Goal: Task Accomplishment & Management: Manage account settings

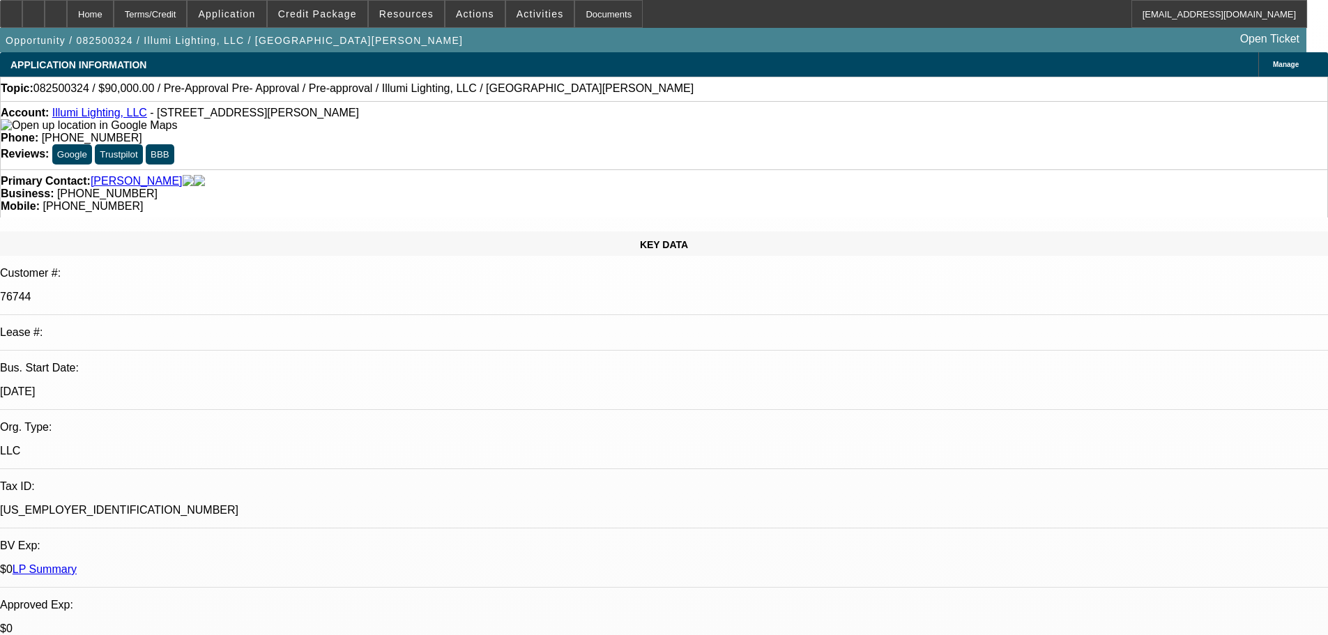
select select "0"
select select "3"
select select "0"
select select "6"
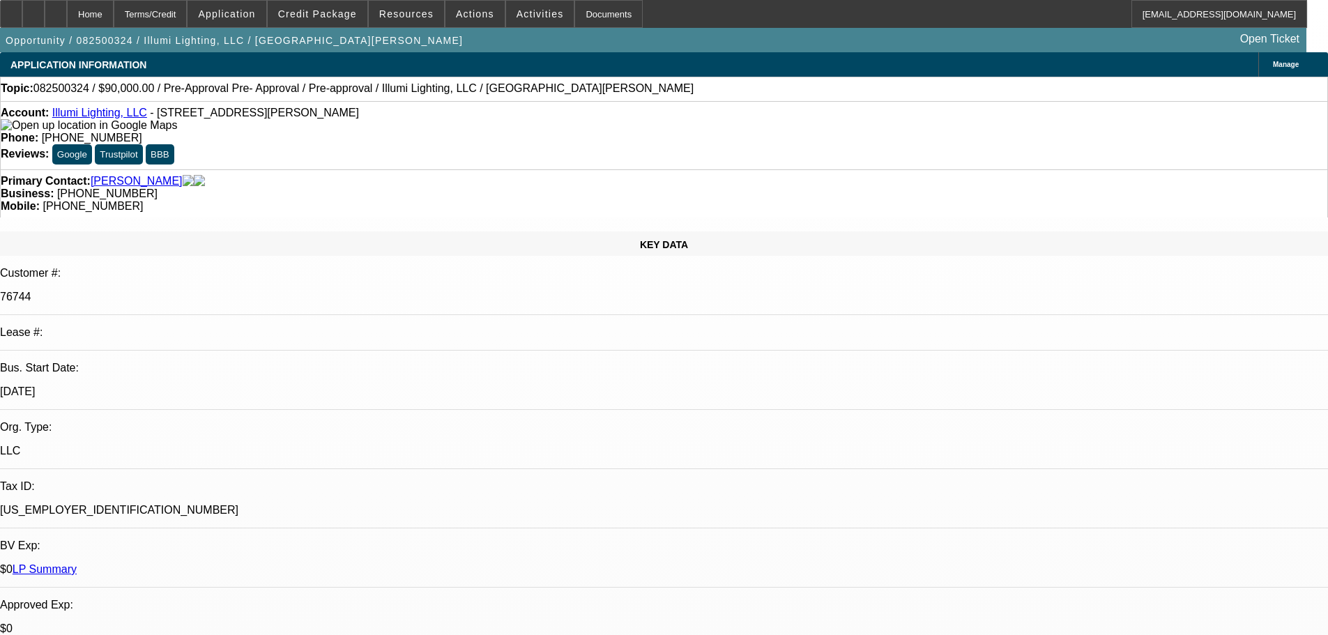
select select "0"
select select "3"
select select "0"
select select "6"
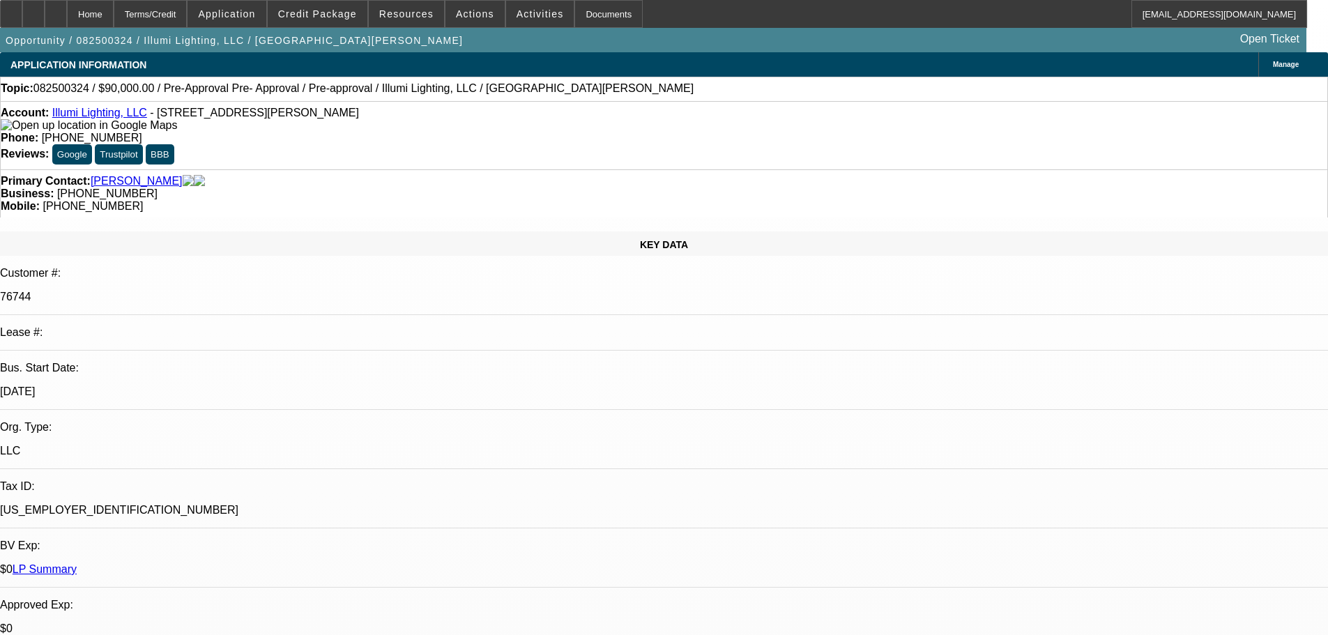
select select "0"
select select "3"
select select "0"
select select "6"
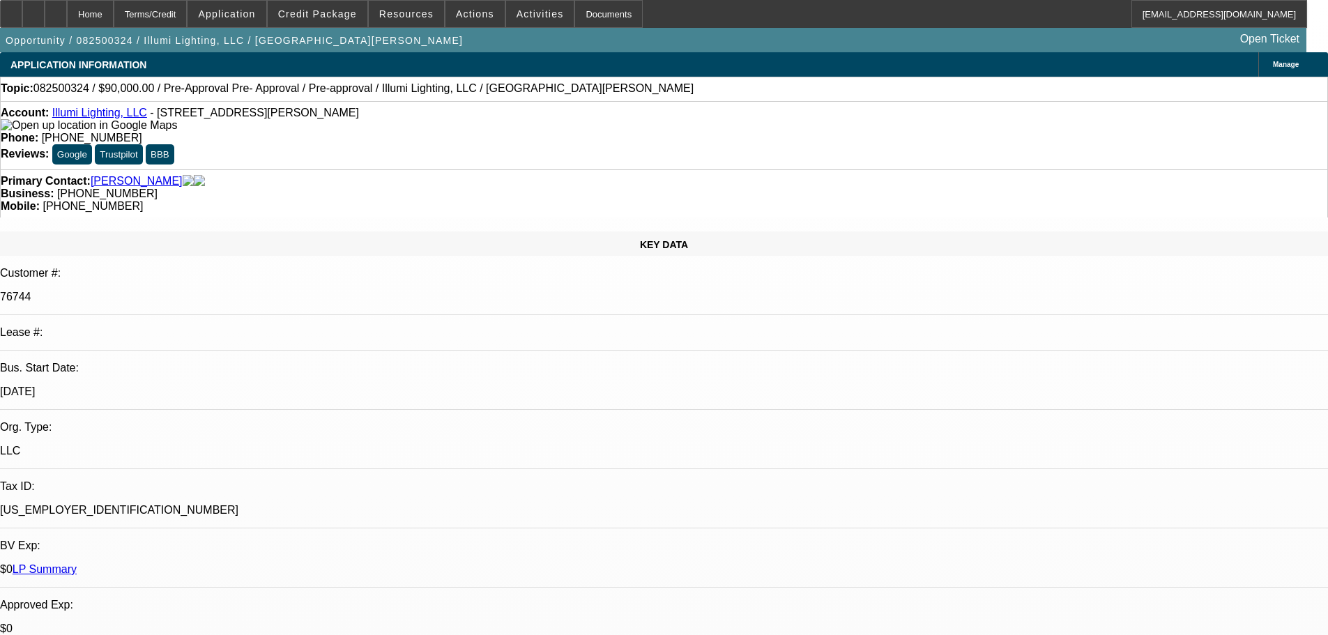
select select "0"
select select "3"
select select "0"
select select "6"
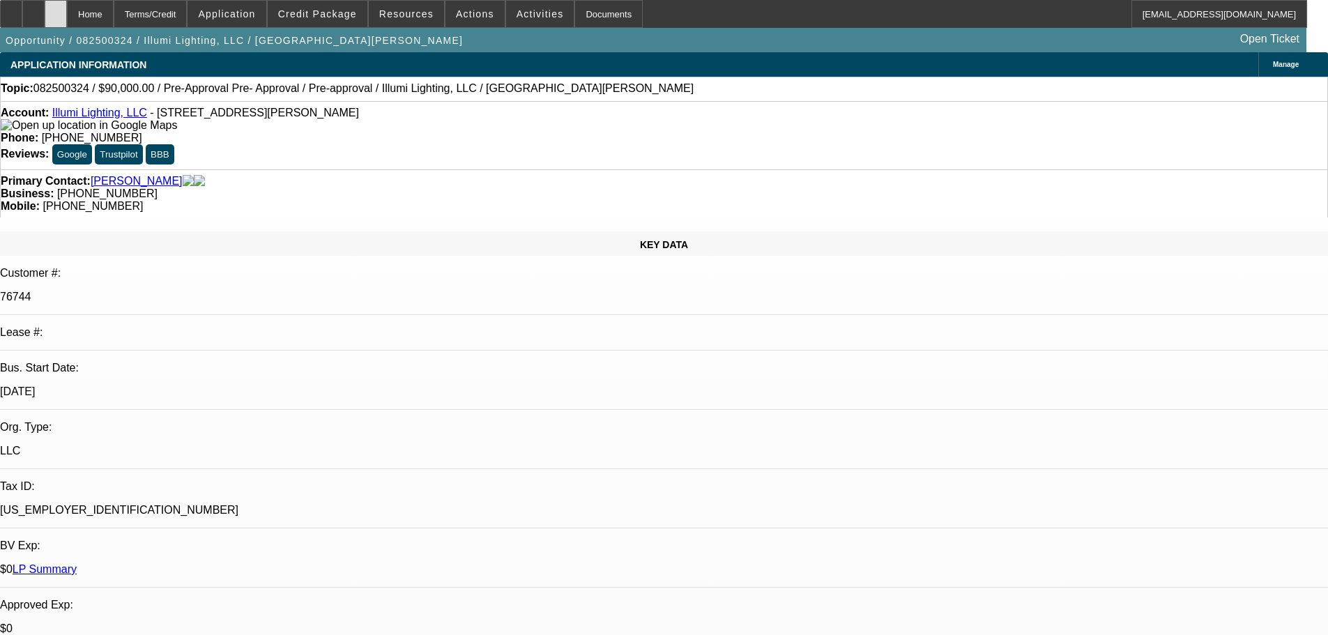
click at [67, 12] on div at bounding box center [56, 14] width 22 height 28
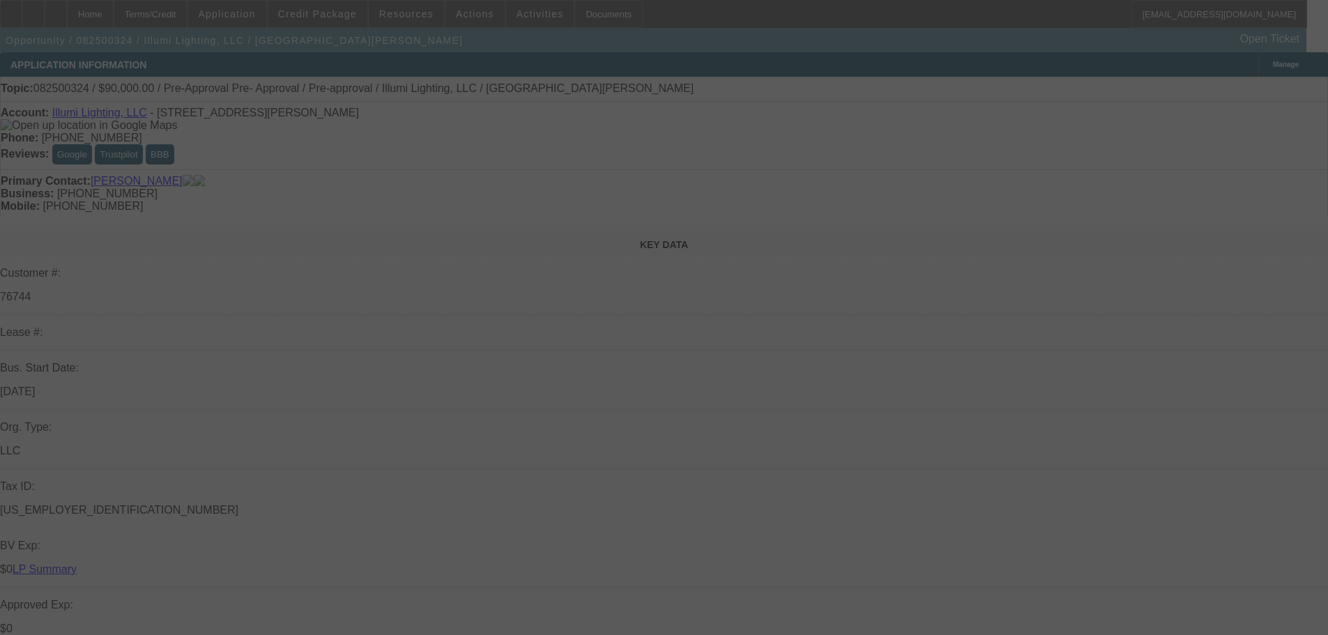
select select "0"
select select "3"
select select "0"
select select "6"
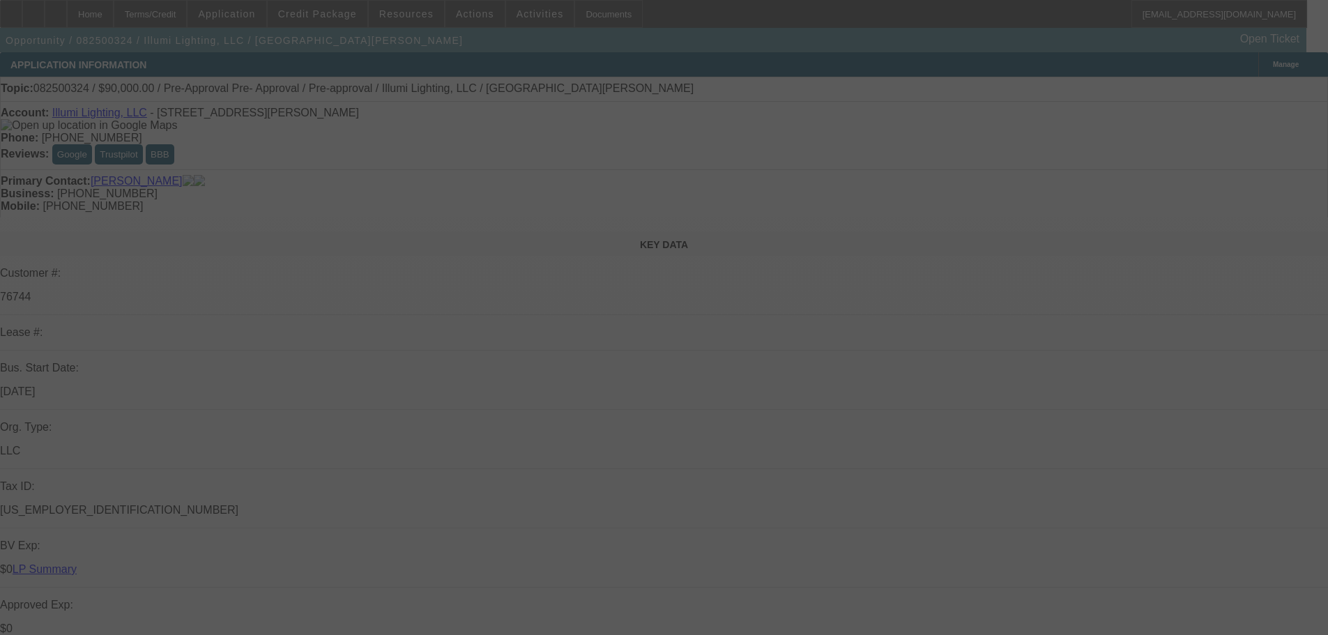
select select "0"
select select "3"
select select "0"
select select "6"
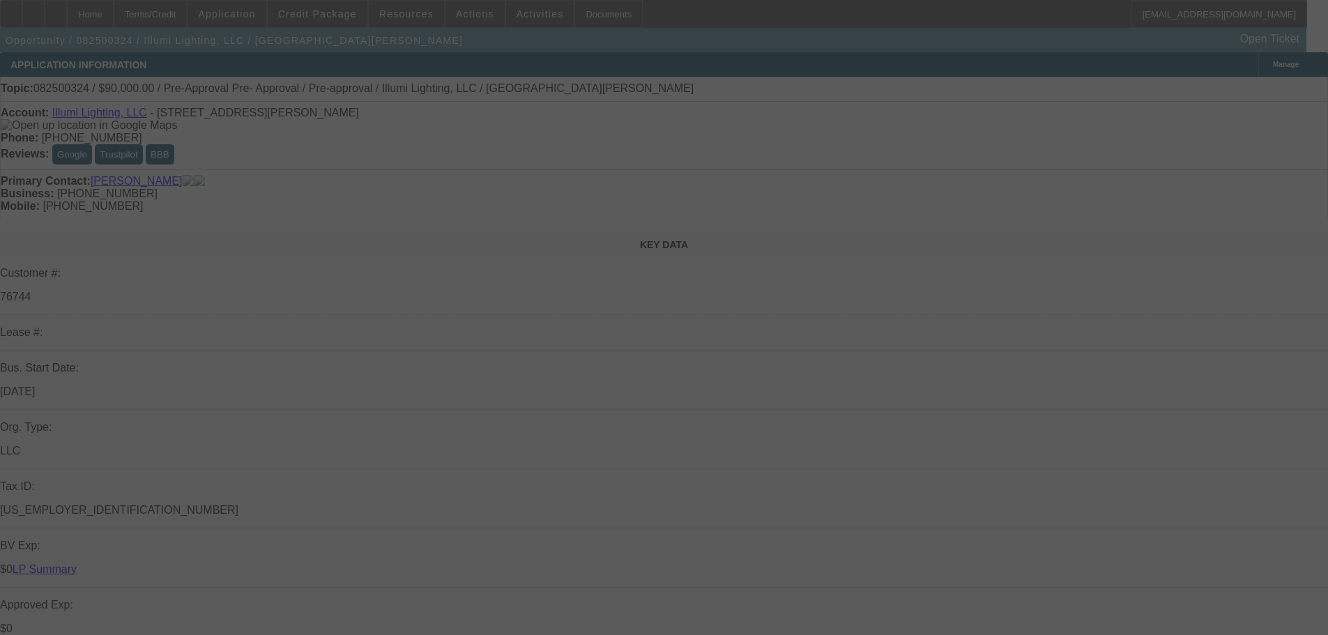
select select "0"
select select "3"
select select "0"
select select "6"
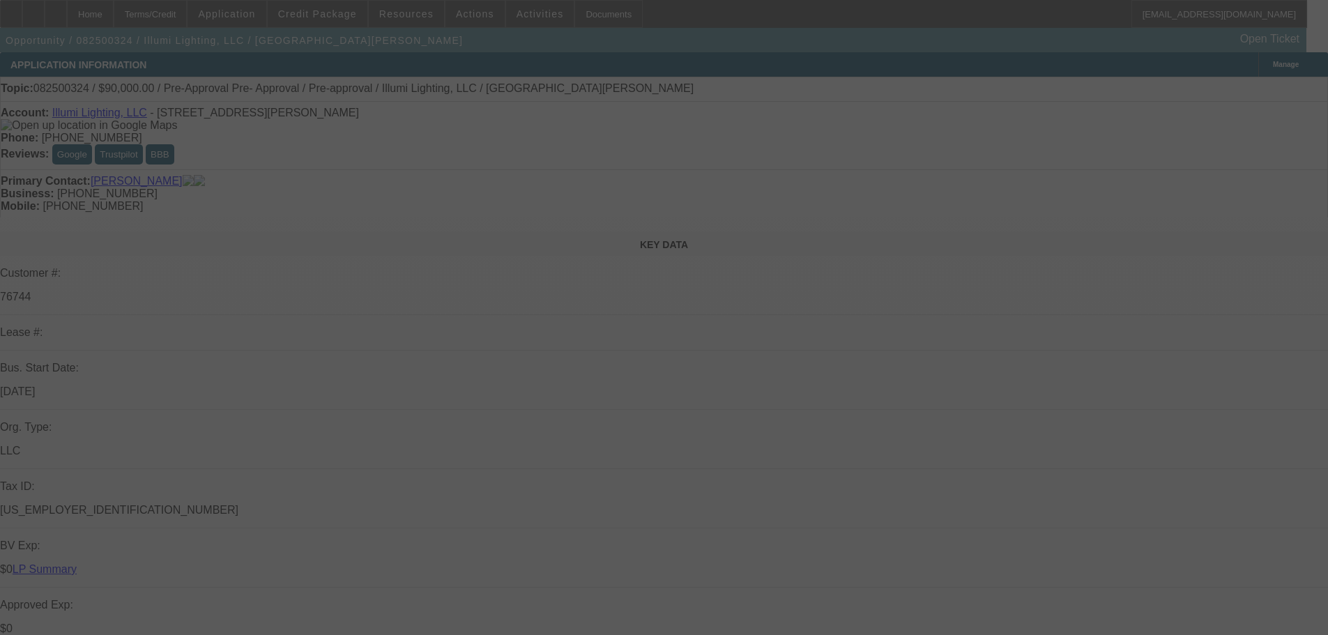
select select "0"
select select "3"
select select "0"
select select "6"
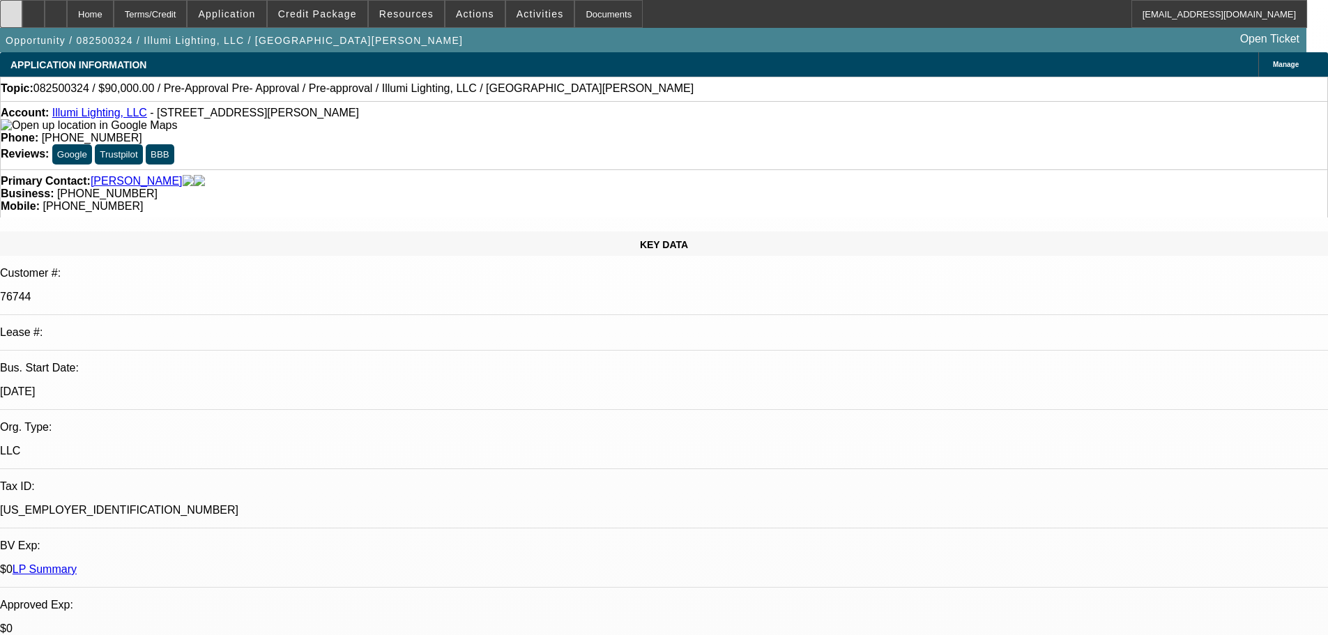
click at [22, 19] on div at bounding box center [11, 14] width 22 height 28
click at [45, 15] on div at bounding box center [33, 14] width 22 height 28
click at [67, 14] on div at bounding box center [56, 14] width 22 height 28
select select "0"
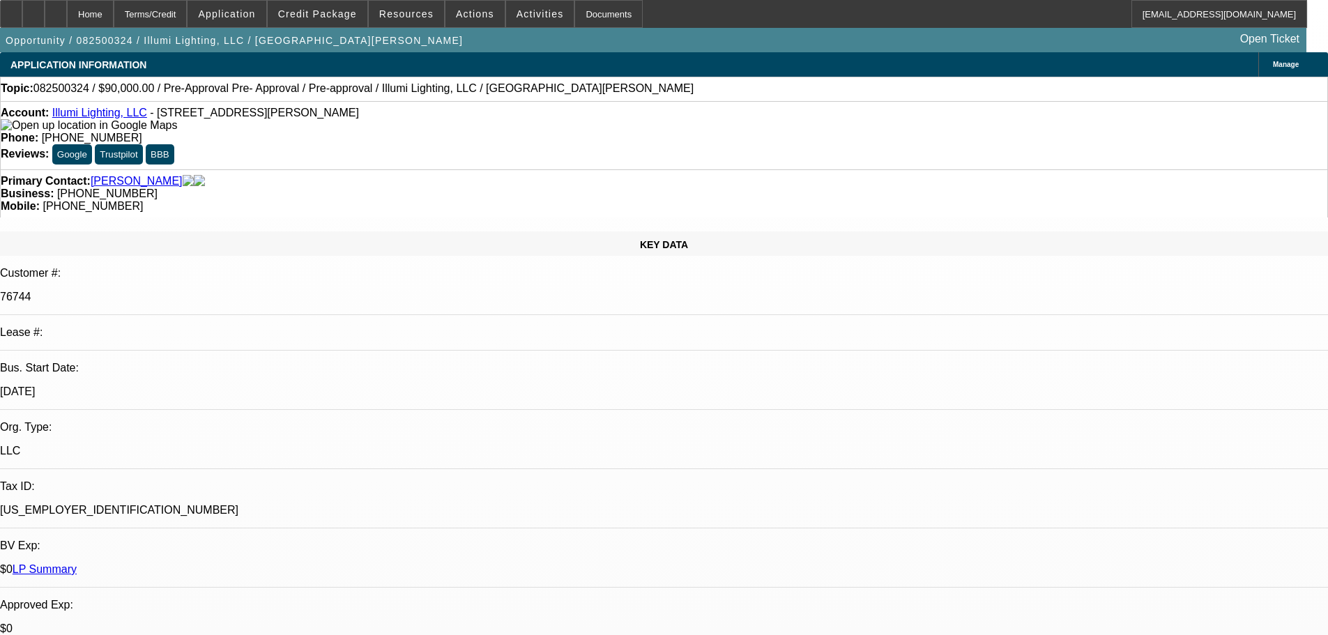
select select "3"
select select "0"
select select "6"
select select "0"
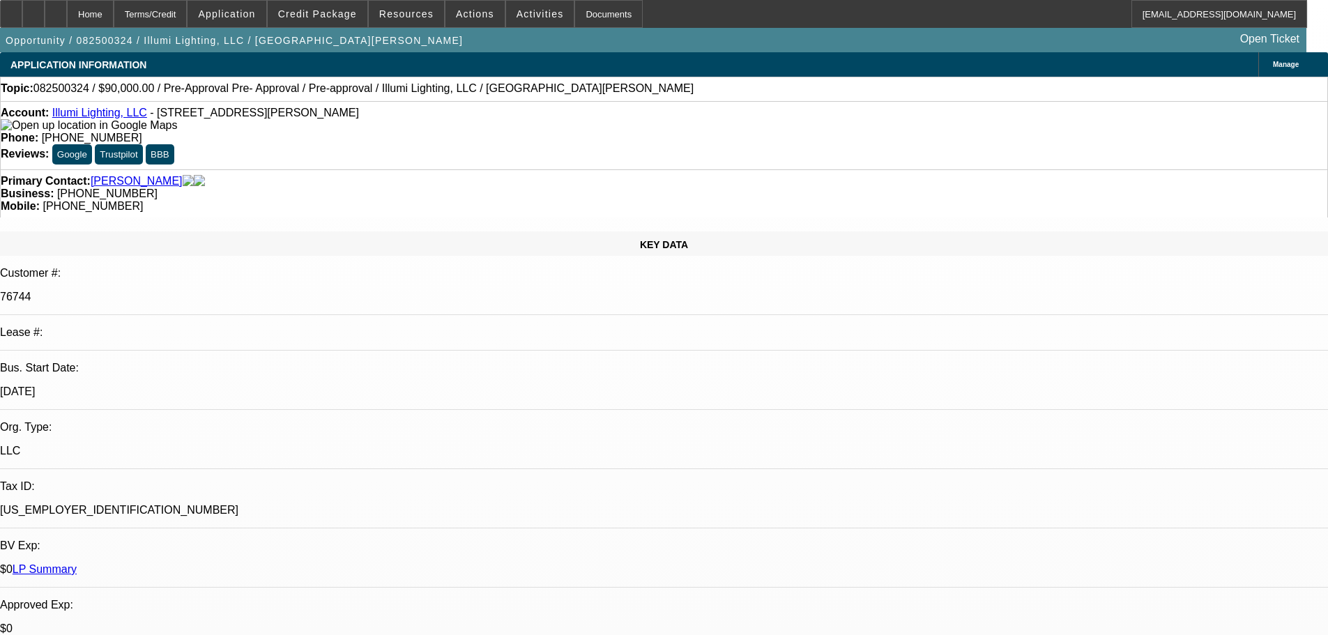
select select "3"
select select "0"
select select "6"
select select "0"
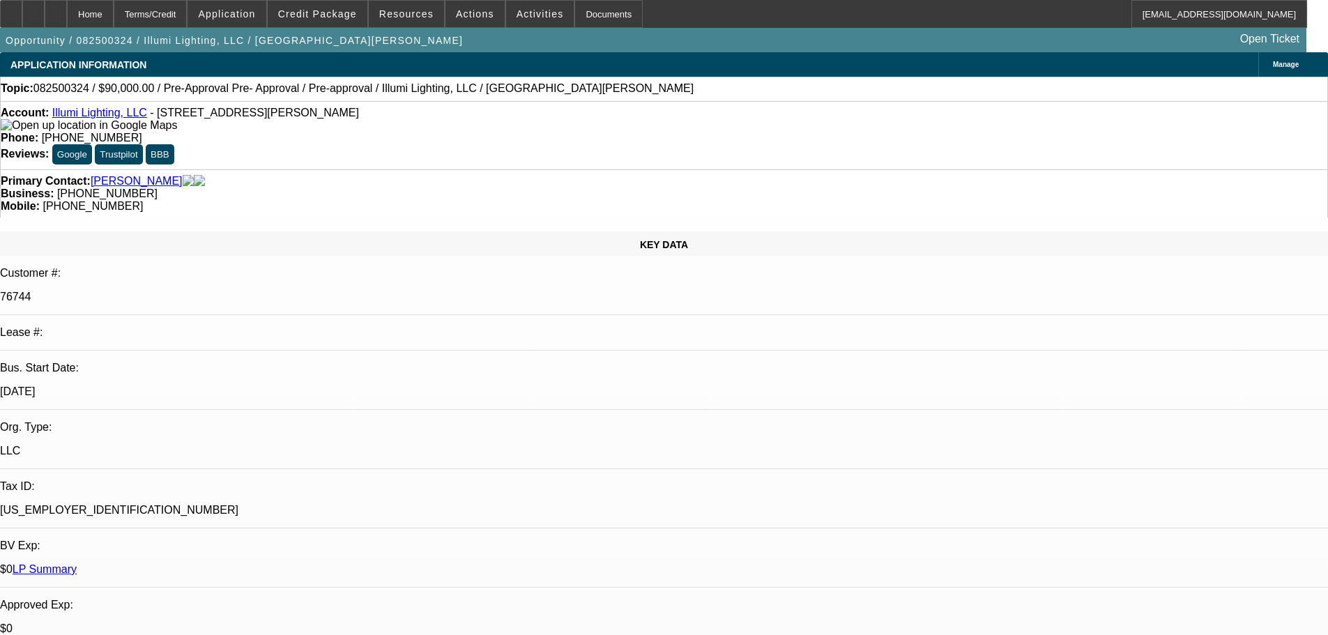
select select "3"
select select "0"
select select "6"
select select "0"
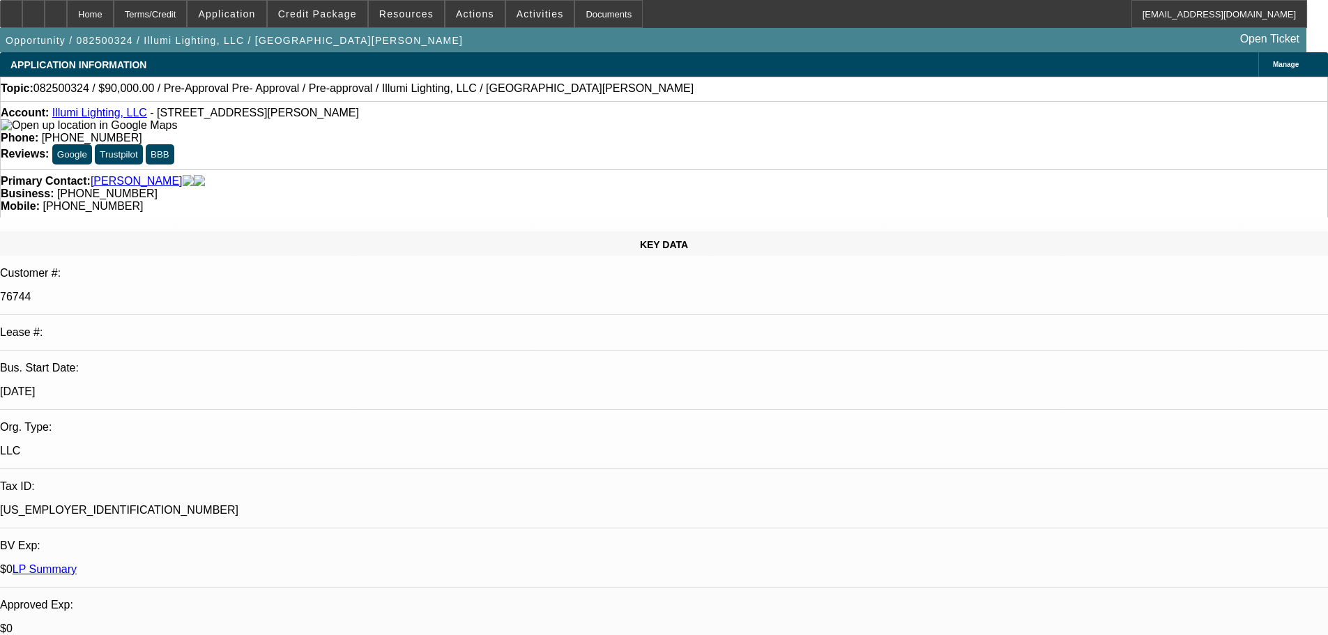
select select "3"
select select "0"
select select "6"
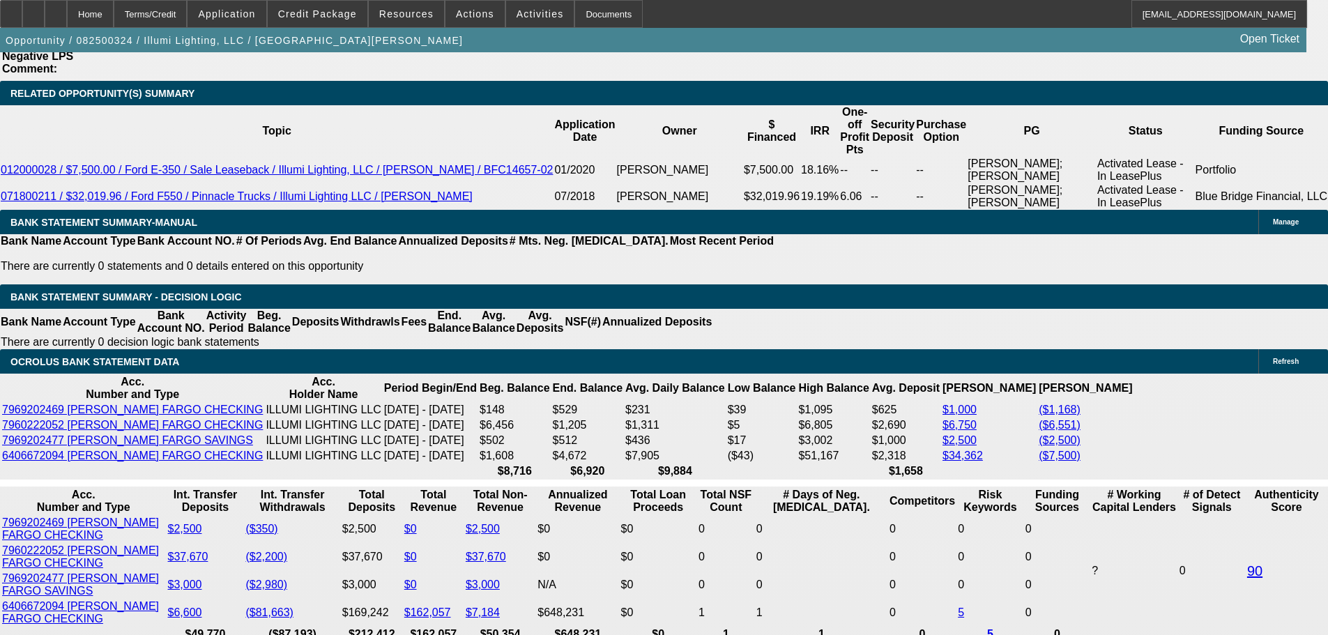
drag, startPoint x: 460, startPoint y: 293, endPoint x: 461, endPoint y: 190, distance: 103.2
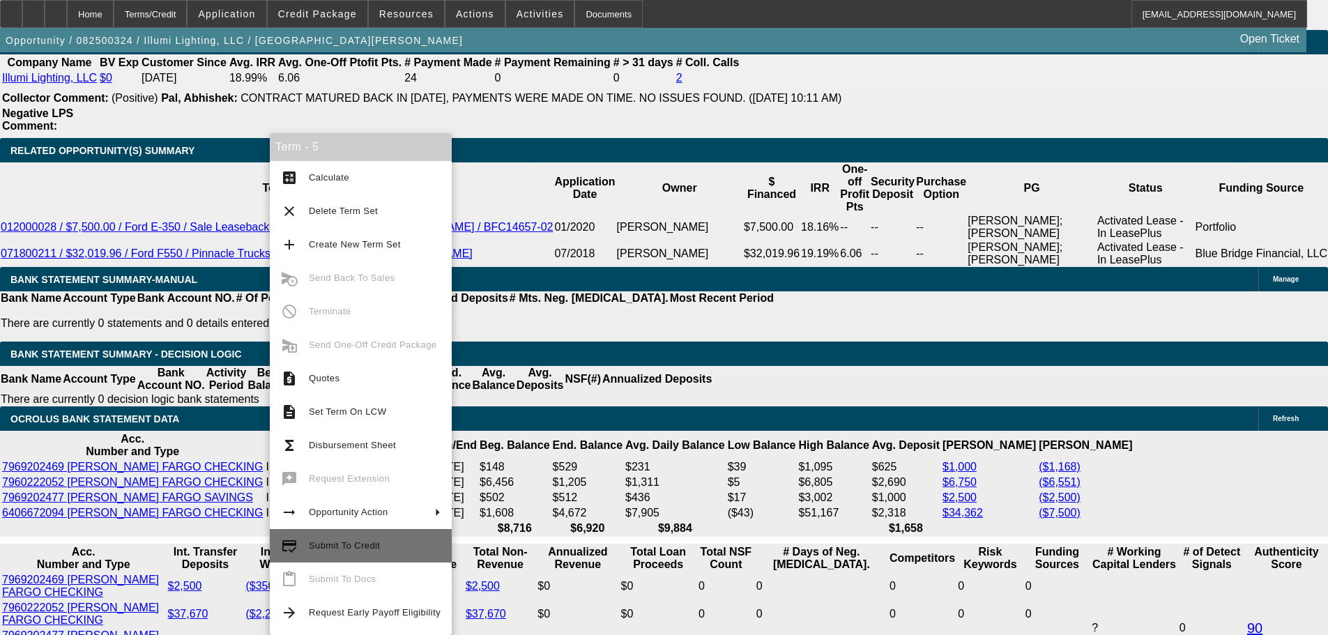
click at [403, 545] on span "Submit To Credit" at bounding box center [375, 546] width 132 height 17
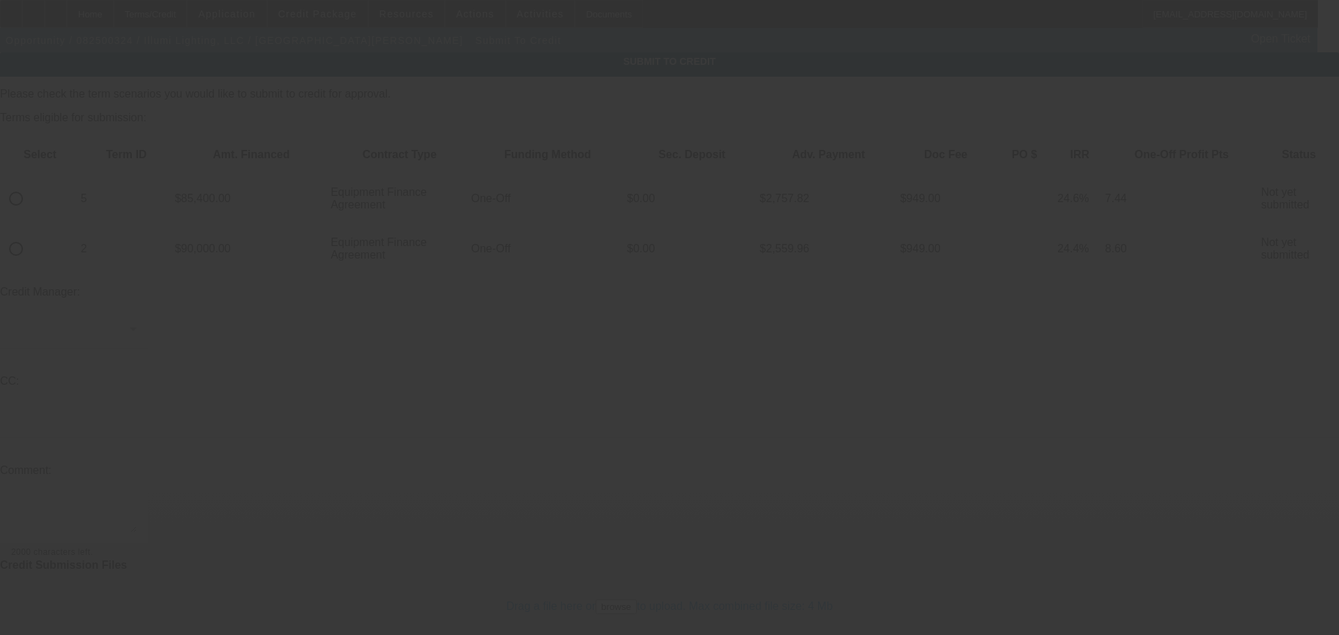
click at [56, 157] on div at bounding box center [669, 317] width 1339 height 635
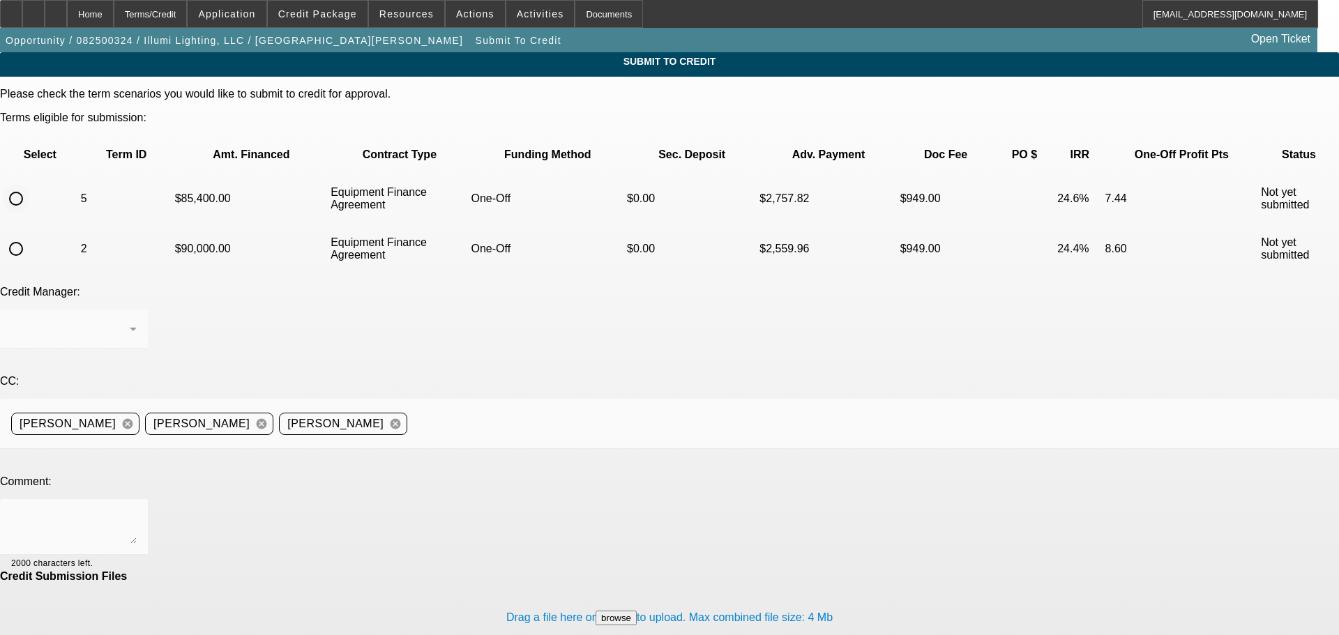
click at [30, 185] on input "radio" at bounding box center [16, 199] width 28 height 28
radio input "true"
click at [427, 400] on div at bounding box center [669, 317] width 1339 height 635
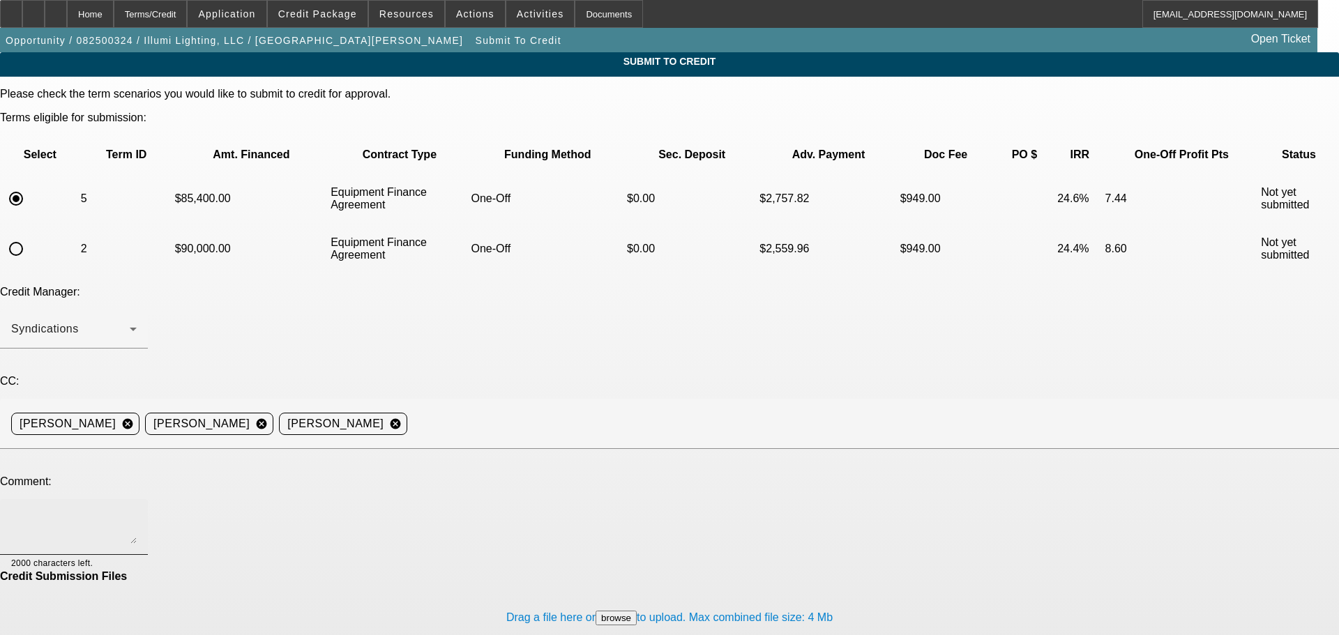
click at [137, 510] on textarea at bounding box center [74, 526] width 126 height 33
click at [137, 510] on textarea "Hey Geroge, condition report in file, thanks" at bounding box center [74, 526] width 126 height 33
type textarea "Hey [PERSON_NAME], condition report in file, thanks"
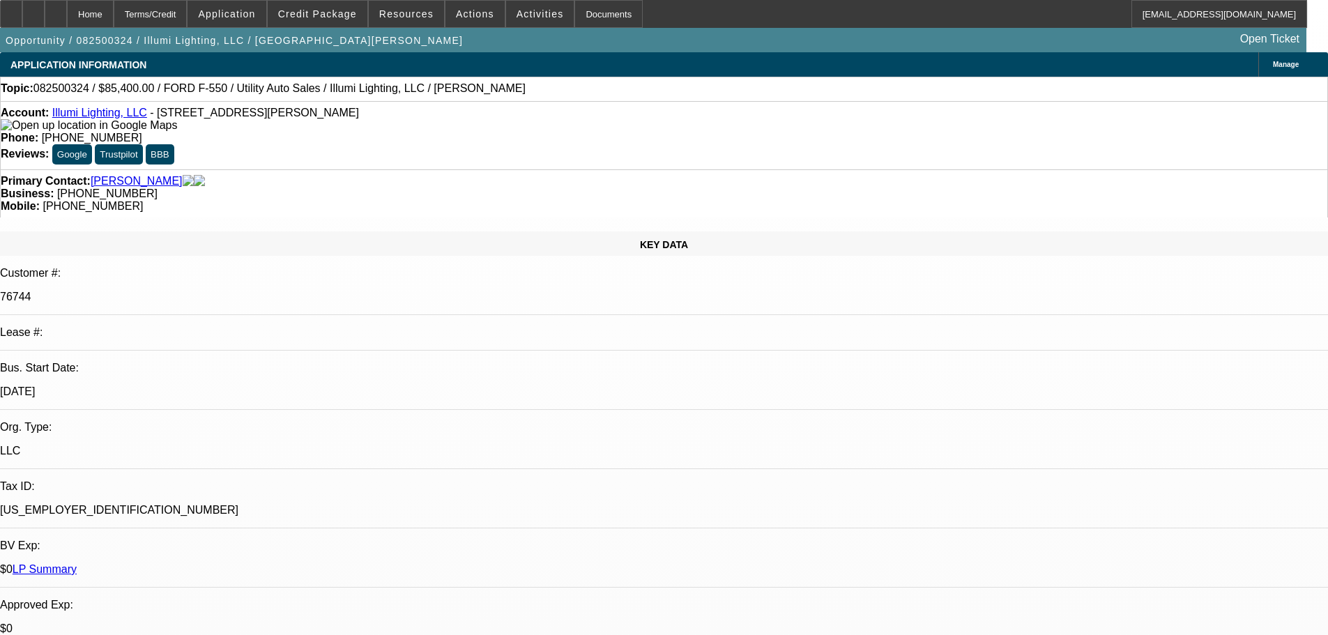
select select "0"
select select "3"
select select "0"
select select "6"
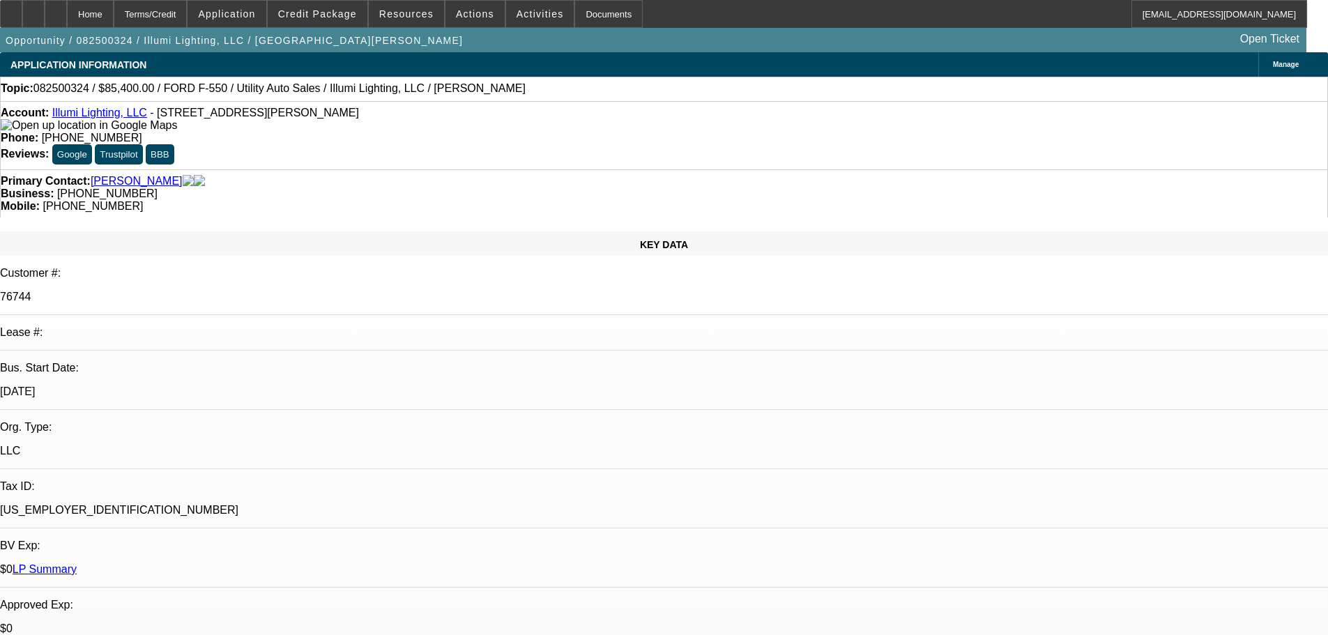
select select "0"
select select "3"
select select "0"
select select "6"
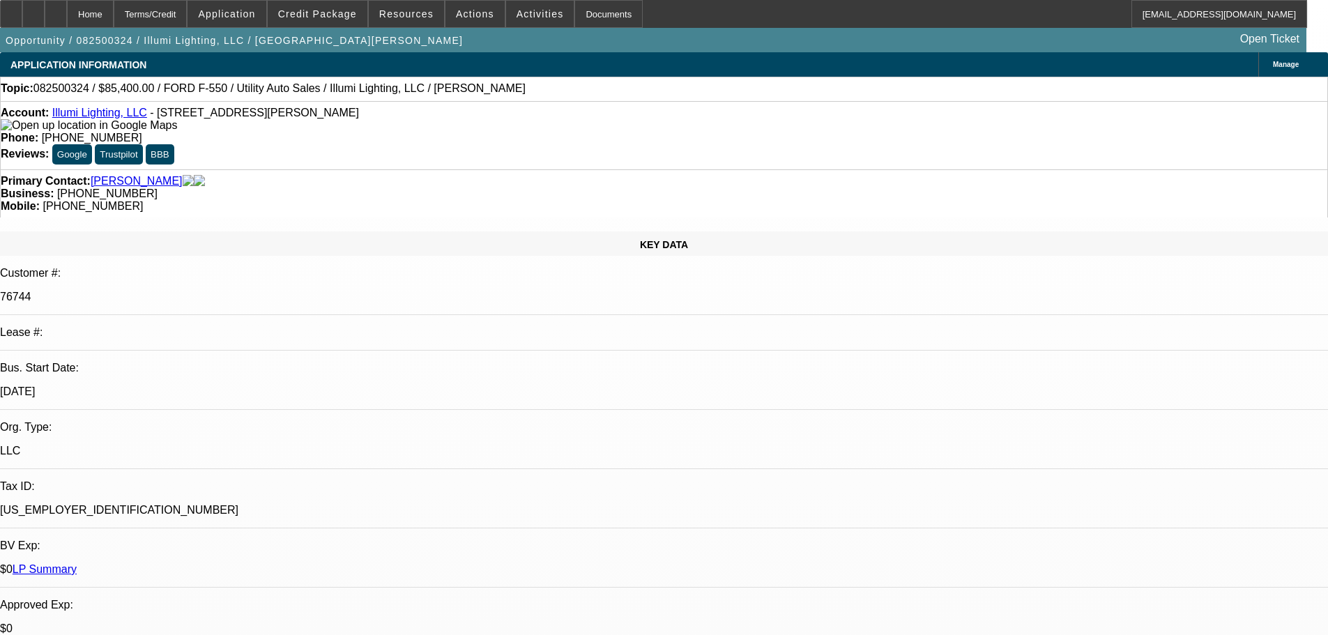
select select "0"
select select "3"
select select "0"
select select "6"
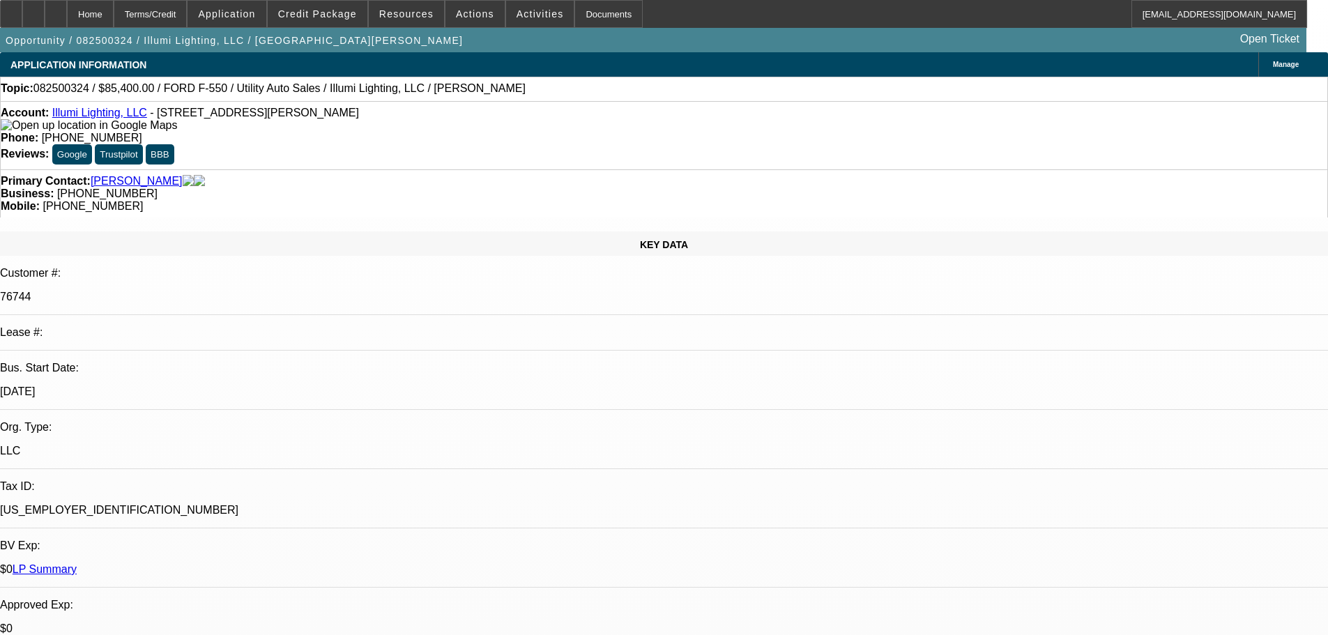
select select "0"
select select "3"
select select "0"
select select "6"
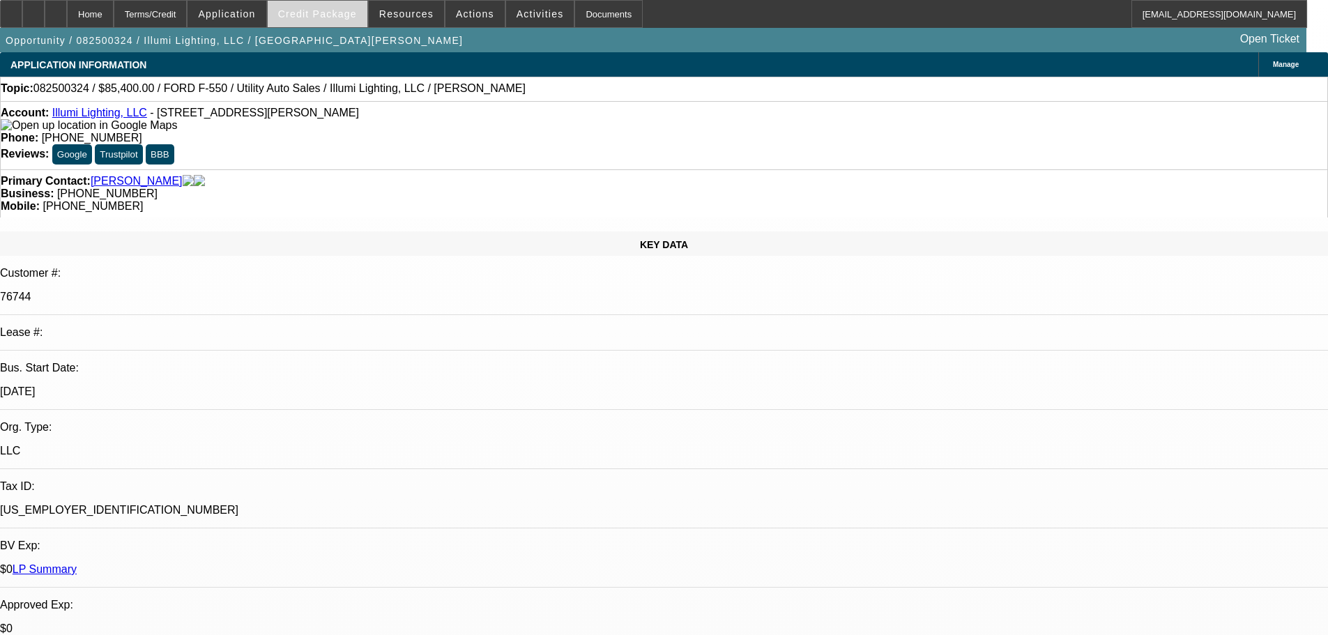
click at [341, 22] on span at bounding box center [318, 13] width 100 height 33
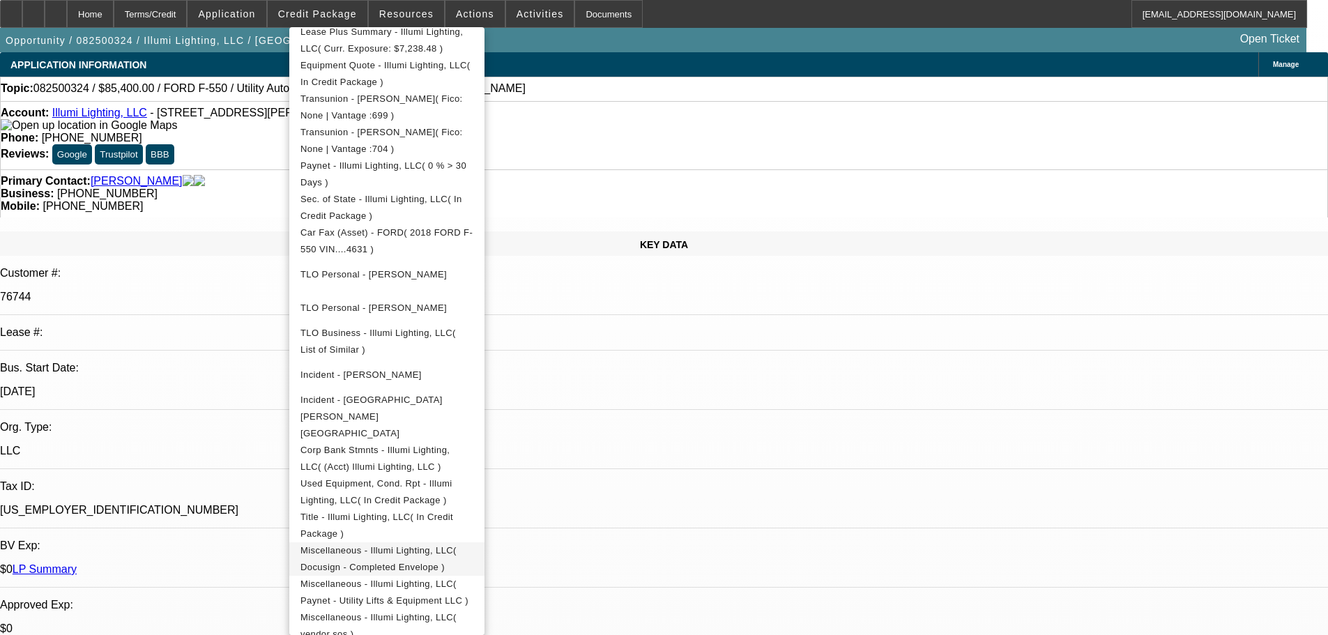
scroll to position [354, 0]
click at [473, 473] on span "Used Equipment, Cond. Rpt - Illumi Lighting, LLC( In Credit Package )" at bounding box center [387, 489] width 173 height 33
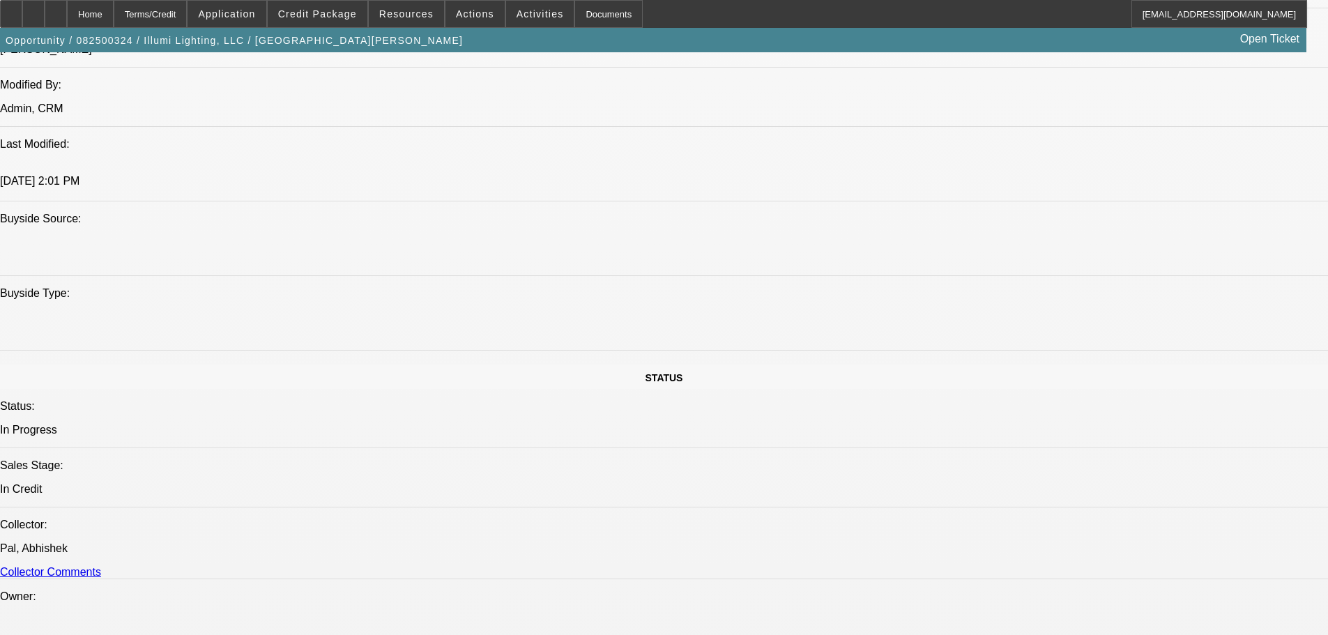
scroll to position [2335, 0]
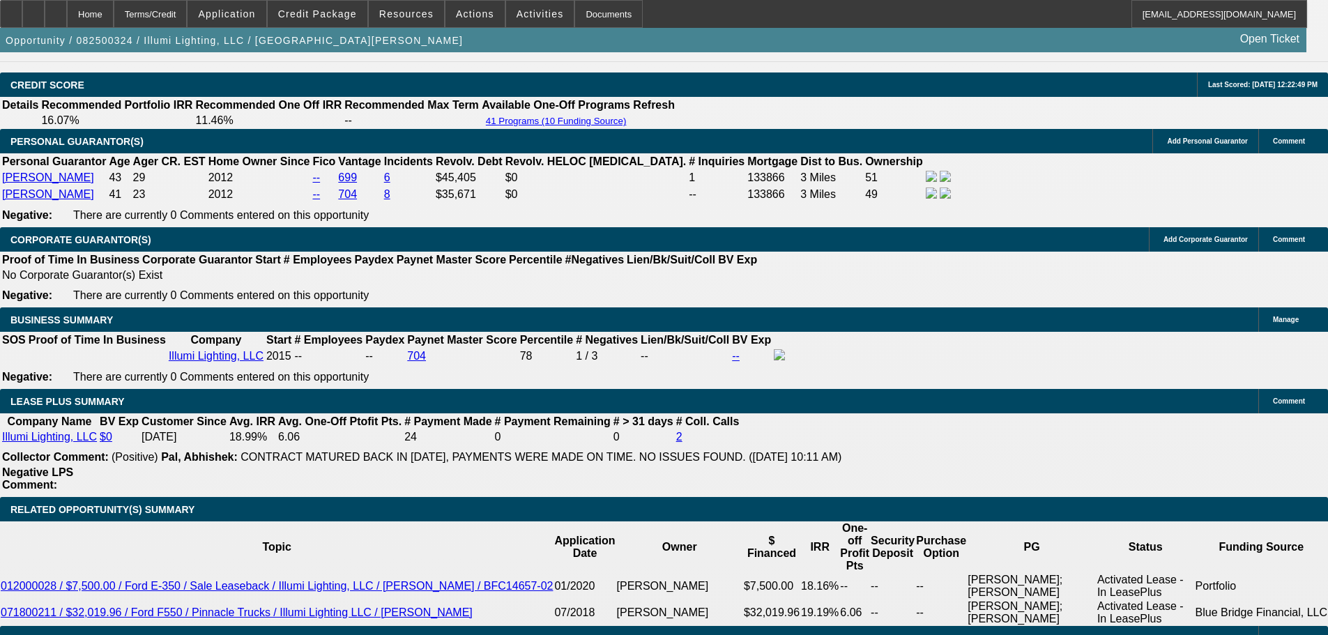
drag, startPoint x: 537, startPoint y: 294, endPoint x: 547, endPoint y: 507, distance: 213.6
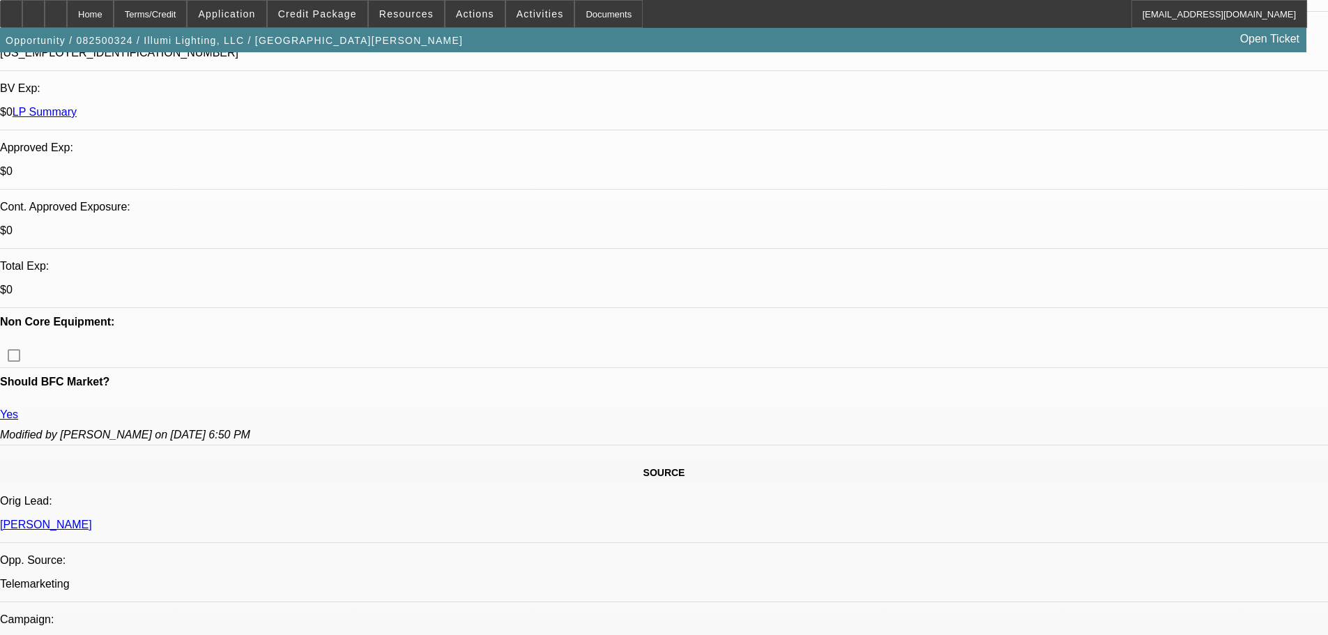
drag, startPoint x: 875, startPoint y: 215, endPoint x: 884, endPoint y: 126, distance: 90.4
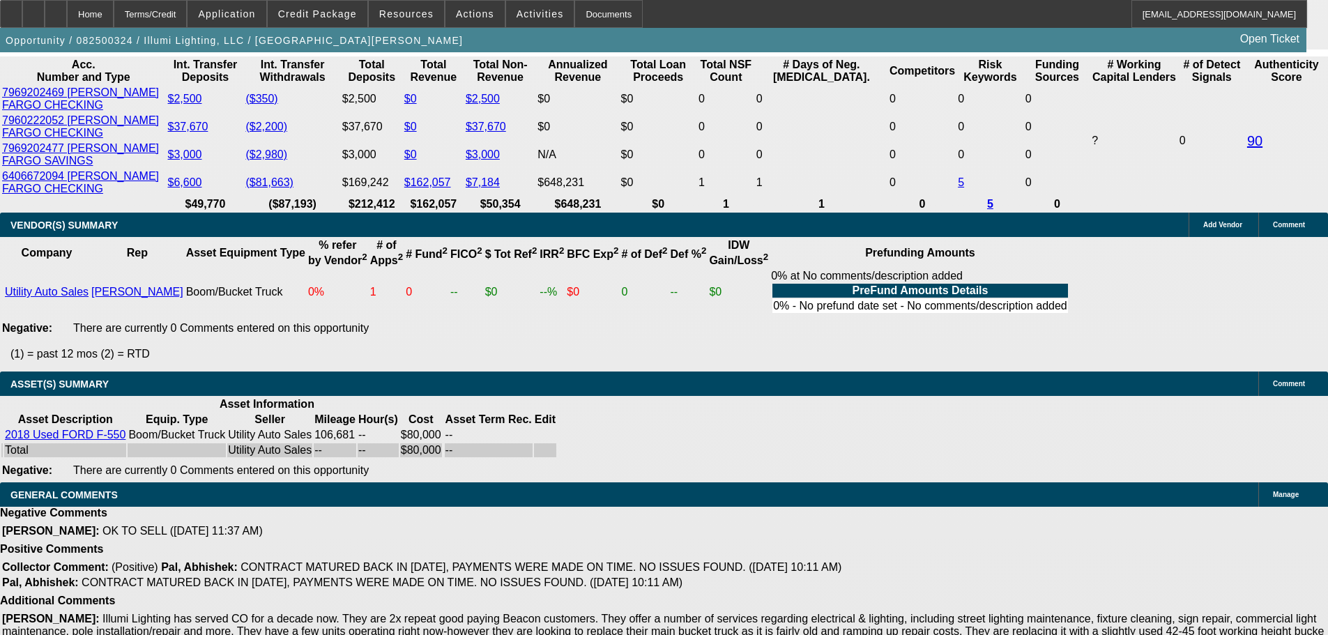
drag, startPoint x: 531, startPoint y: 266, endPoint x: 586, endPoint y: 463, distance: 204.0
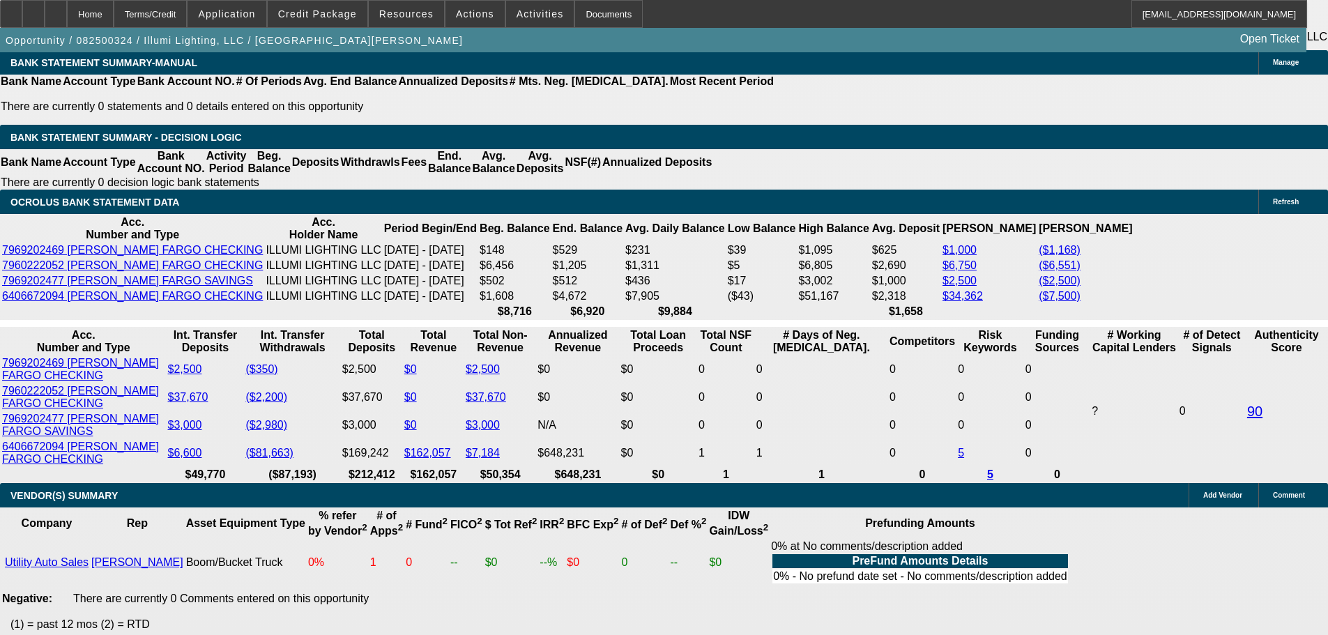
scroll to position [2626, 0]
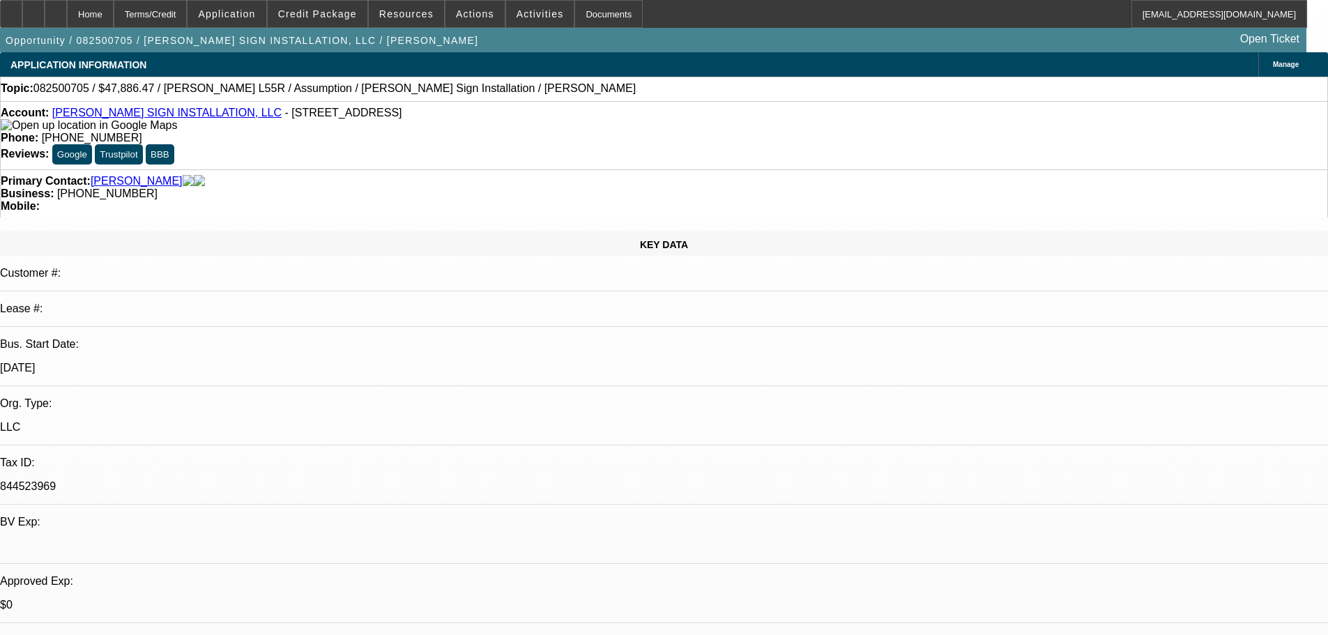
select select "0"
select select "2"
select select "0"
select select "6"
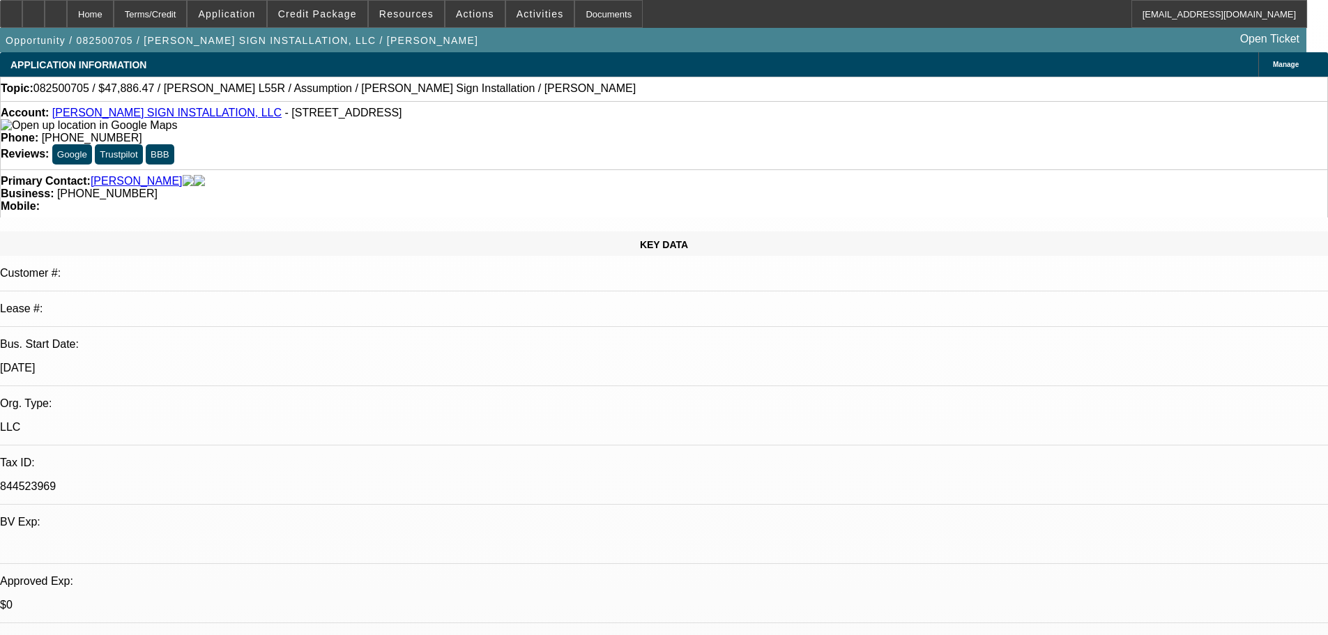
select select "0"
select select "2"
select select "0"
select select "6"
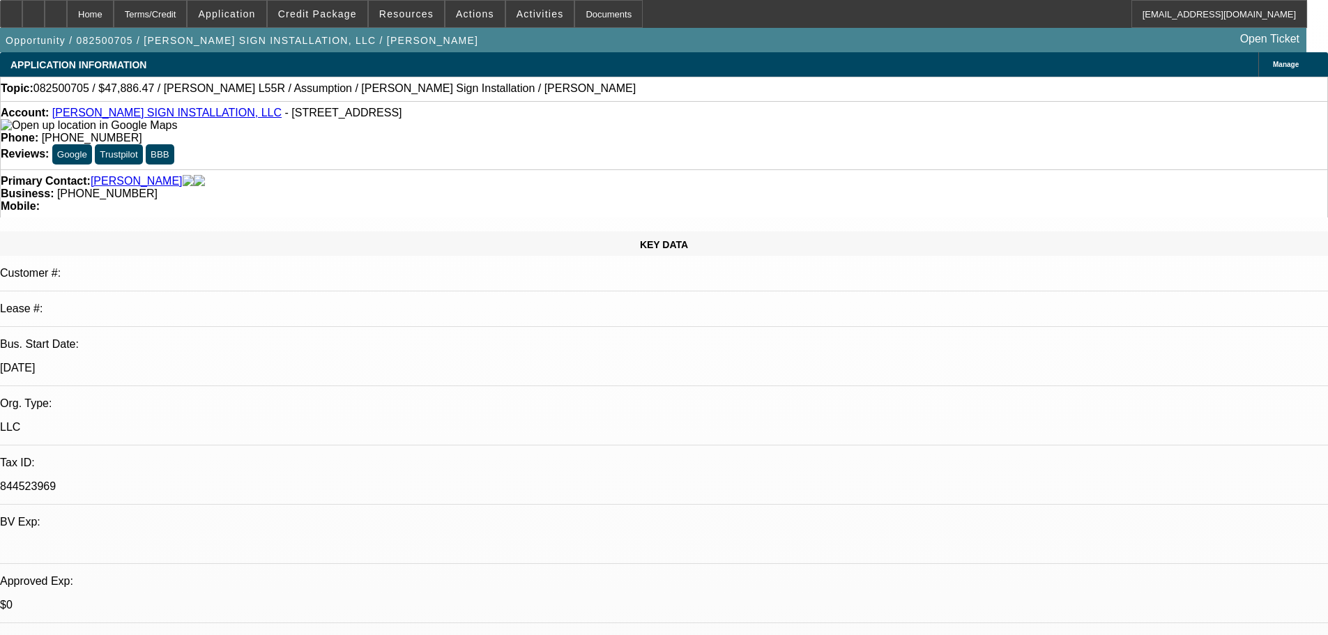
scroll to position [1910, 0]
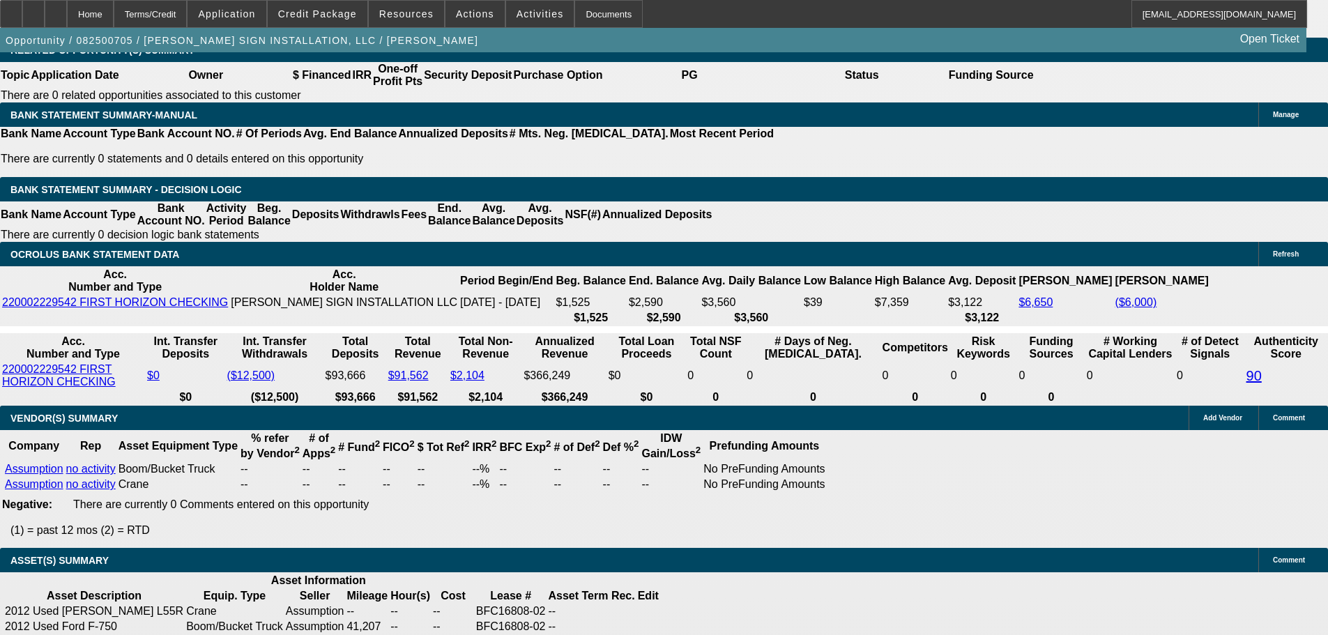
scroll to position [2050, 0]
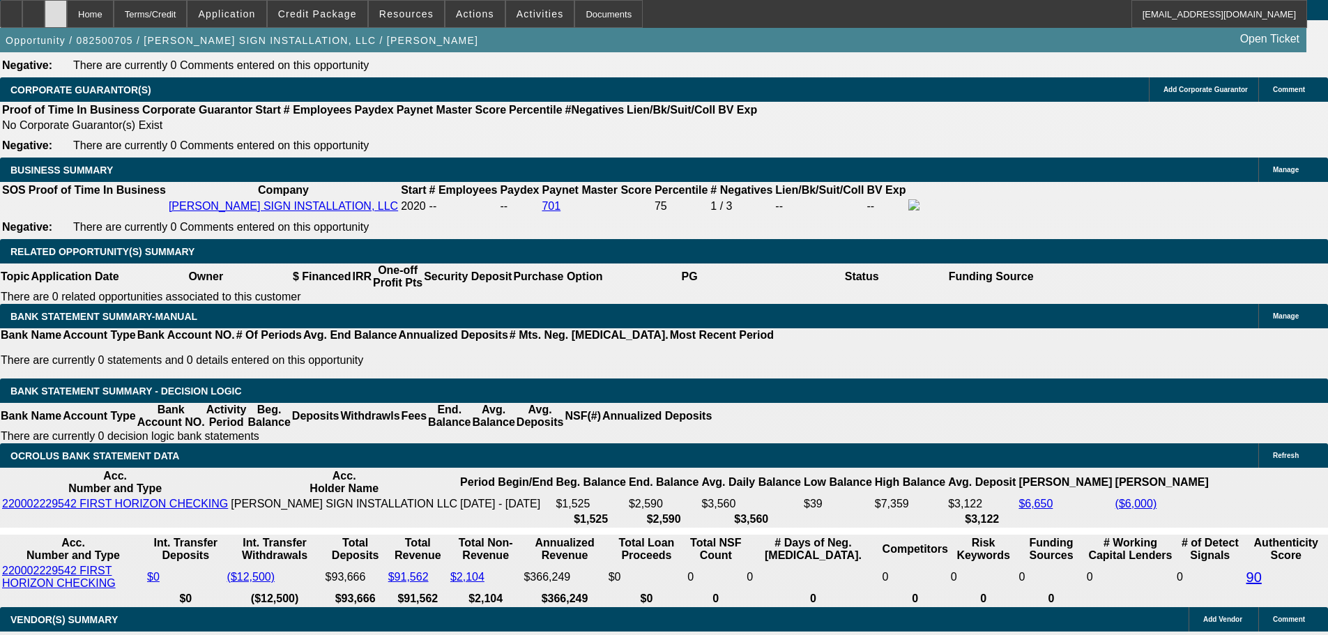
click at [67, 20] on div at bounding box center [56, 14] width 22 height 28
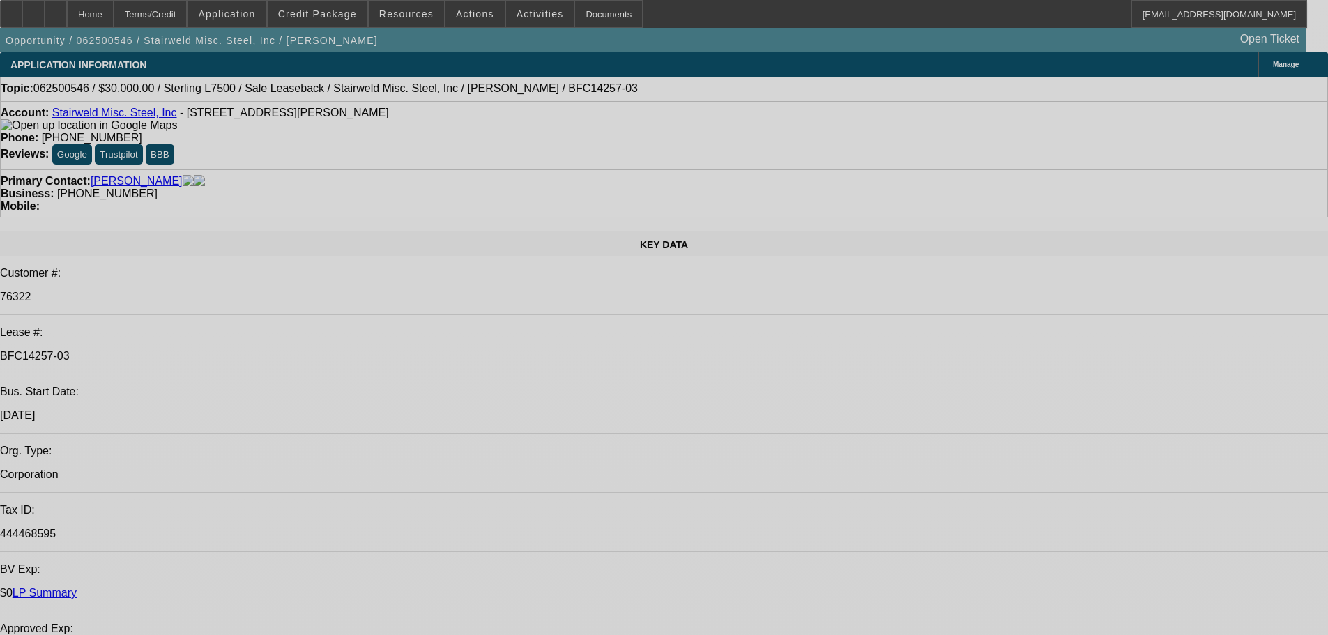
select select "0"
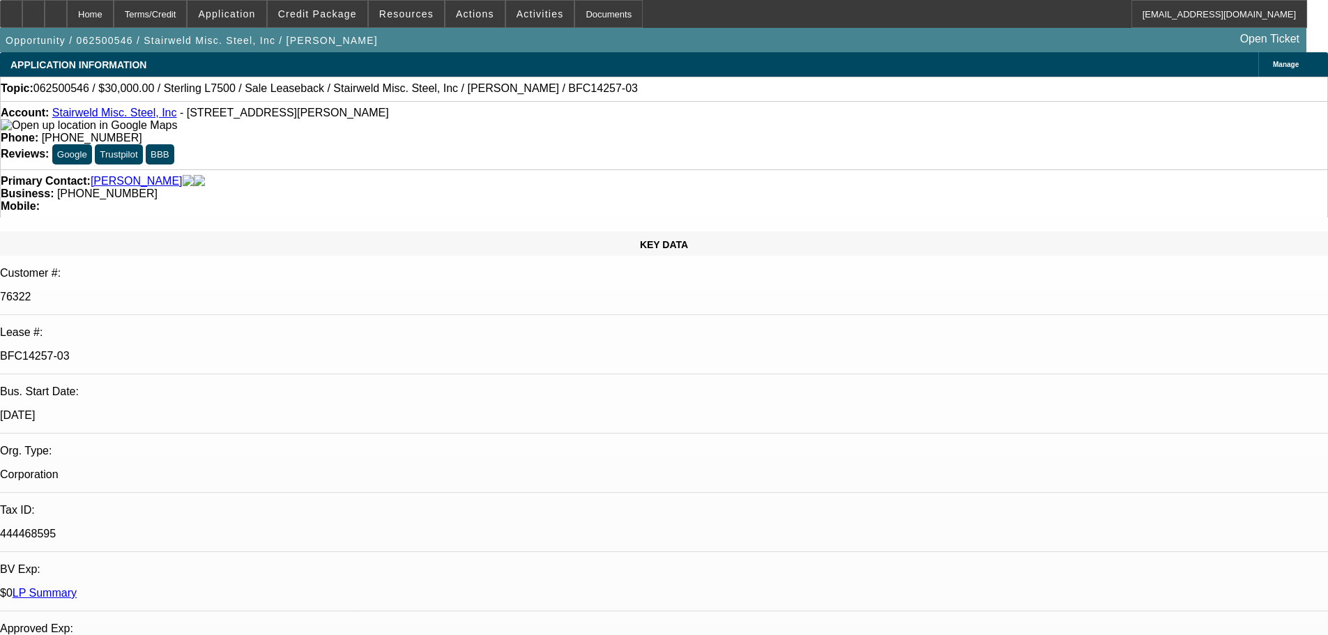
select select "0"
select select "2"
select select "0"
select select "6"
select select "0"
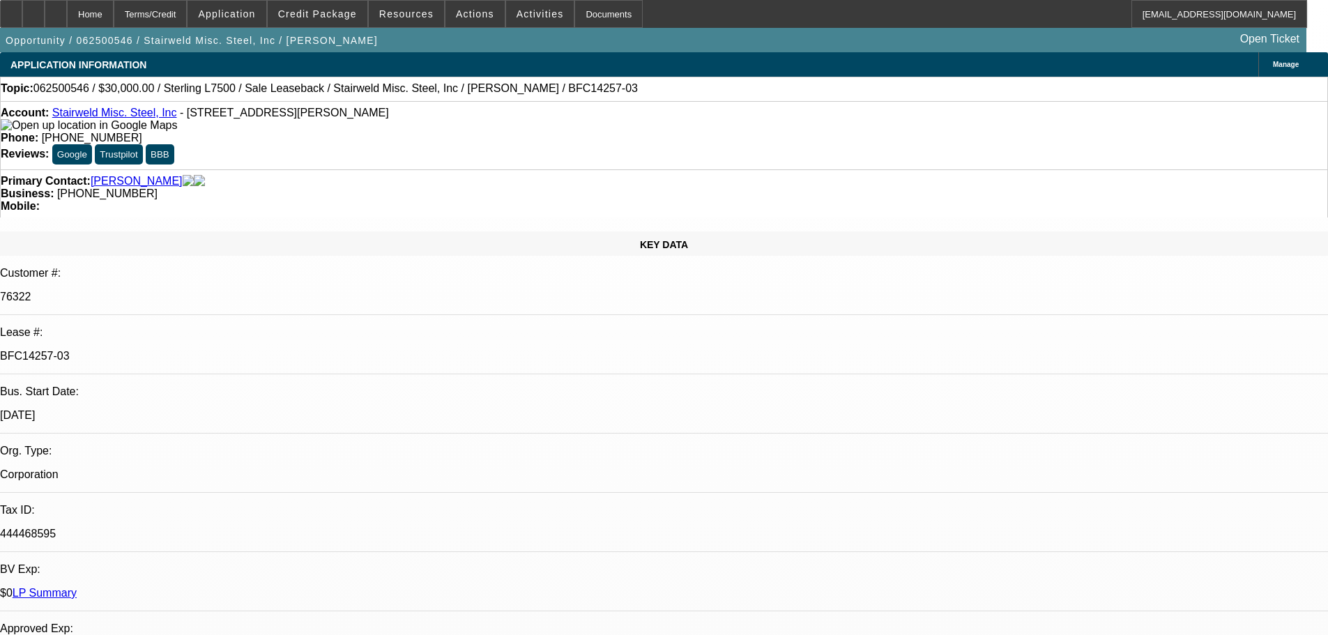
select select "0"
select select "2"
select select "0"
select select "6"
select select "0"
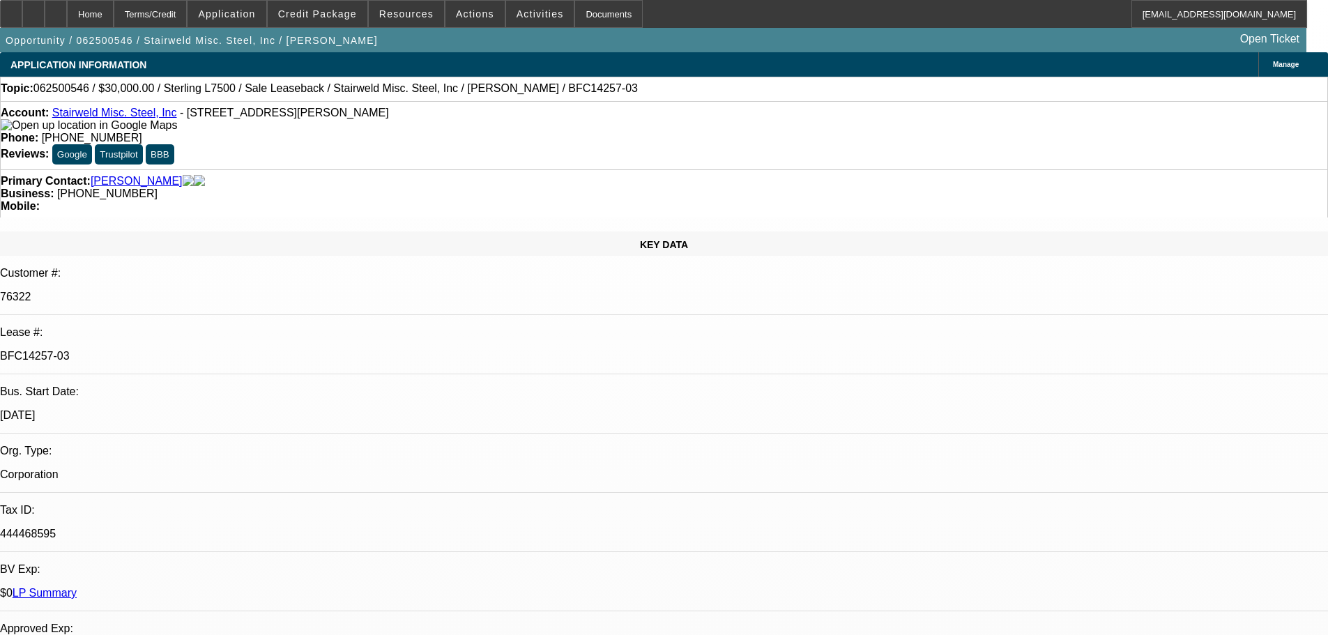
select select "0"
select select "2"
select select "0"
select select "6"
select select "0"
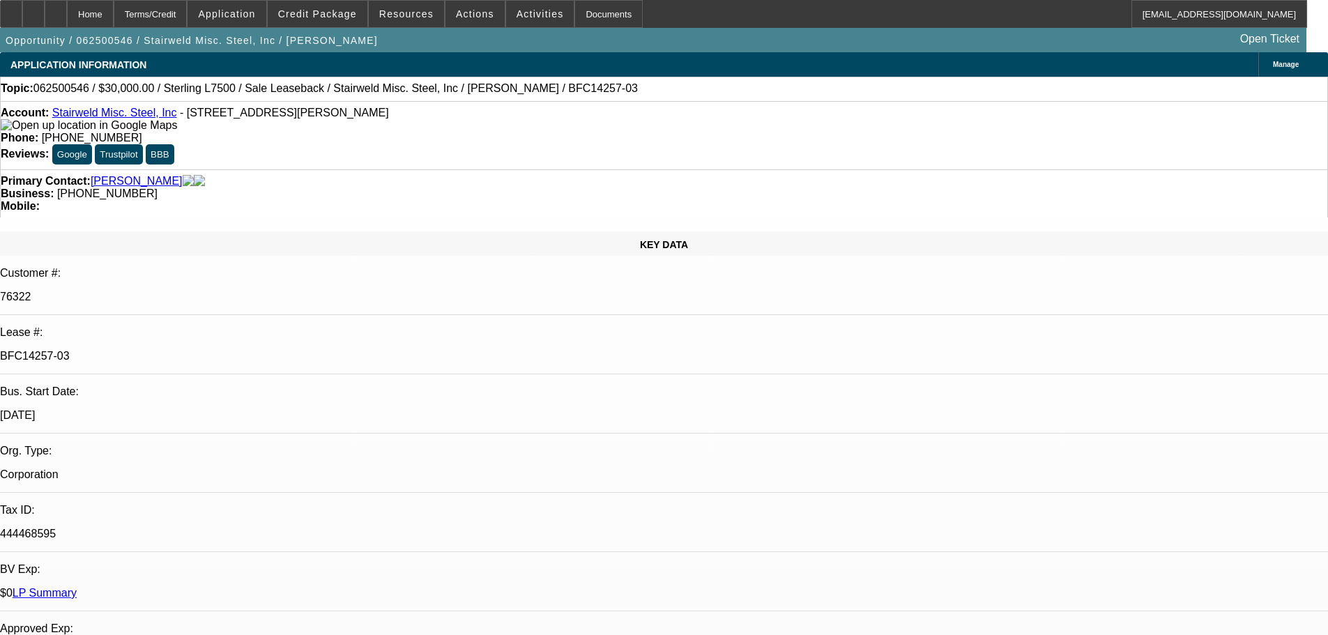
select select "2"
select select "0"
select select "6"
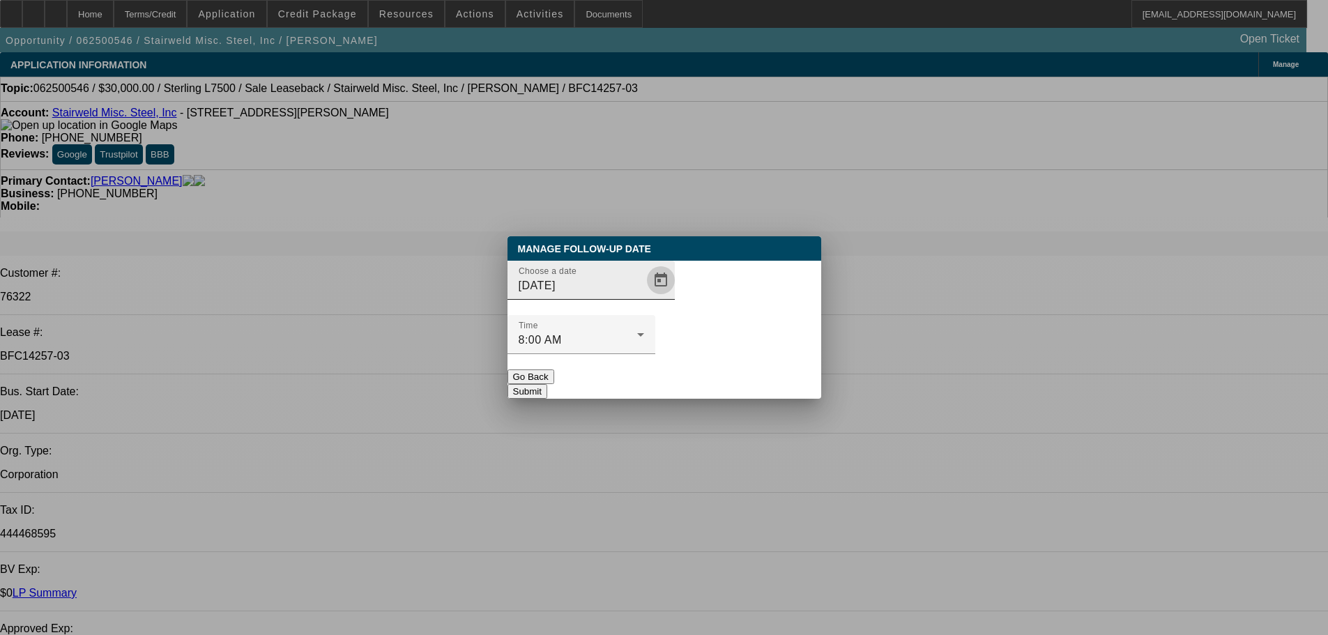
click at [644, 297] on span "Open calendar" at bounding box center [660, 280] width 33 height 33
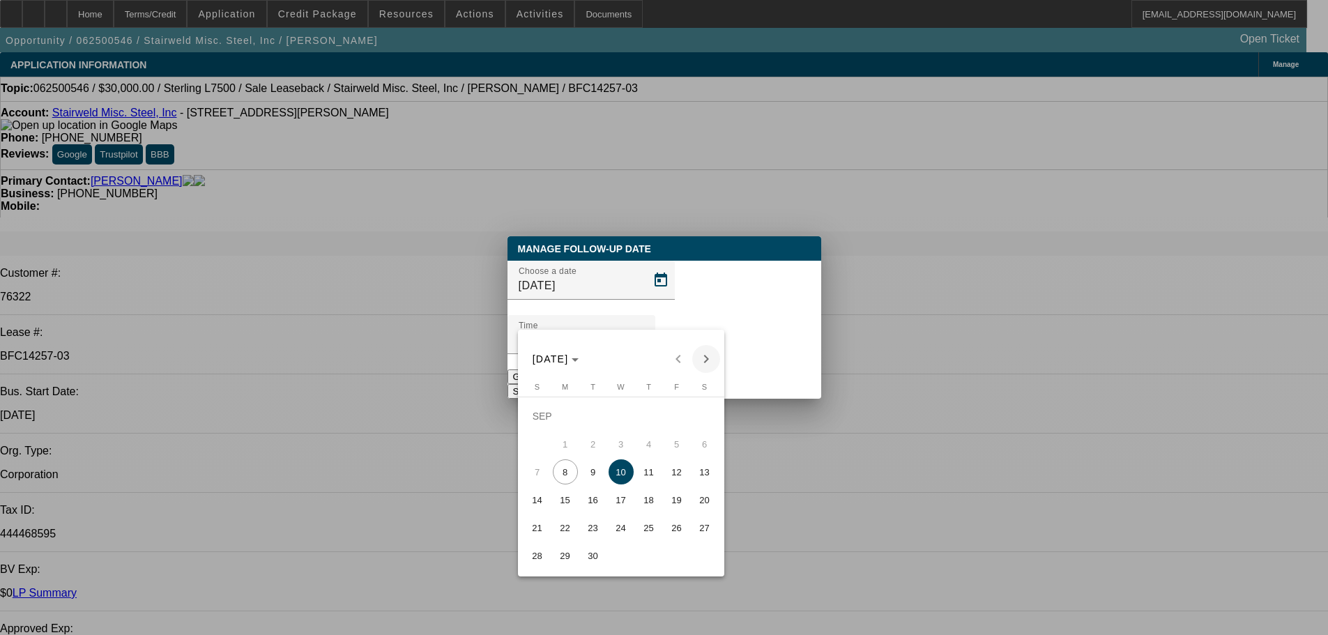
click at [711, 360] on span "Next month" at bounding box center [706, 359] width 28 height 28
click at [623, 455] on span "8" at bounding box center [621, 444] width 25 height 25
type input "10/8/2025"
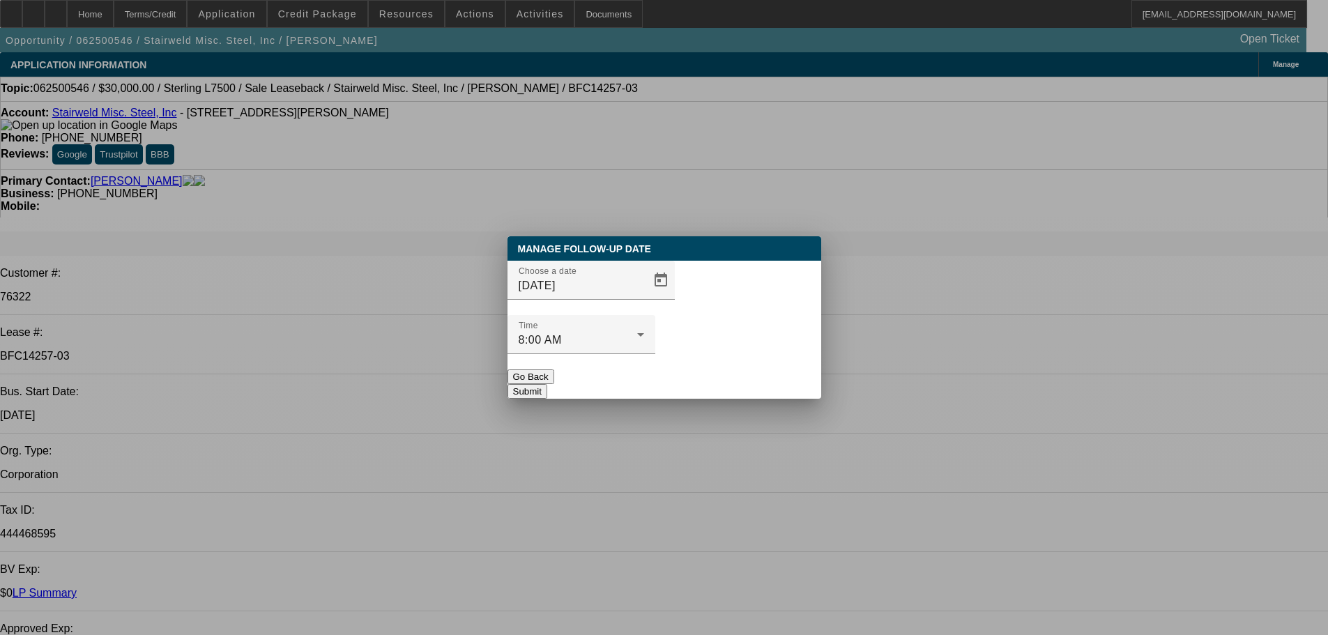
drag, startPoint x: 760, startPoint y: 351, endPoint x: 764, endPoint y: 397, distance: 45.5
click at [547, 384] on button "Submit" at bounding box center [528, 391] width 40 height 15
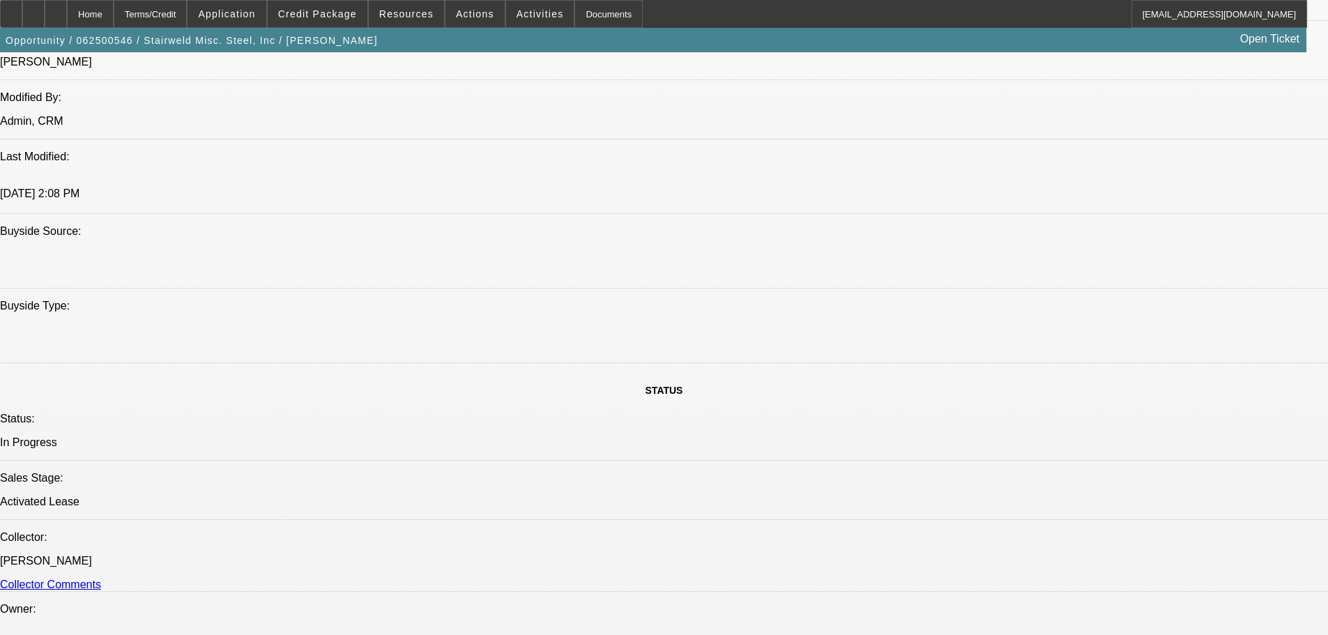
drag, startPoint x: 459, startPoint y: 367, endPoint x: 473, endPoint y: 593, distance: 227.0
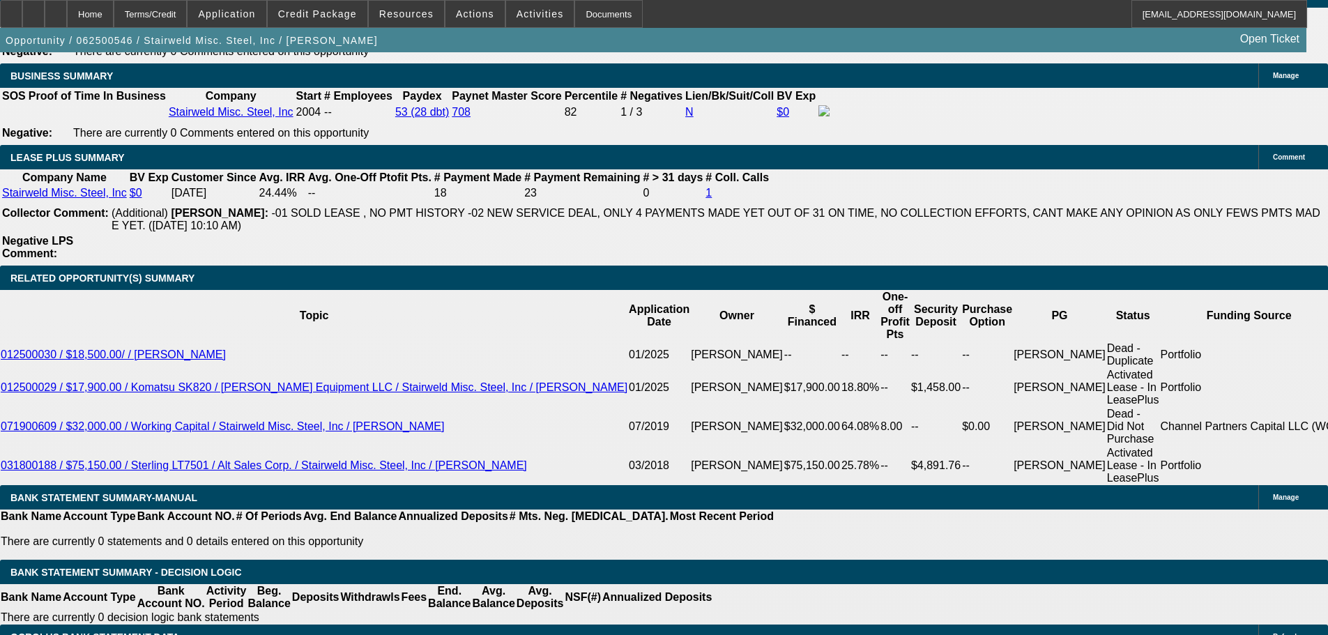
drag, startPoint x: 538, startPoint y: 485, endPoint x: 595, endPoint y: 476, distance: 57.9
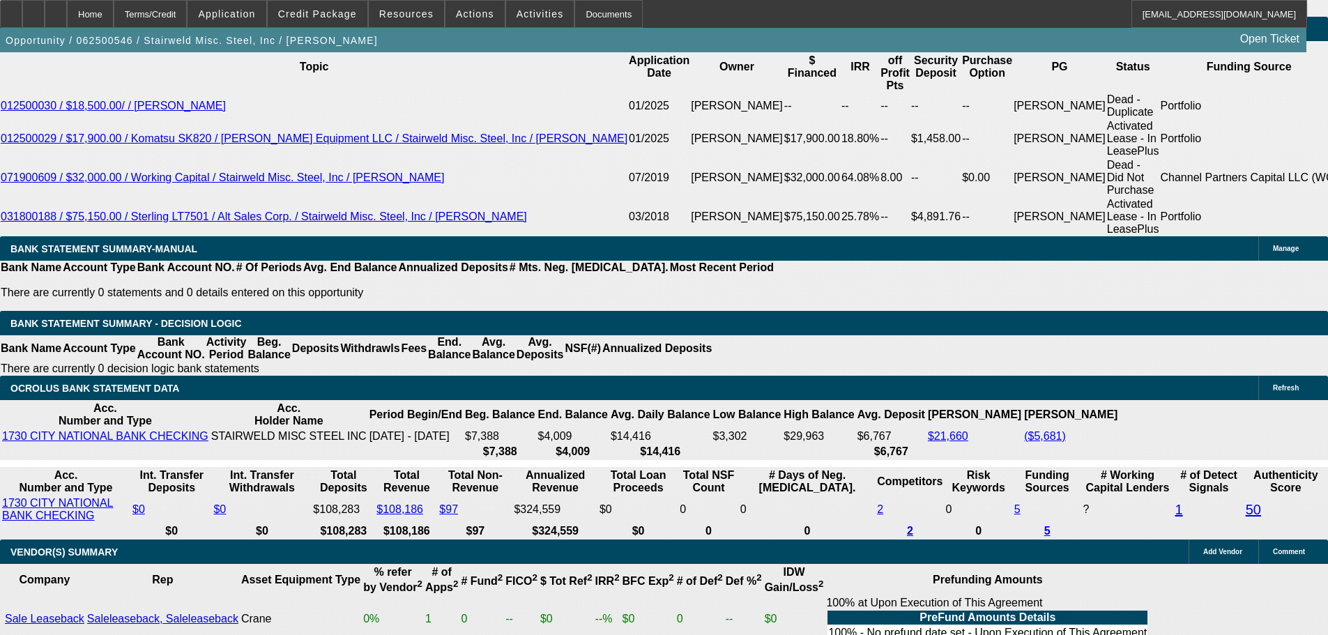
scroll to position [2644, 0]
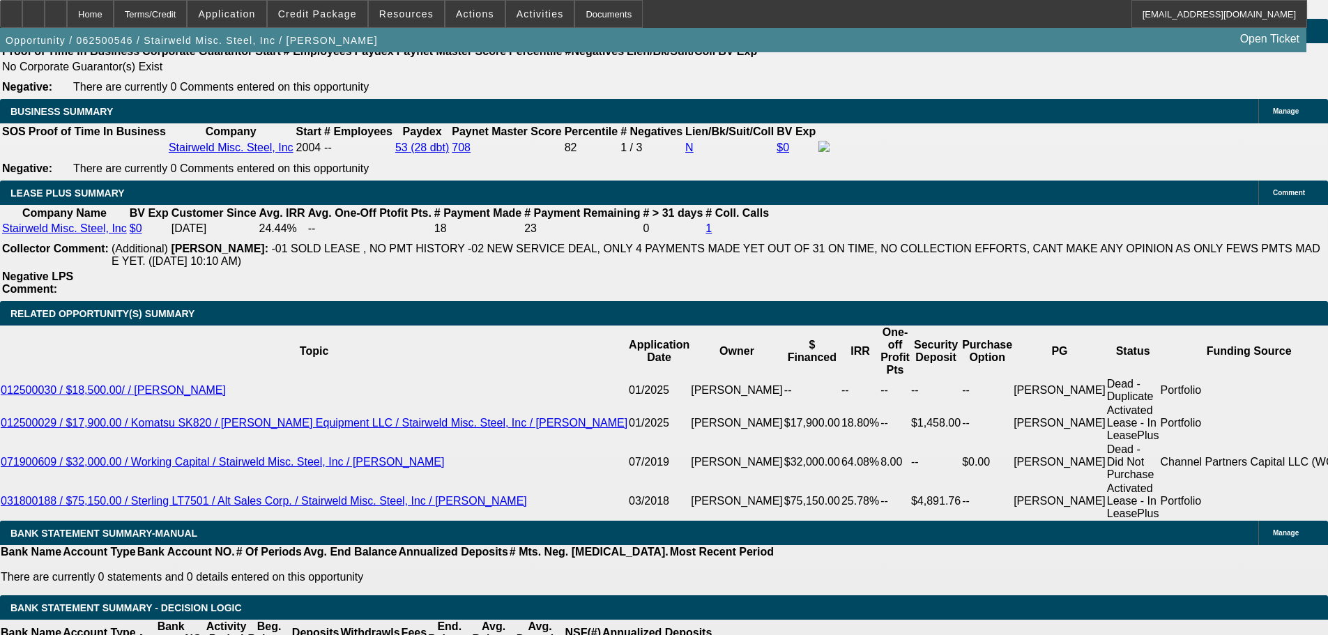
scroll to position [1673, 0]
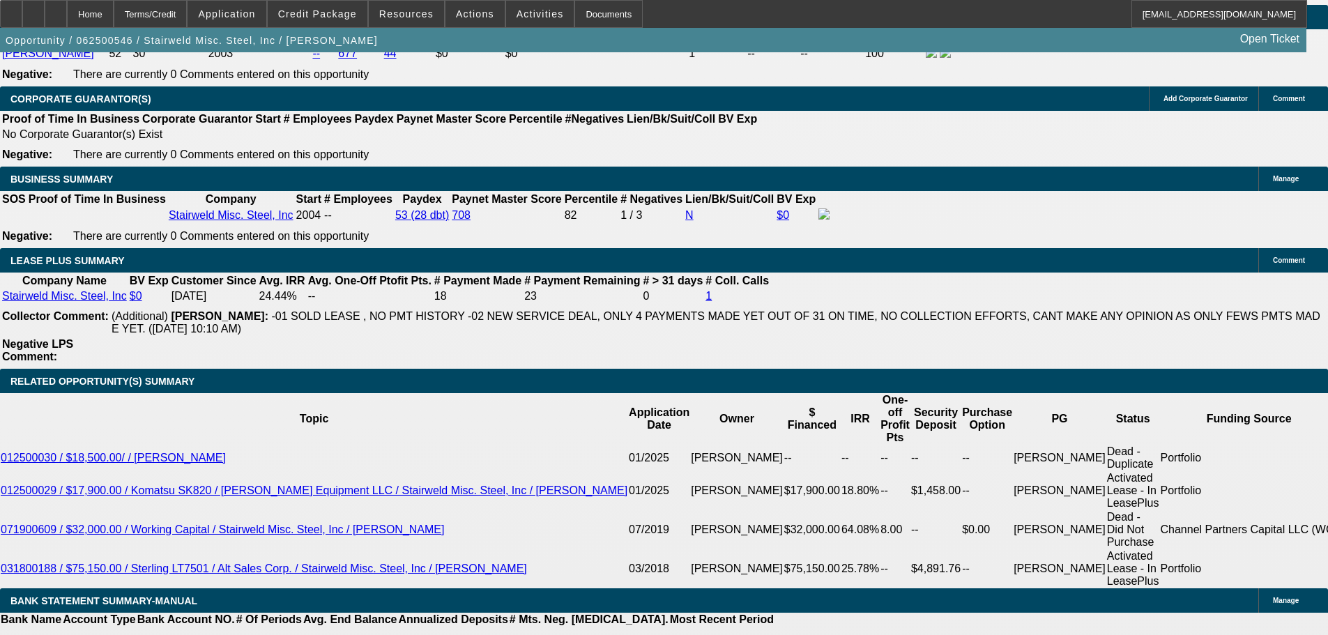
scroll to position [2295, 0]
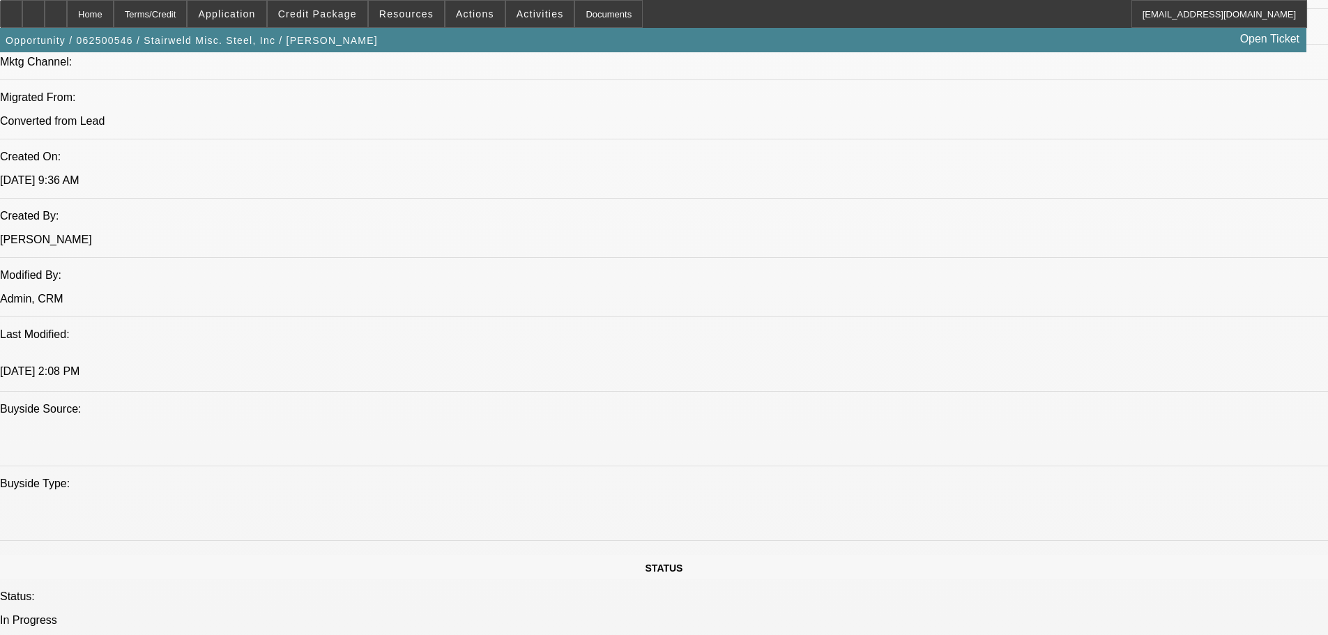
drag, startPoint x: 651, startPoint y: 209, endPoint x: 641, endPoint y: 60, distance: 149.5
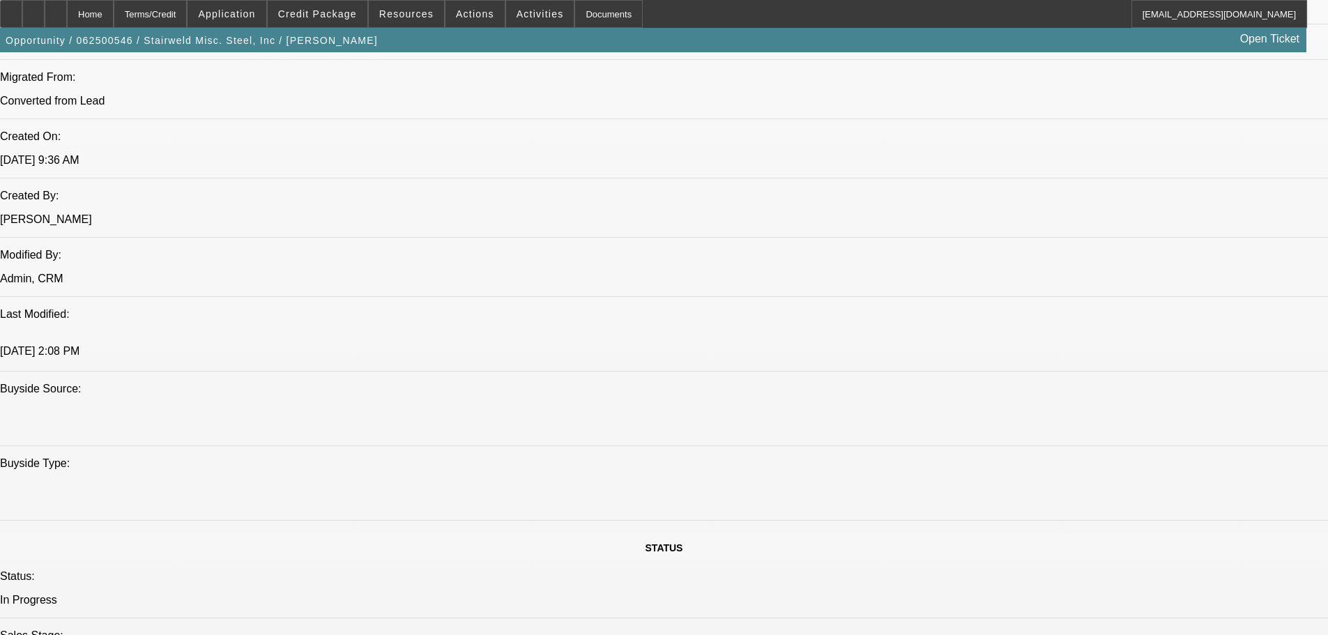
drag, startPoint x: 610, startPoint y: 271, endPoint x: 589, endPoint y: 408, distance: 138.3
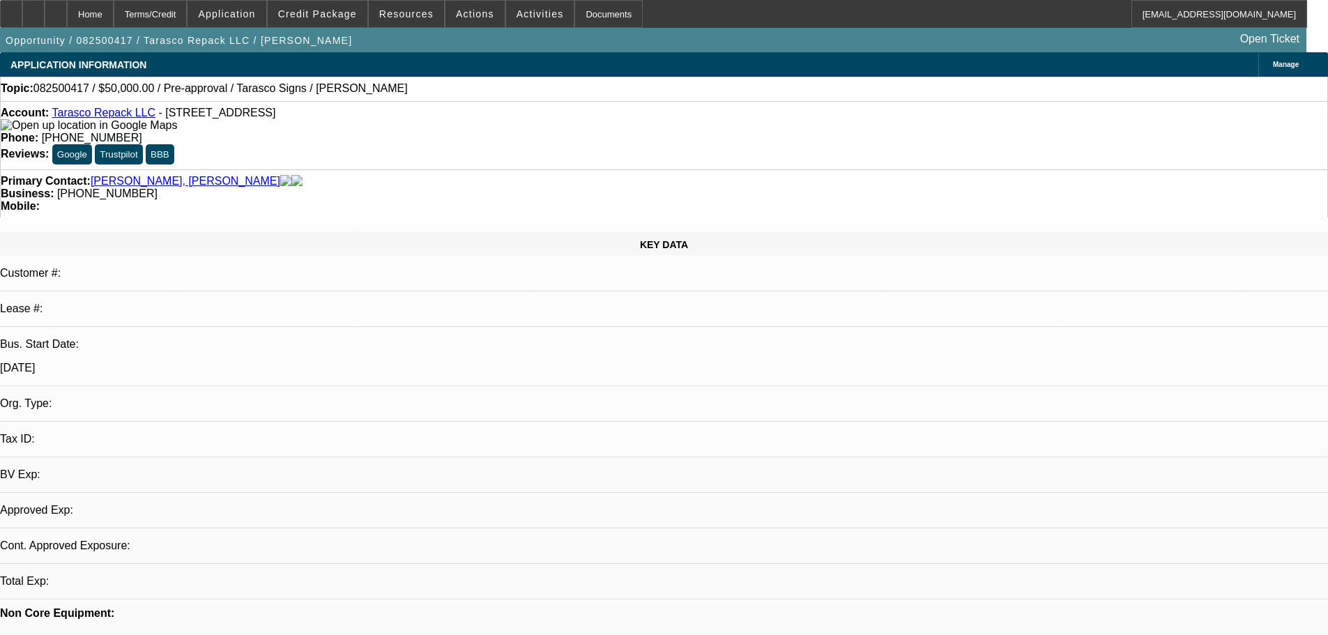
select select "0"
select select "2"
select select "0.1"
select select "4"
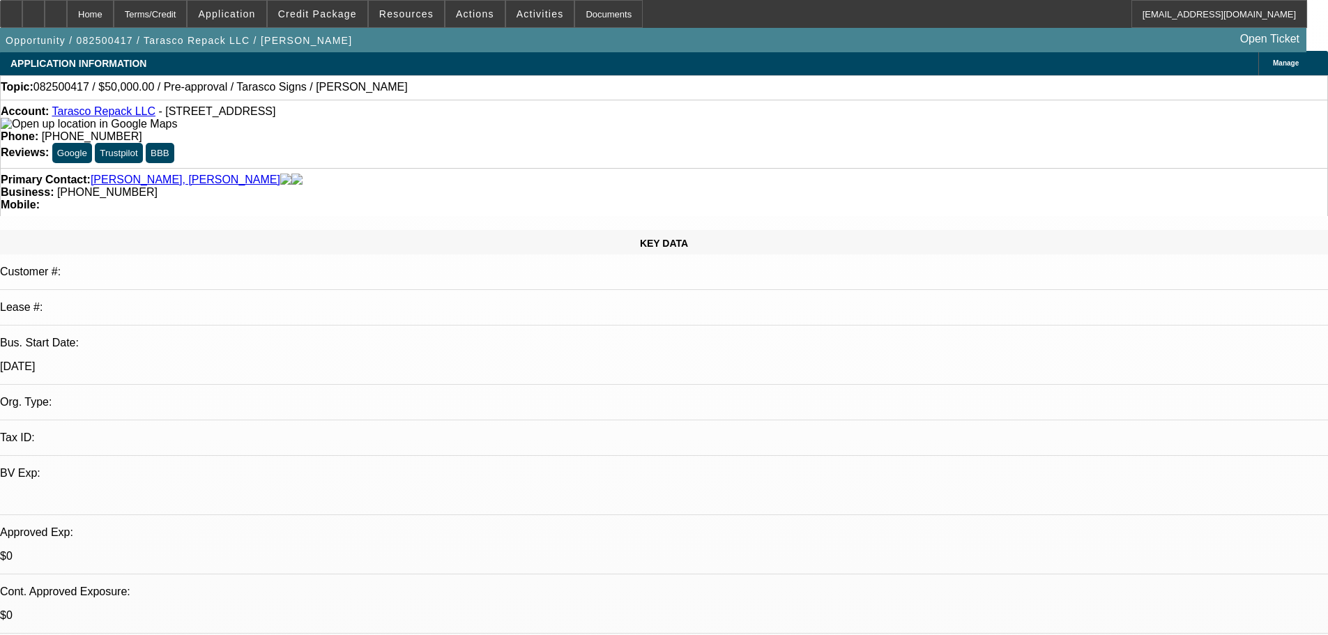
drag, startPoint x: 446, startPoint y: 358, endPoint x: 524, endPoint y: 321, distance: 86.7
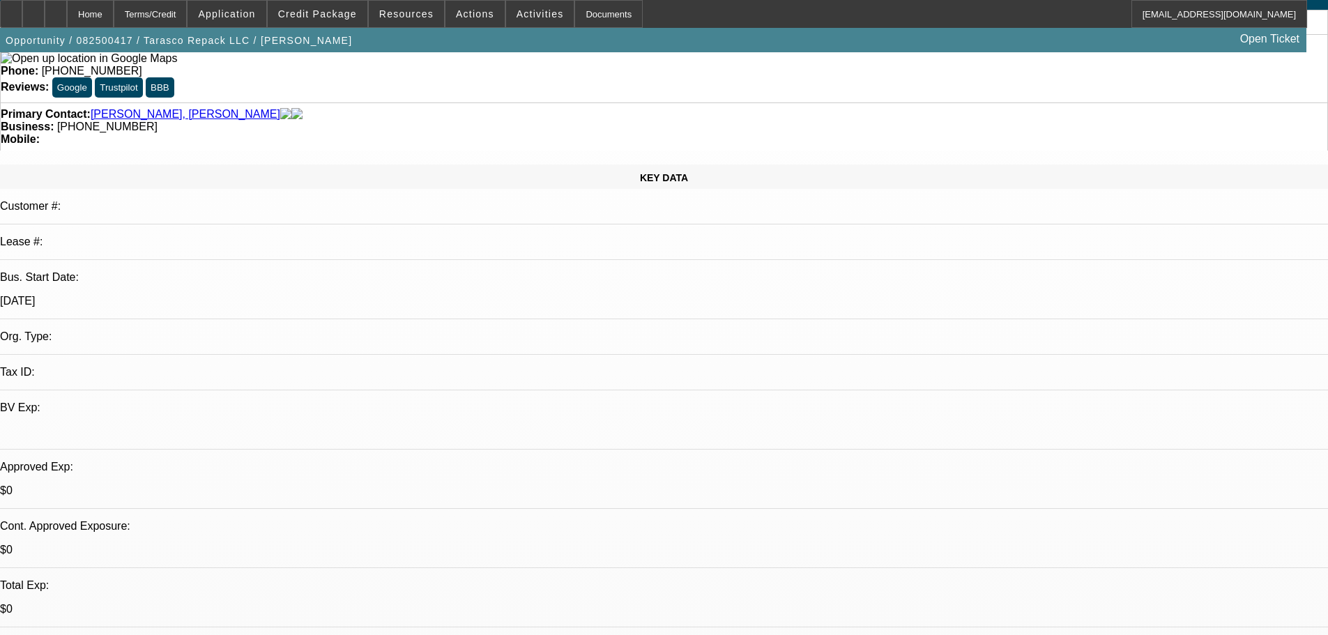
drag, startPoint x: 535, startPoint y: 388, endPoint x: 540, endPoint y: 472, distance: 83.8
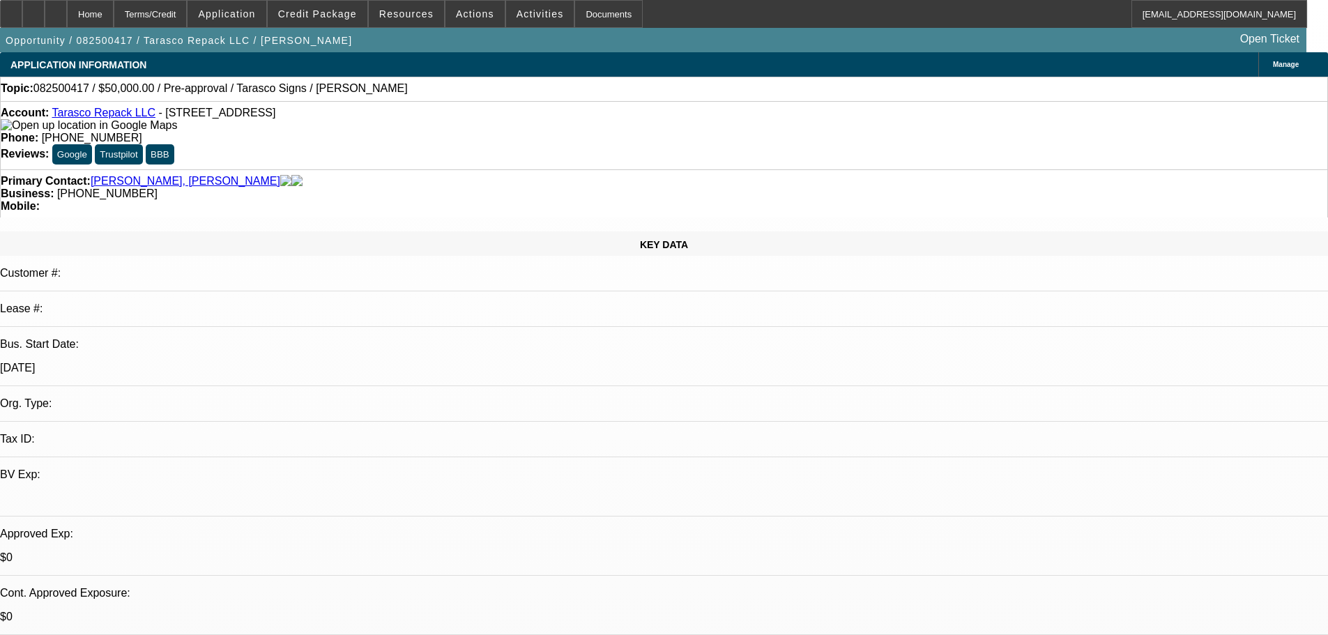
drag, startPoint x: 590, startPoint y: 453, endPoint x: 600, endPoint y: 153, distance: 300.0
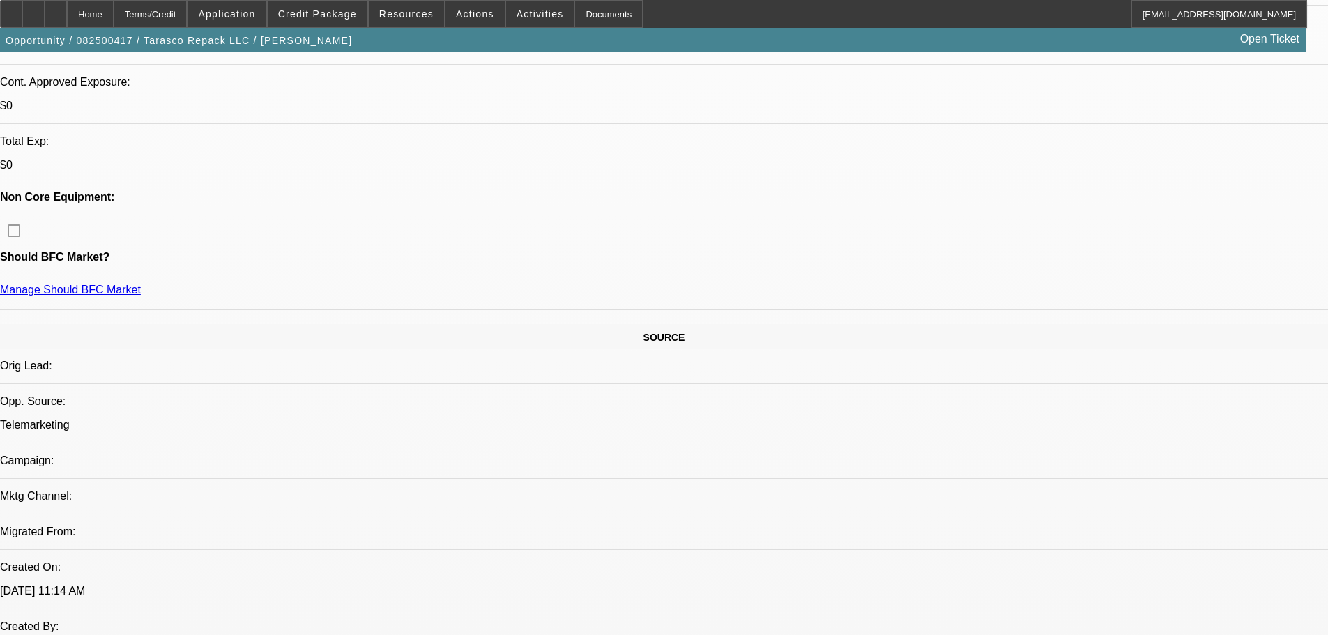
drag, startPoint x: 773, startPoint y: 434, endPoint x: 759, endPoint y: 540, distance: 106.1
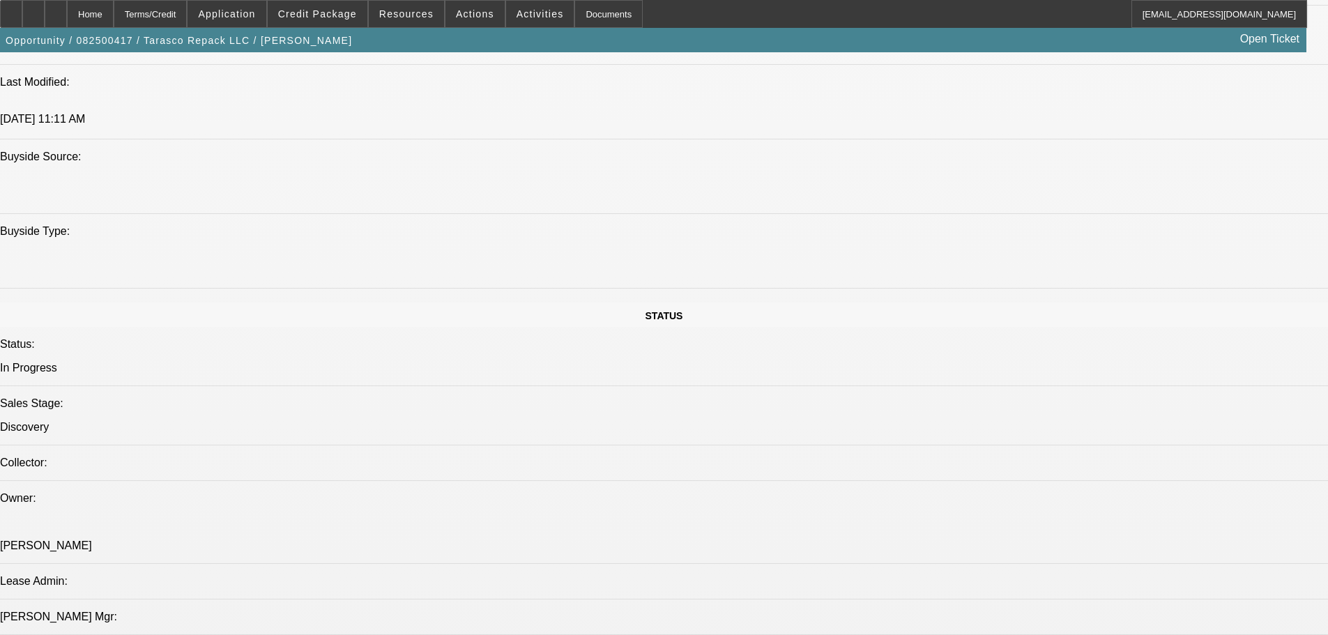
scroll to position [1326, 0]
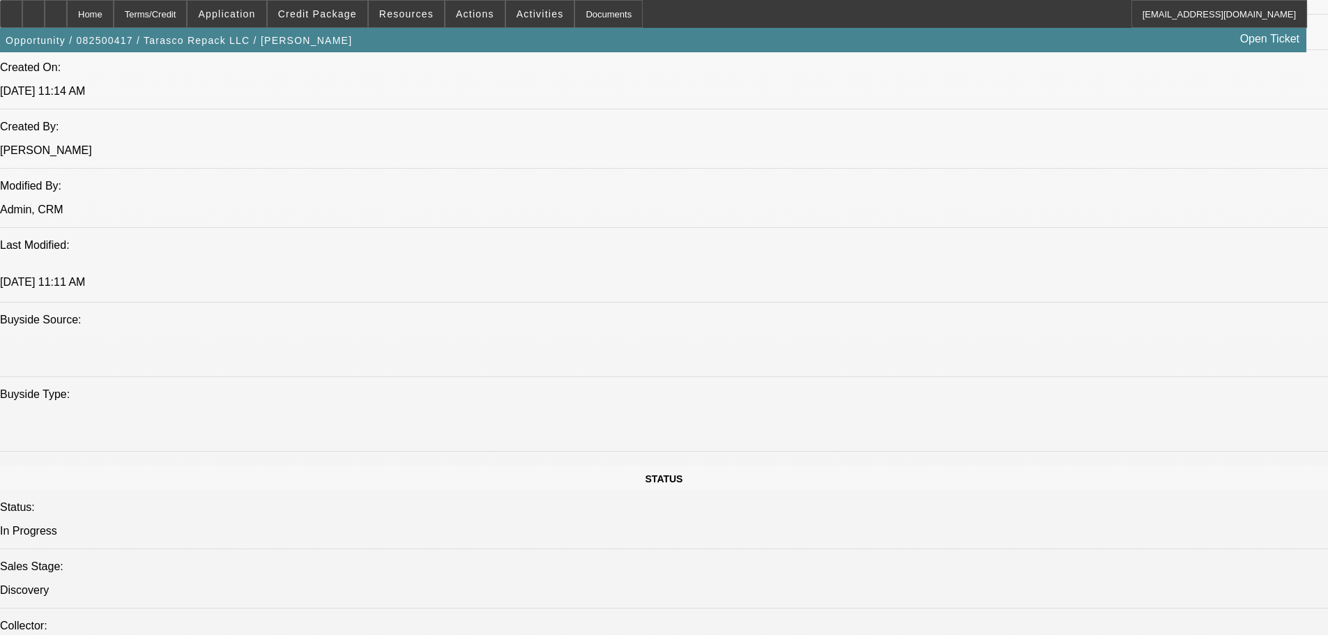
scroll to position [0, 0]
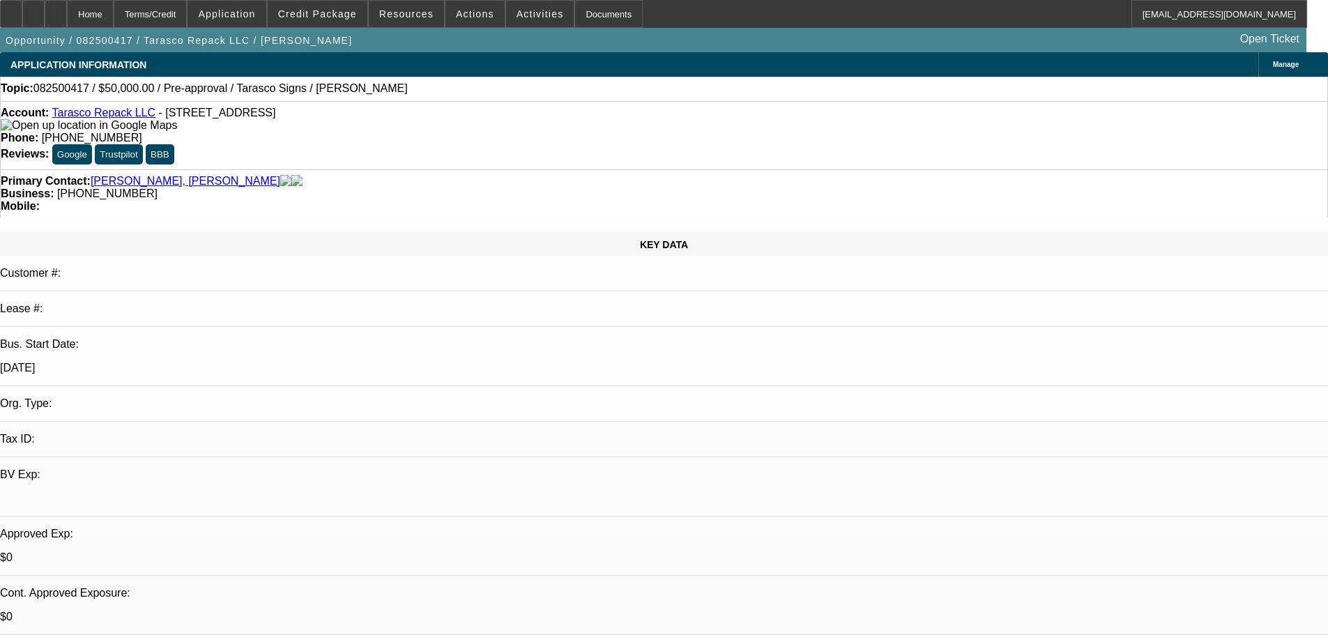
drag, startPoint x: 763, startPoint y: 462, endPoint x: 738, endPoint y: 232, distance: 230.7
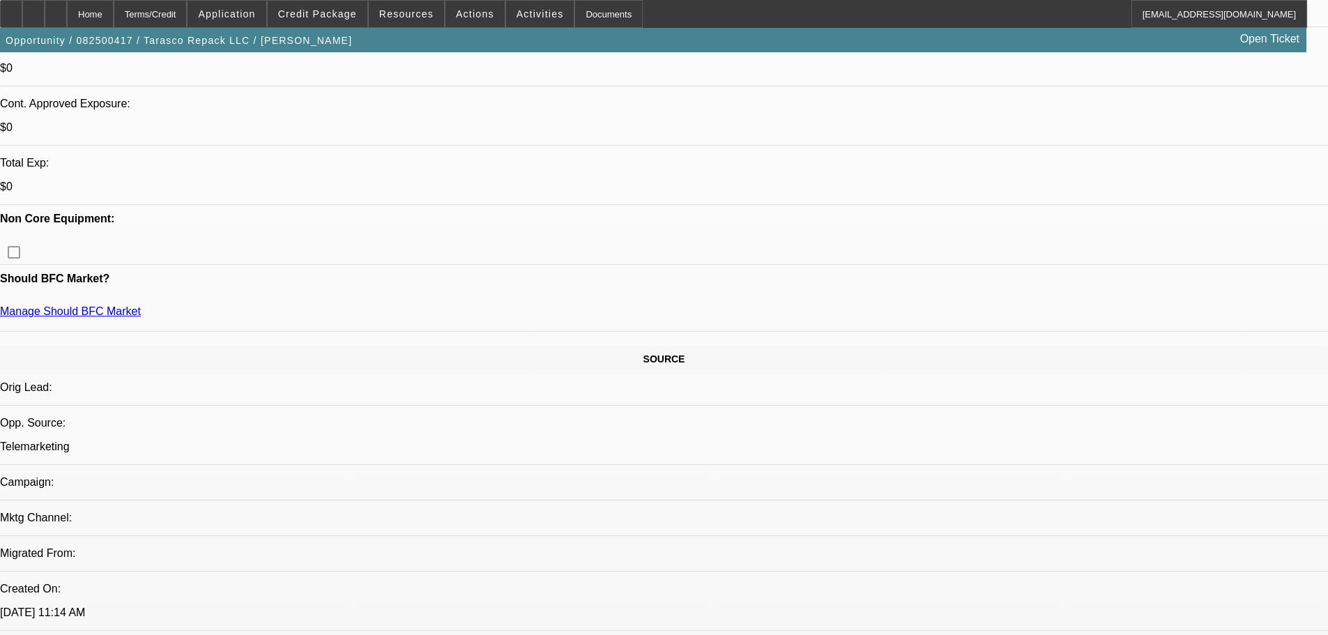
scroll to position [488, 0]
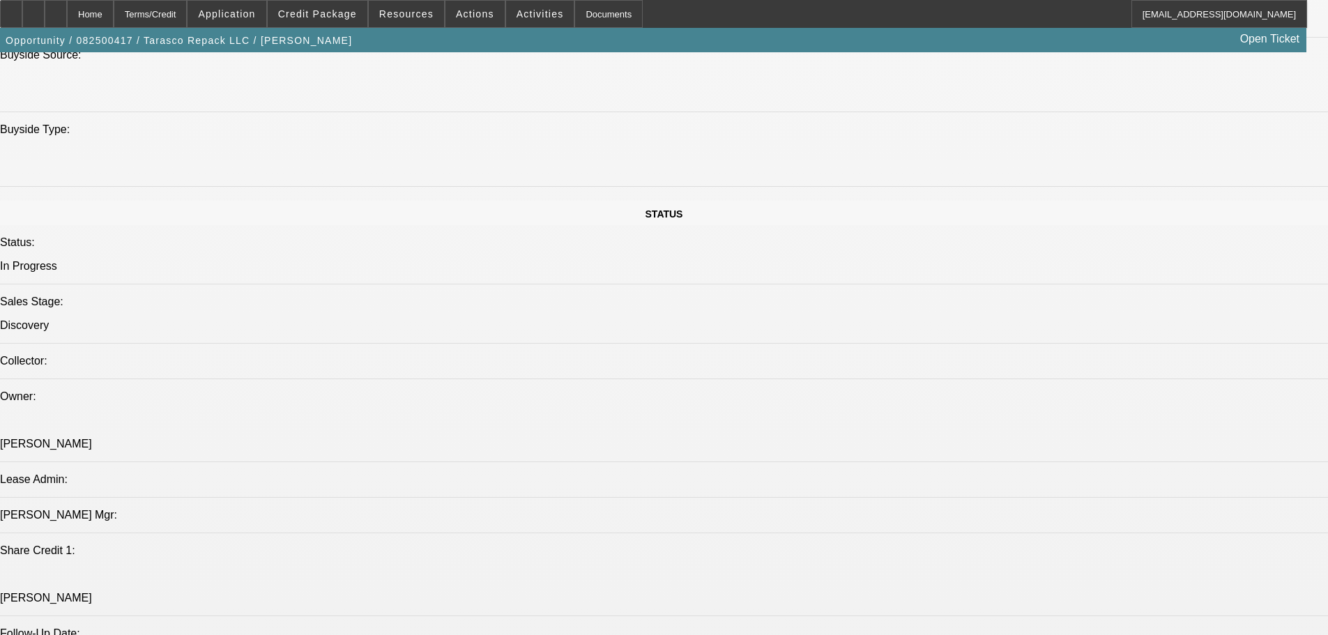
scroll to position [1395, 0]
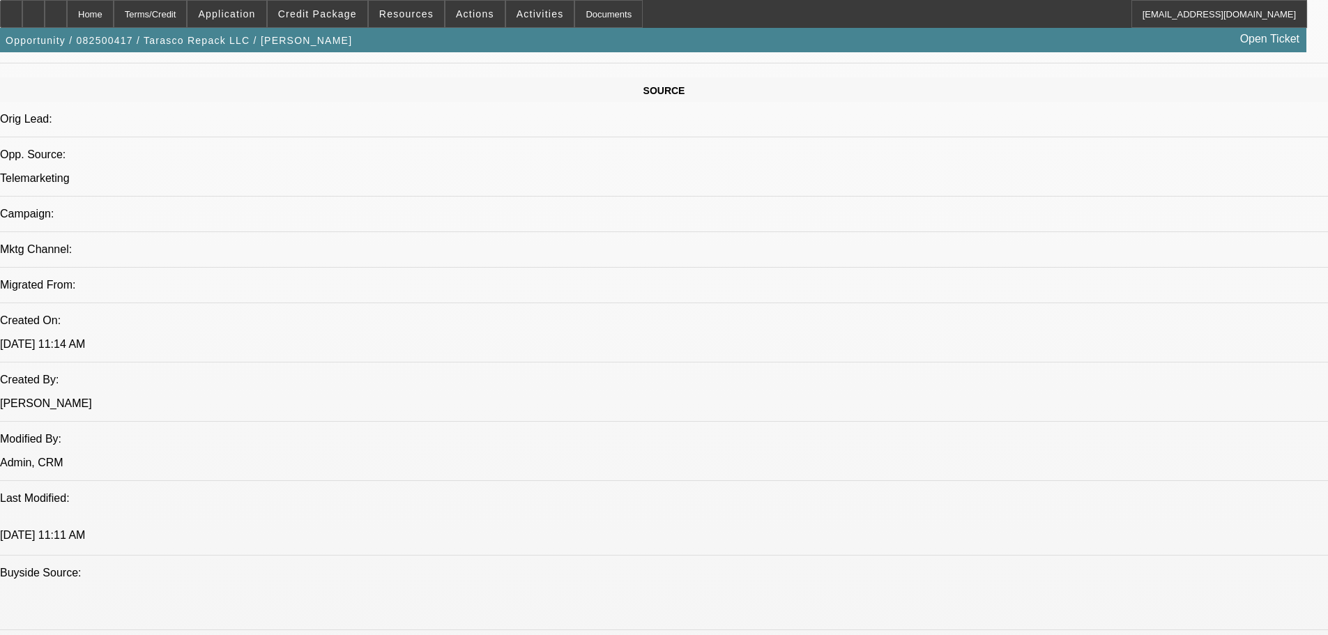
scroll to position [0, 0]
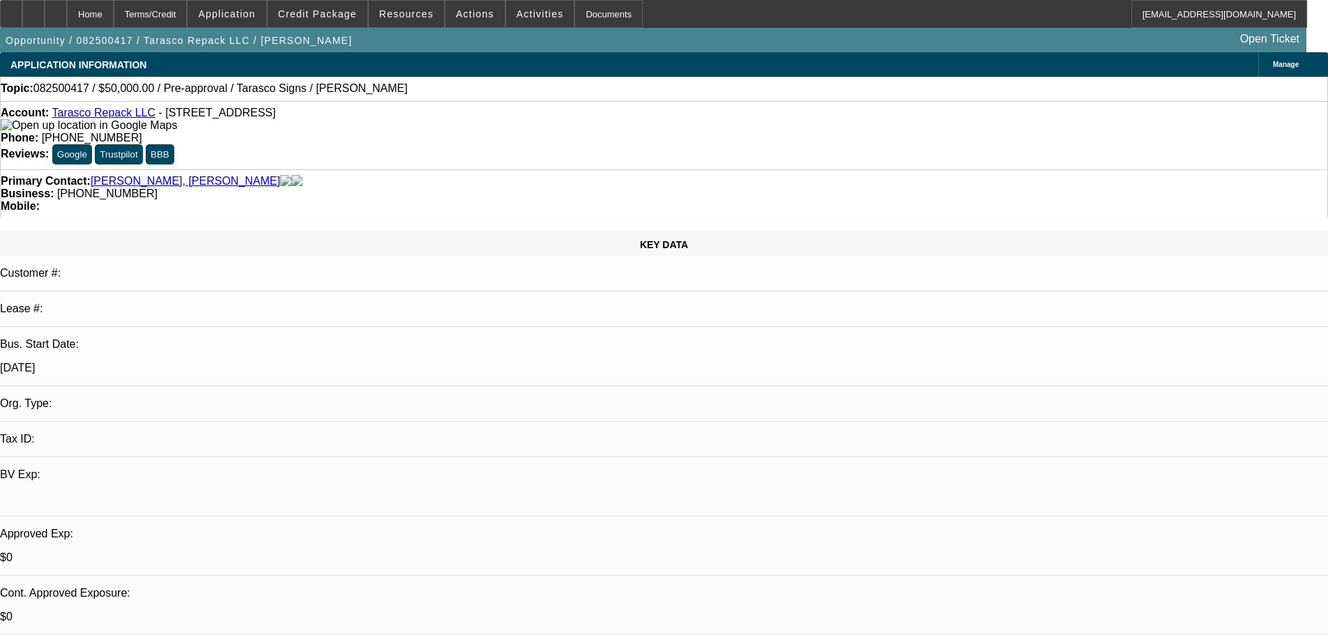
drag, startPoint x: 874, startPoint y: 180, endPoint x: 833, endPoint y: 91, distance: 97.3
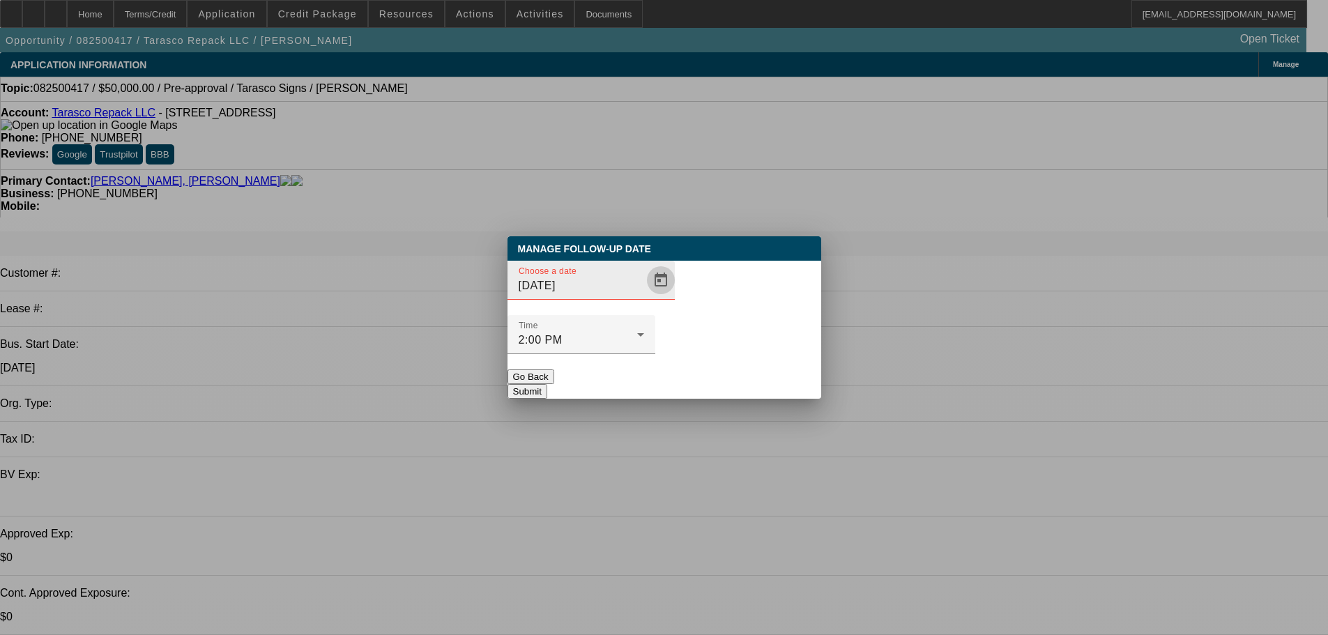
click at [644, 297] on span "Open calendar" at bounding box center [660, 280] width 33 height 33
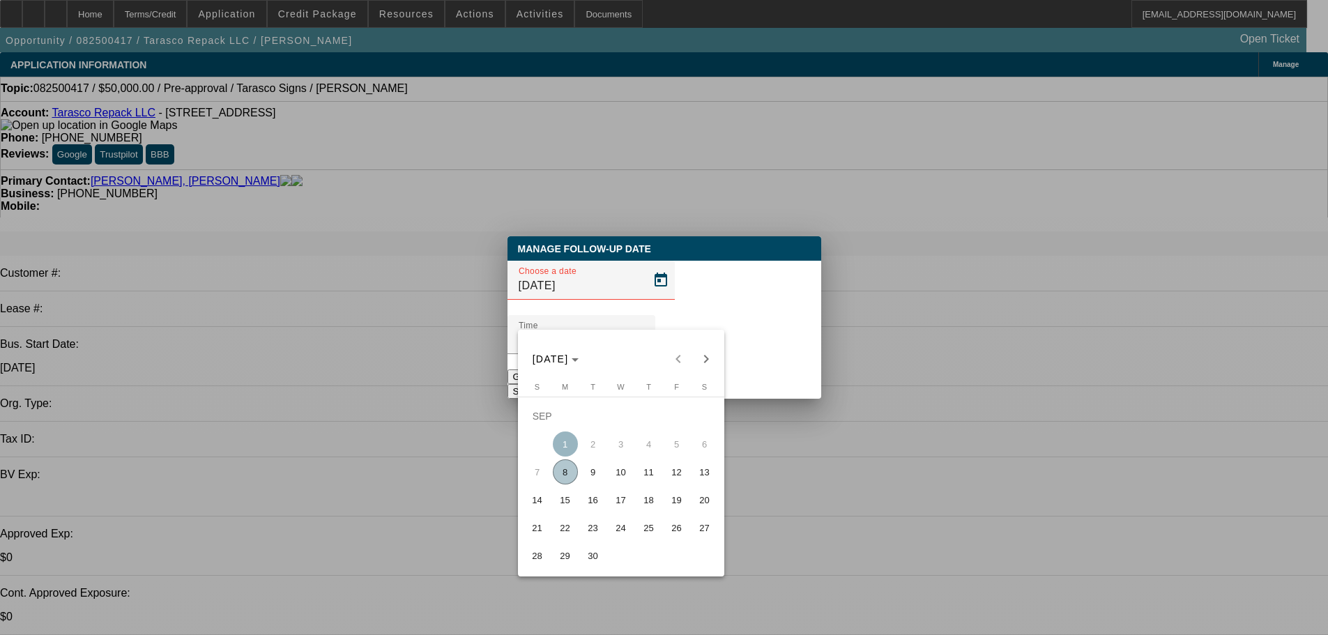
click at [620, 479] on span "10" at bounding box center [621, 471] width 25 height 25
type input "9/10/2025"
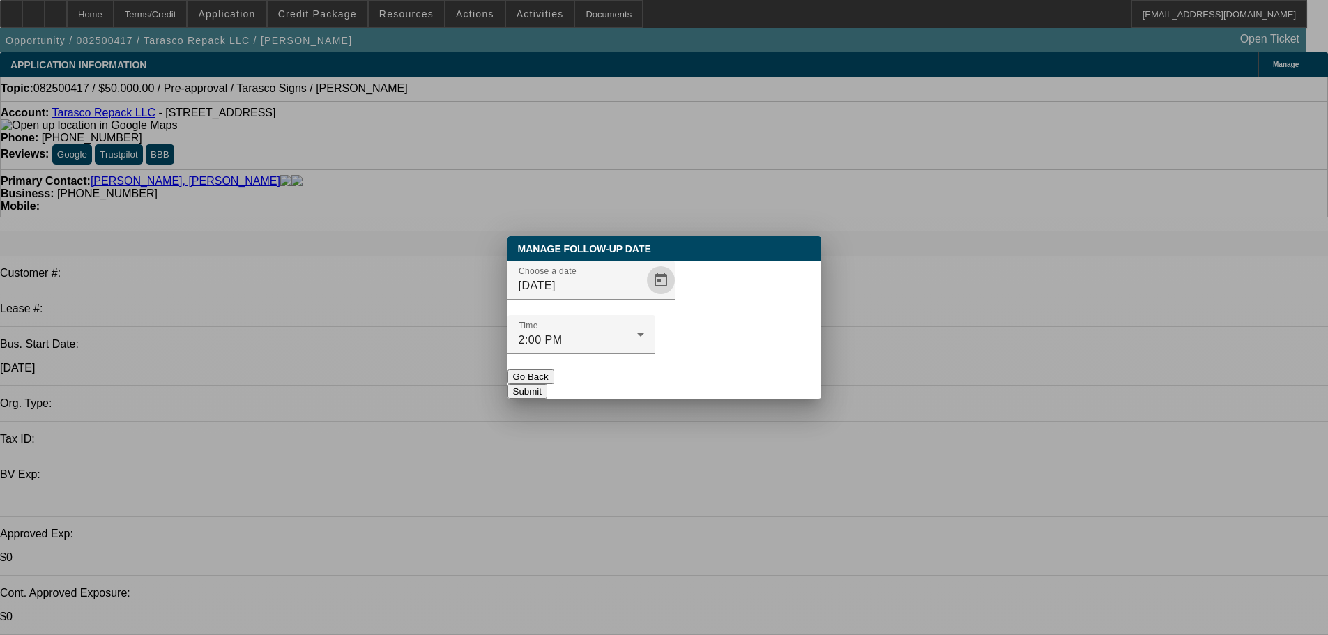
click at [547, 384] on button "Submit" at bounding box center [528, 391] width 40 height 15
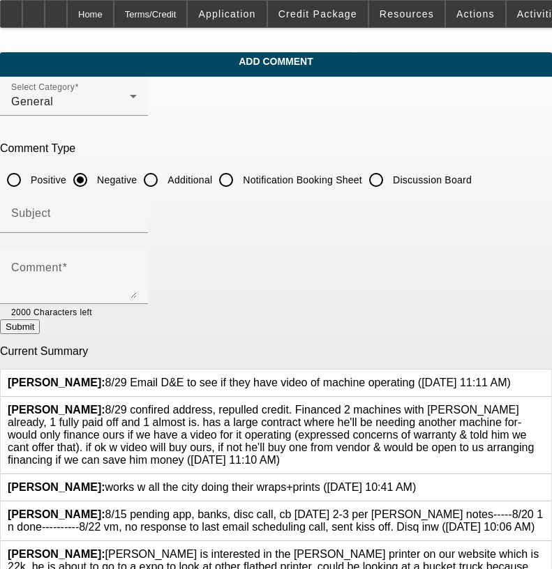
click at [510, 377] on div at bounding box center [510, 383] width 0 height 13
click at [510, 377] on icon at bounding box center [510, 377] width 0 height 0
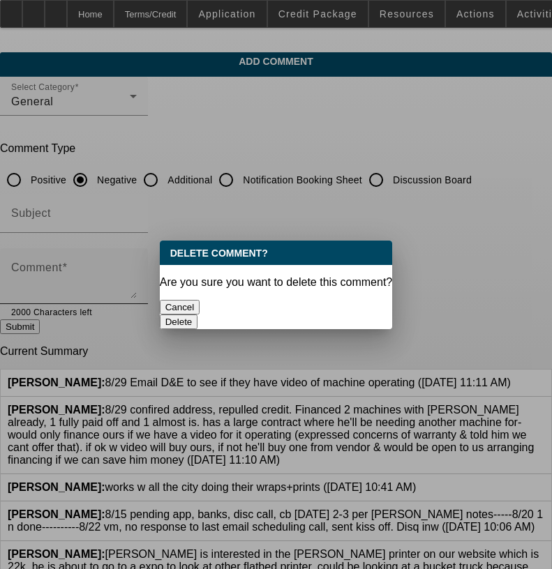
click at [198, 314] on button "Delete" at bounding box center [179, 321] width 38 height 15
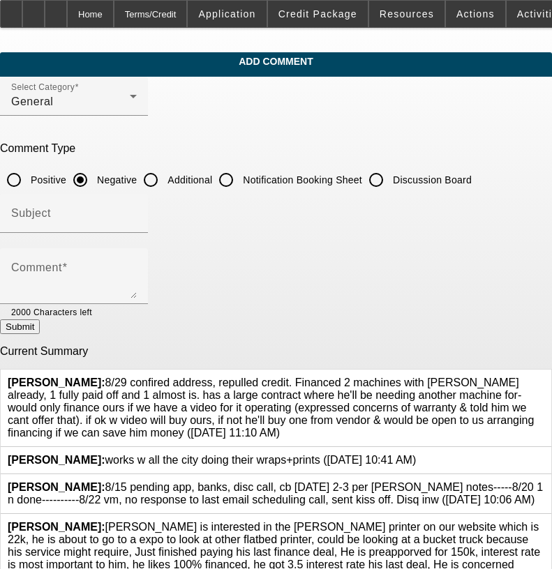
click at [390, 177] on input "Discussion Board" at bounding box center [376, 180] width 28 height 28
radio input "true"
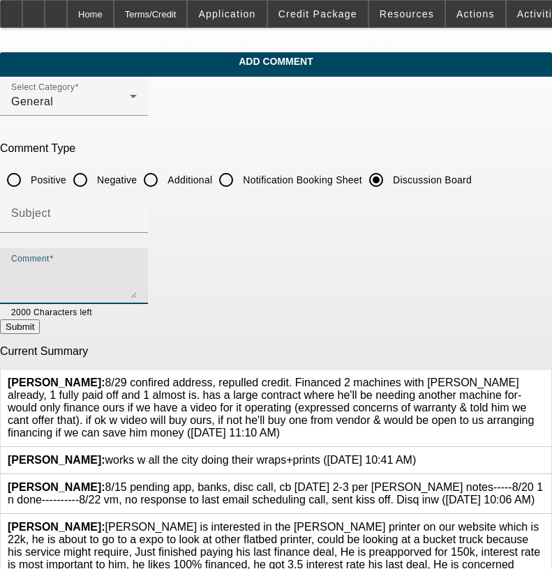
click at [137, 291] on textarea "Comment" at bounding box center [74, 281] width 126 height 33
type textarea "9/8 SE to D&E fu"
click at [40, 332] on button "Submit" at bounding box center [20, 326] width 40 height 15
radio input "true"
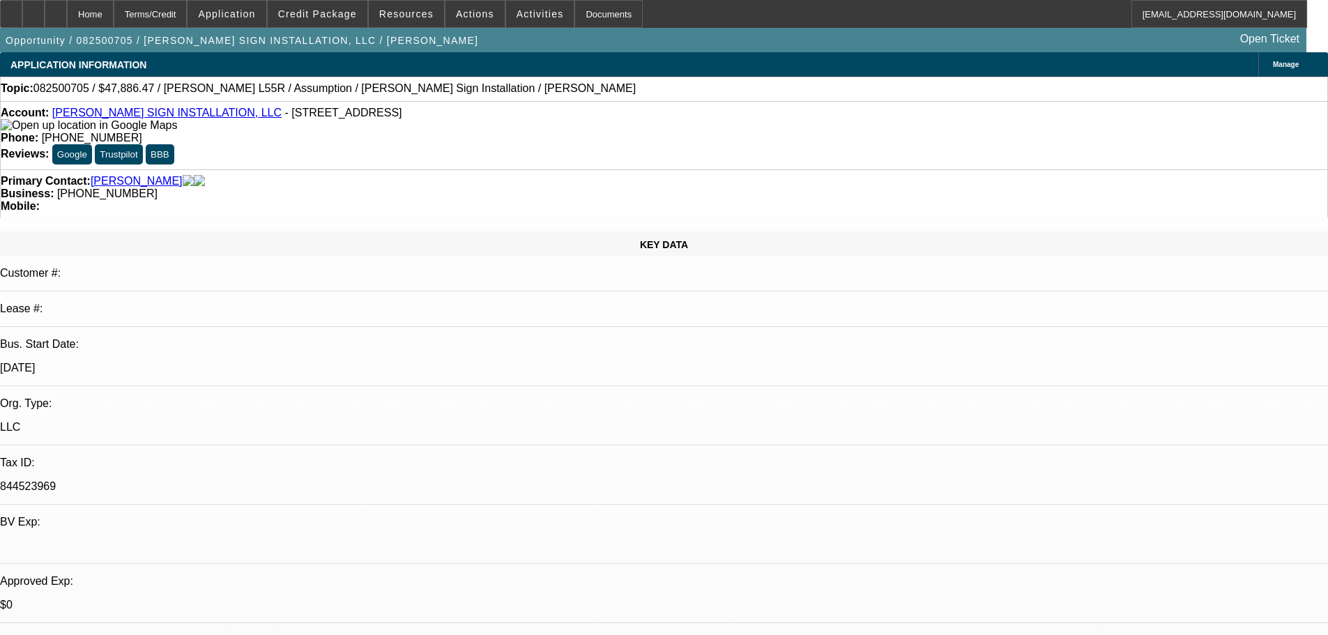
select select "0"
select select "2"
select select "0"
select select "6"
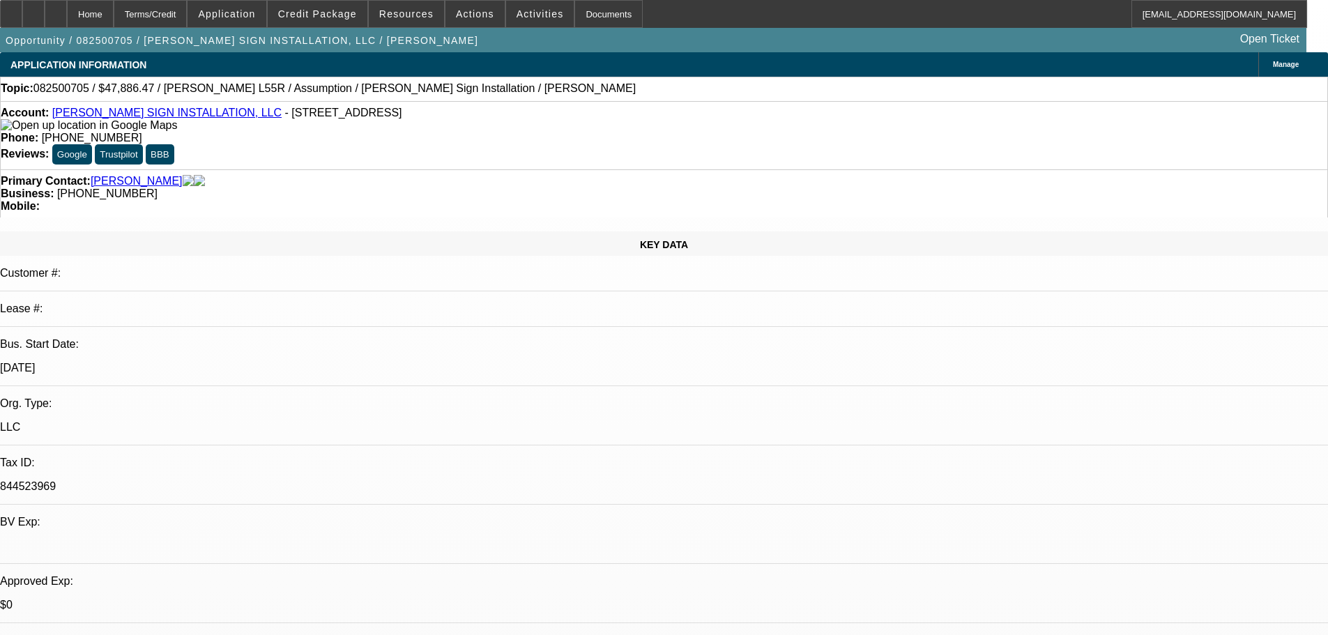
select select "0"
select select "2"
select select "0"
select select "6"
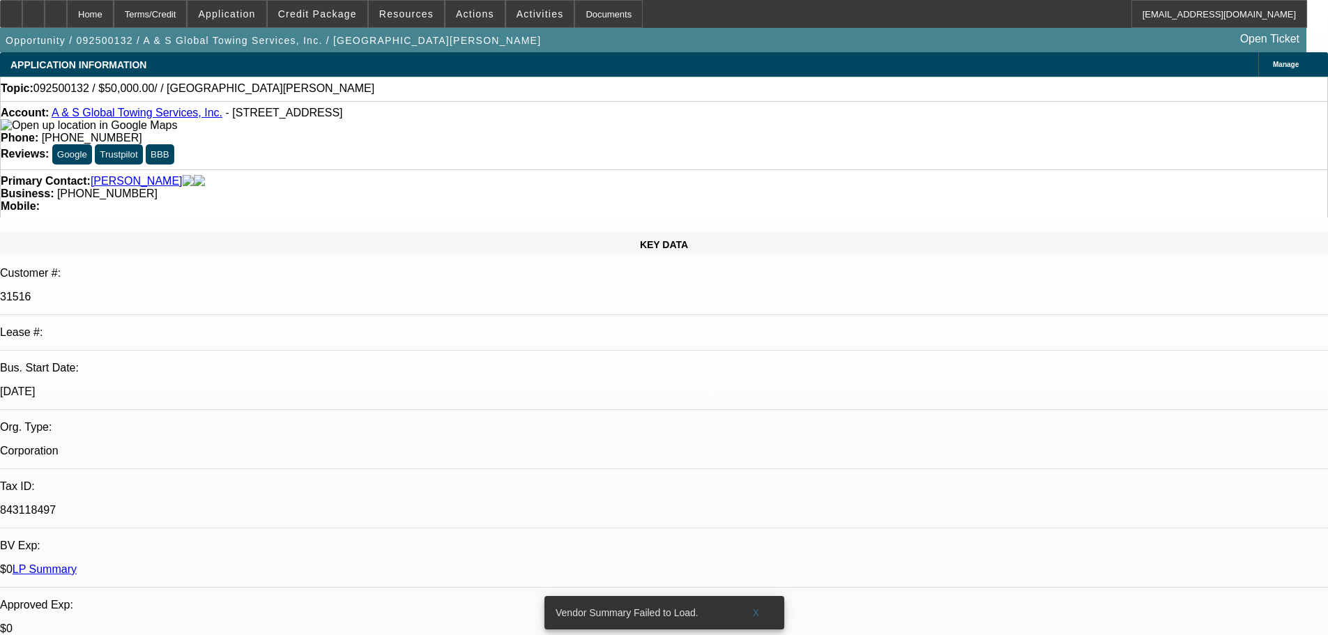
select select "0"
select select "2"
select select "0.1"
select select "4"
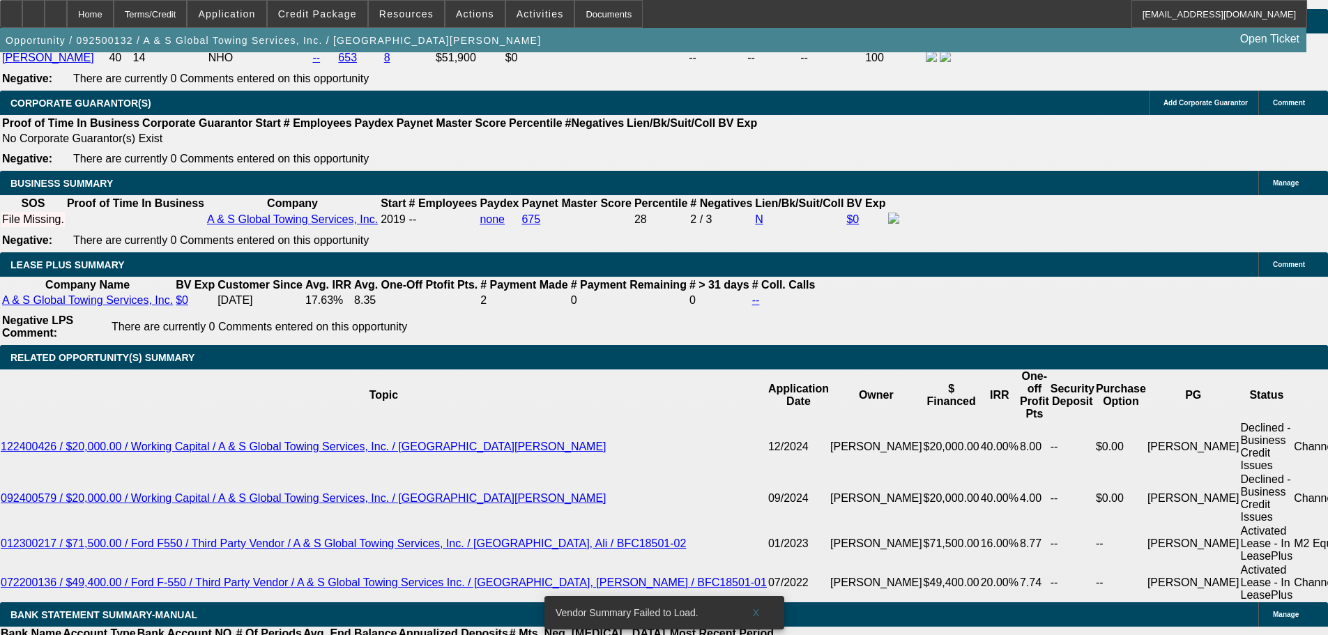
scroll to position [2301, 0]
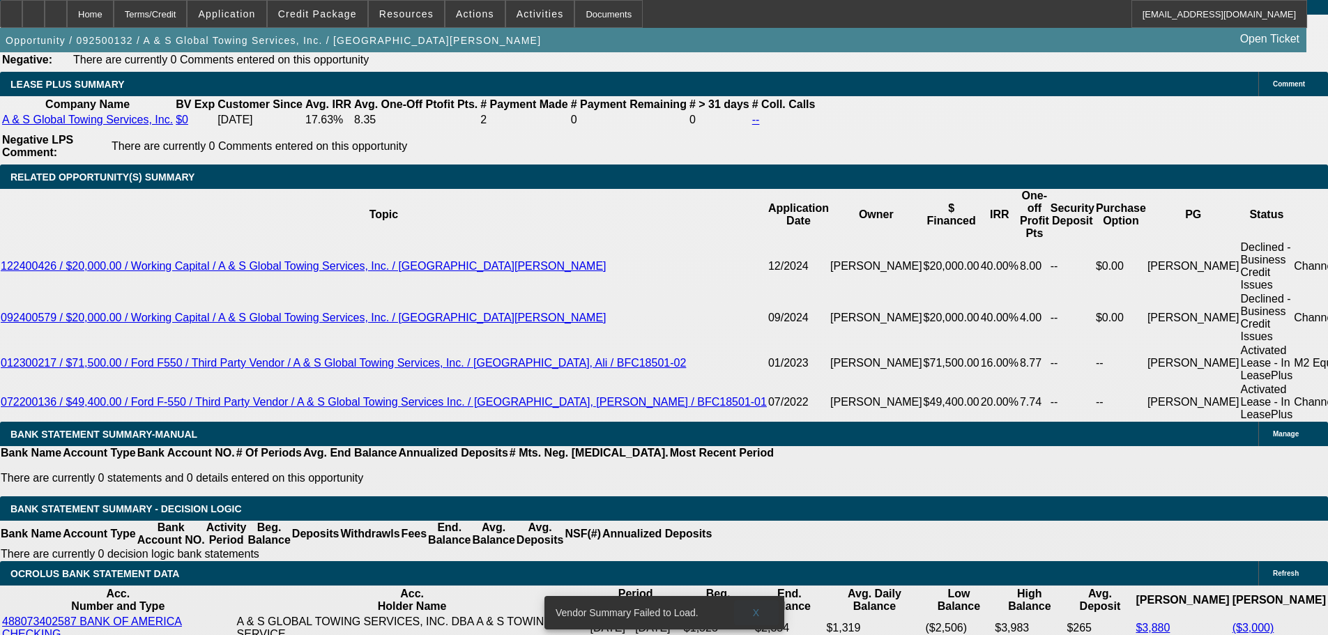
click at [762, 602] on span at bounding box center [756, 612] width 45 height 33
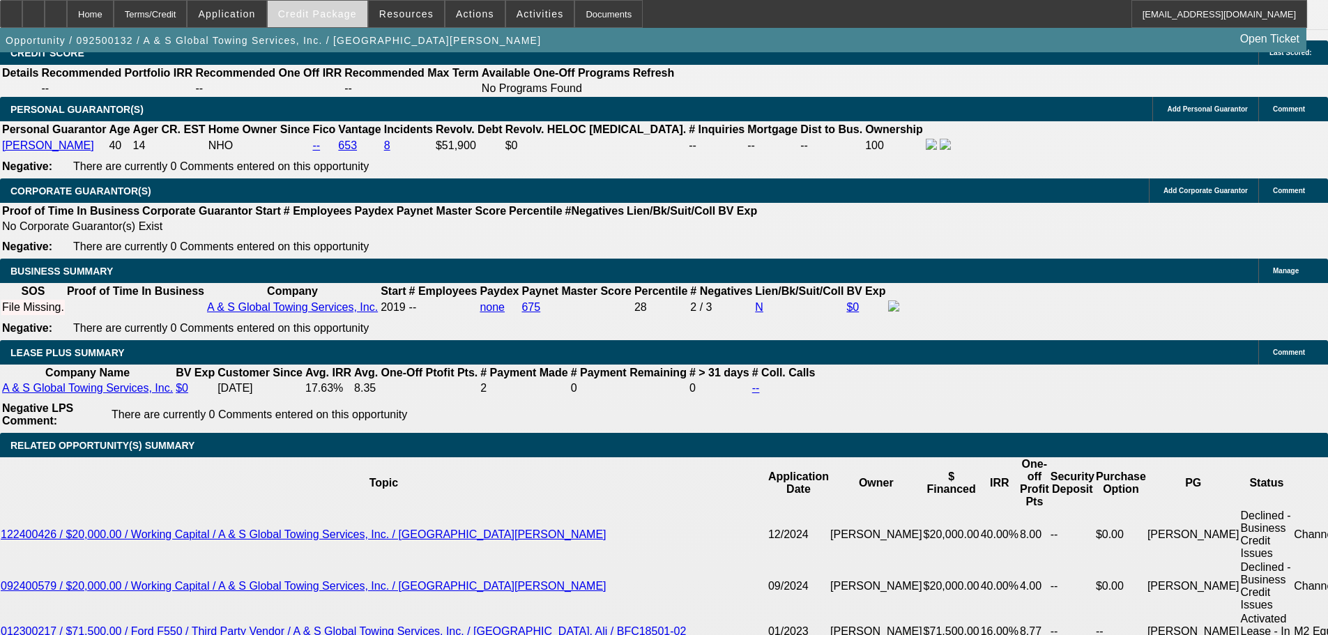
scroll to position [2022, 0]
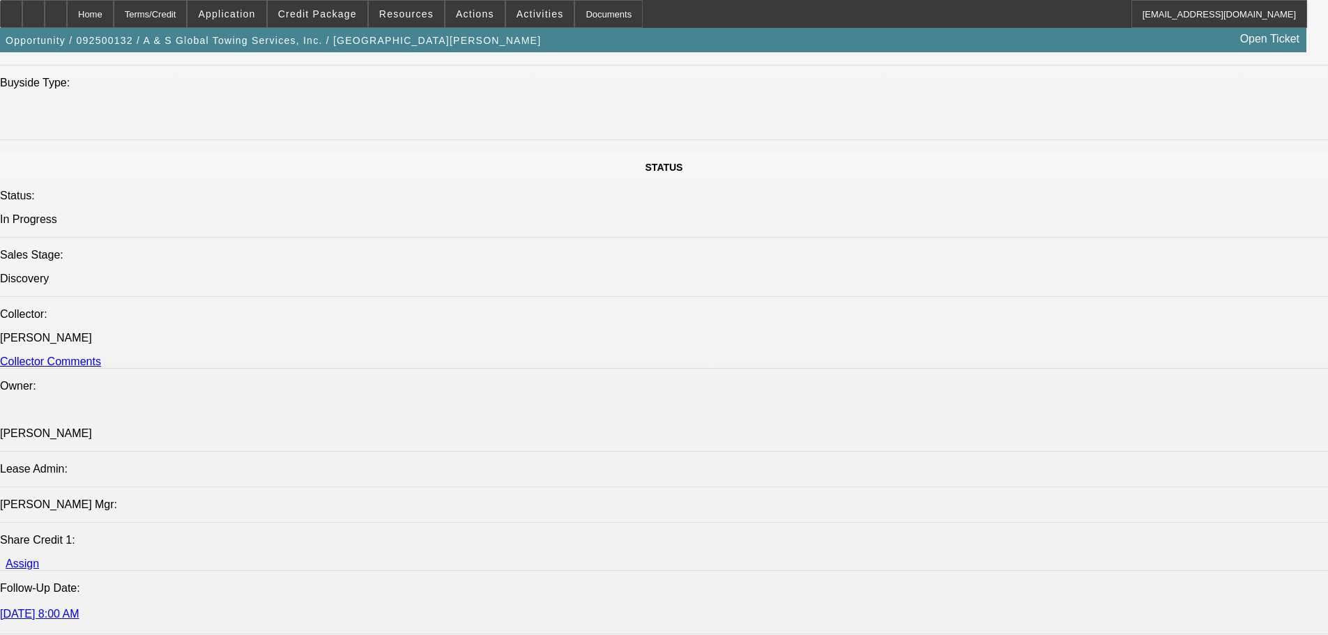
drag, startPoint x: 763, startPoint y: 410, endPoint x: 773, endPoint y: 254, distance: 156.5
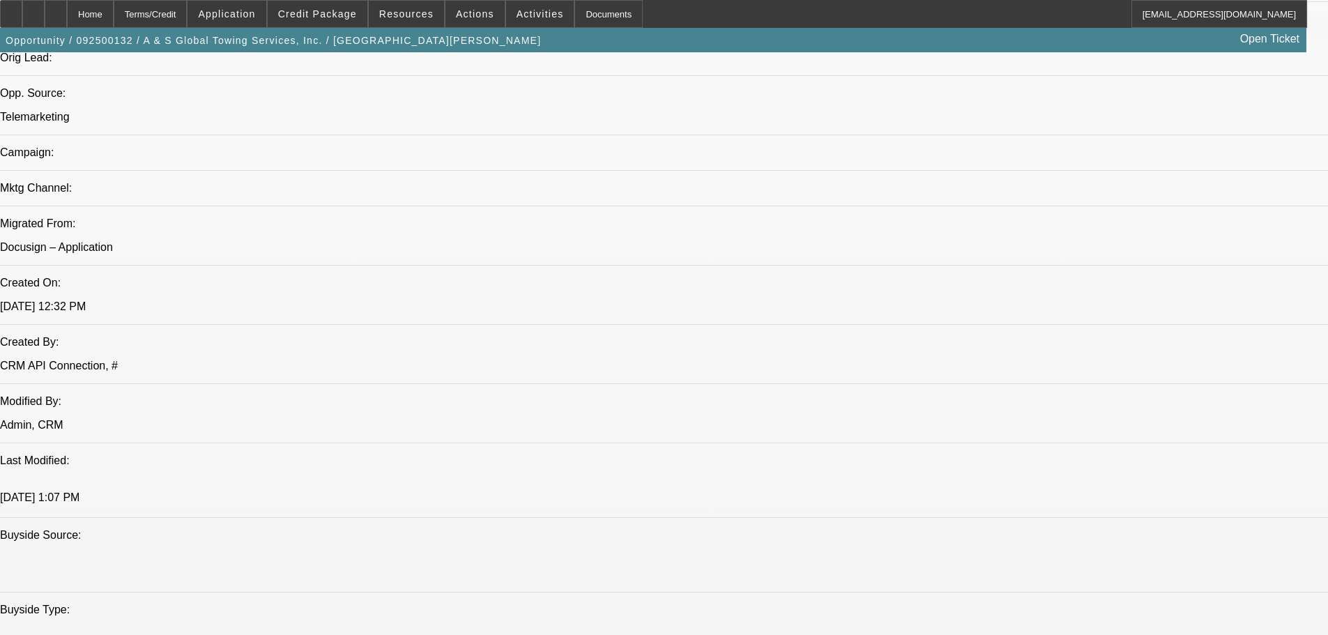
drag, startPoint x: 660, startPoint y: 407, endPoint x: 651, endPoint y: 319, distance: 88.3
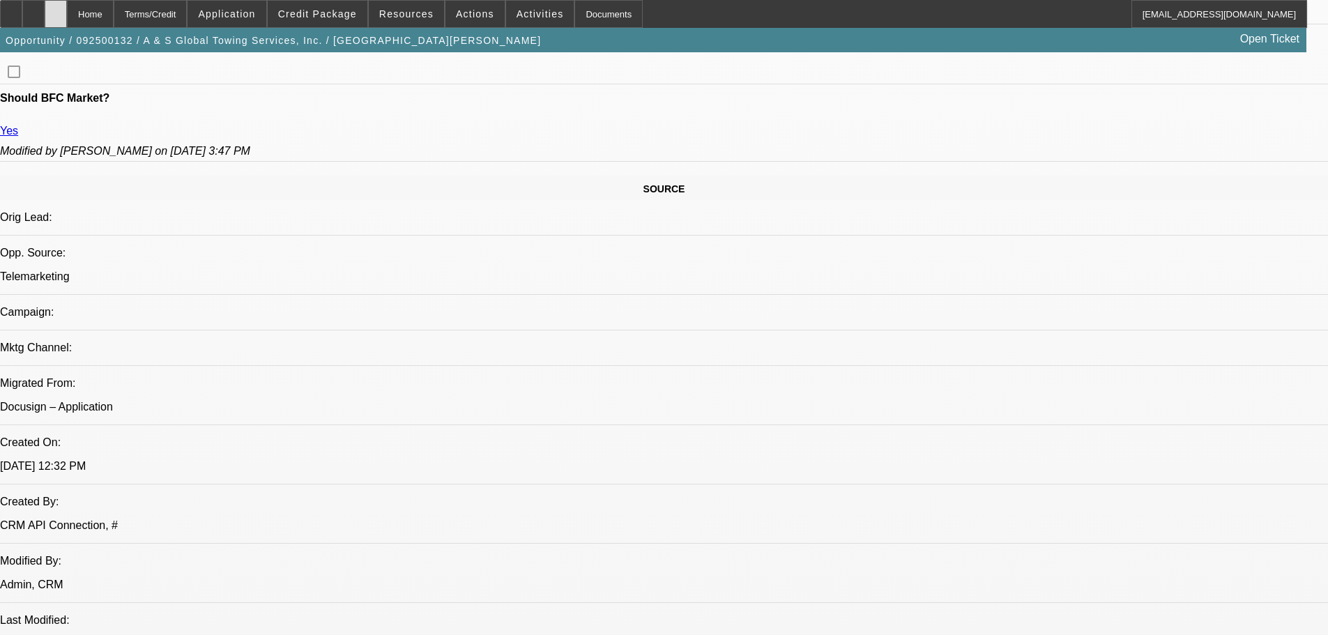
click at [56, 9] on icon at bounding box center [56, 9] width 0 height 0
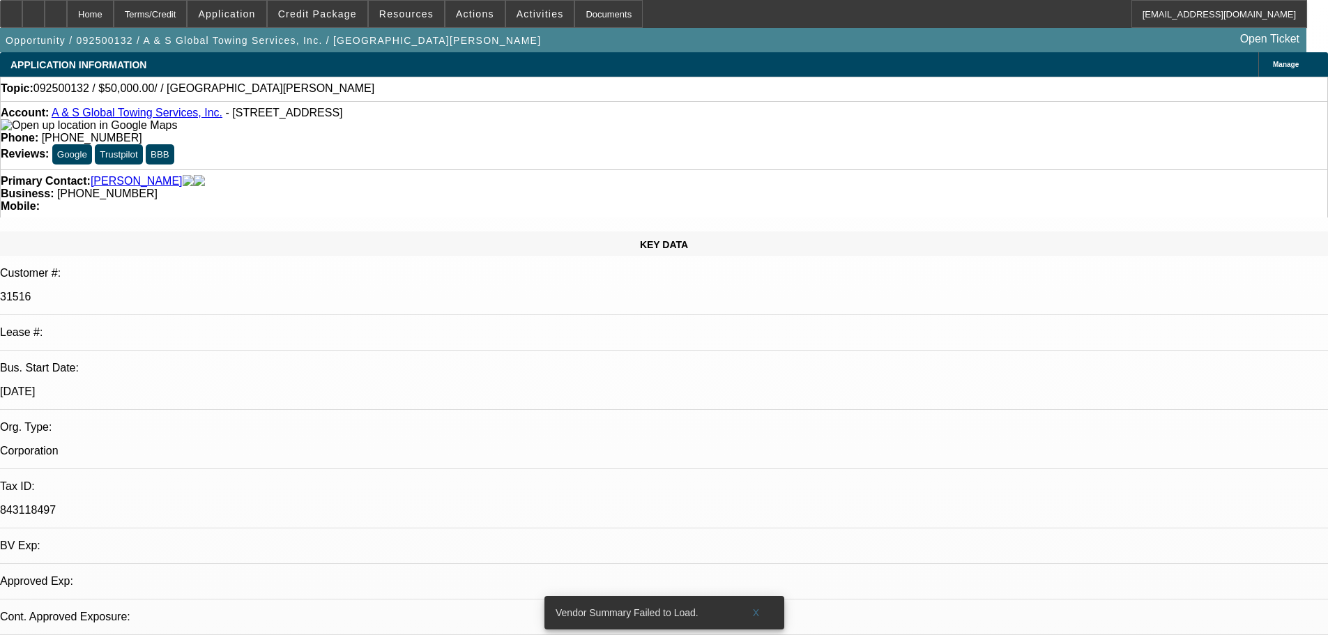
select select "0"
select select "2"
select select "0.1"
select select "2"
select select "4"
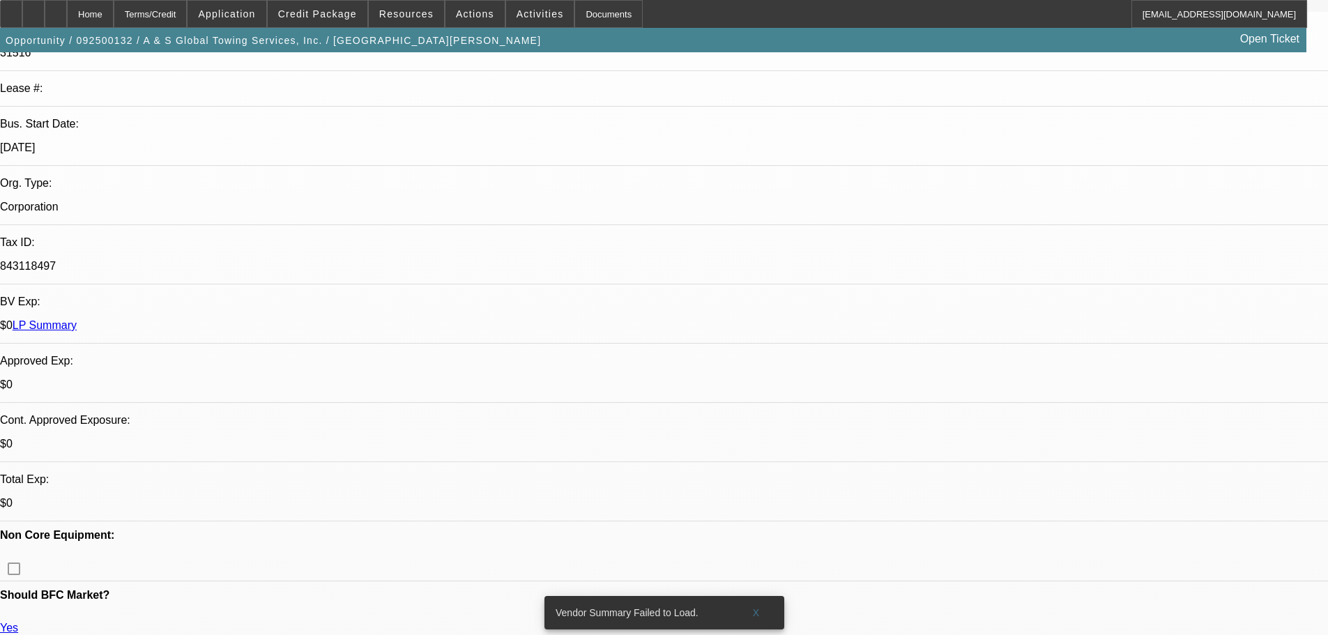
drag, startPoint x: 590, startPoint y: 387, endPoint x: 616, endPoint y: 467, distance: 84.4
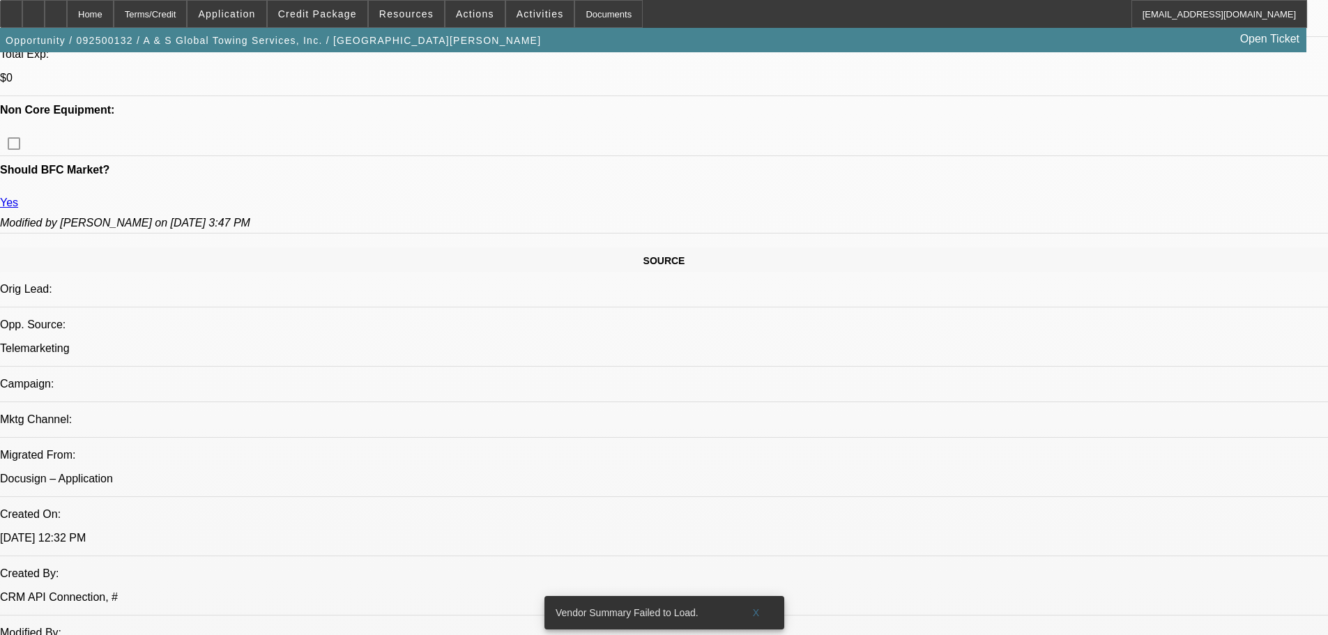
scroll to position [672, 0]
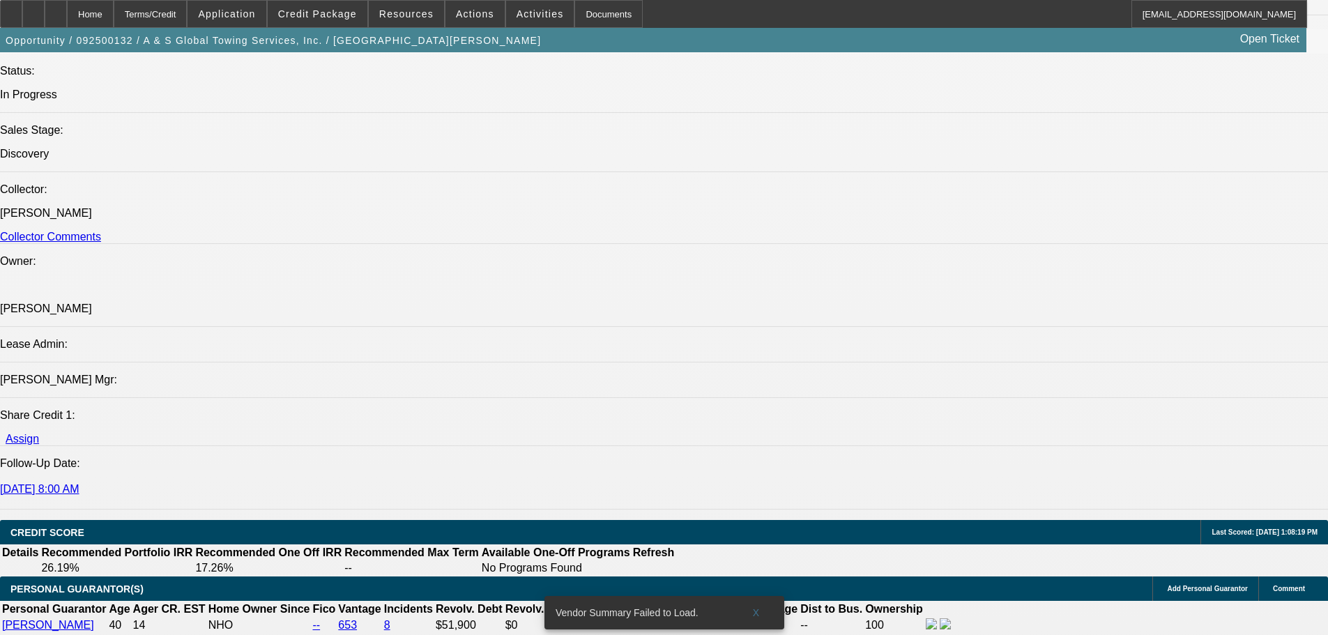
drag, startPoint x: 508, startPoint y: 321, endPoint x: 506, endPoint y: 448, distance: 127.6
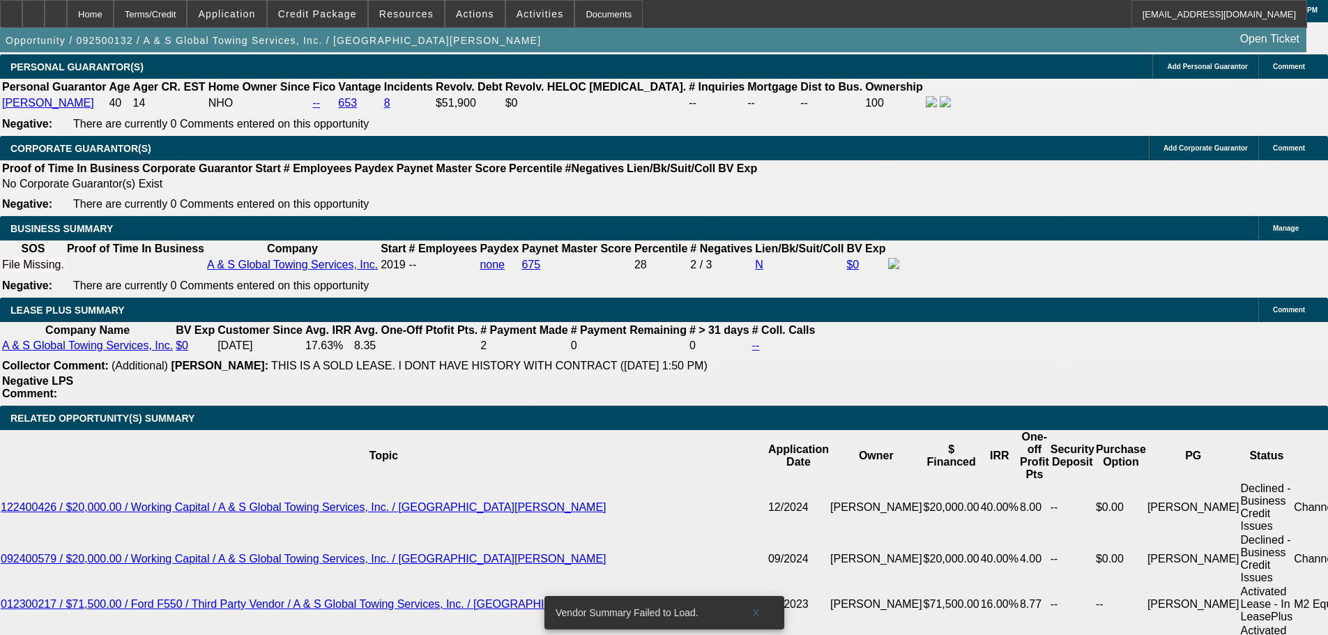
drag, startPoint x: 496, startPoint y: 457, endPoint x: 492, endPoint y: 540, distance: 82.4
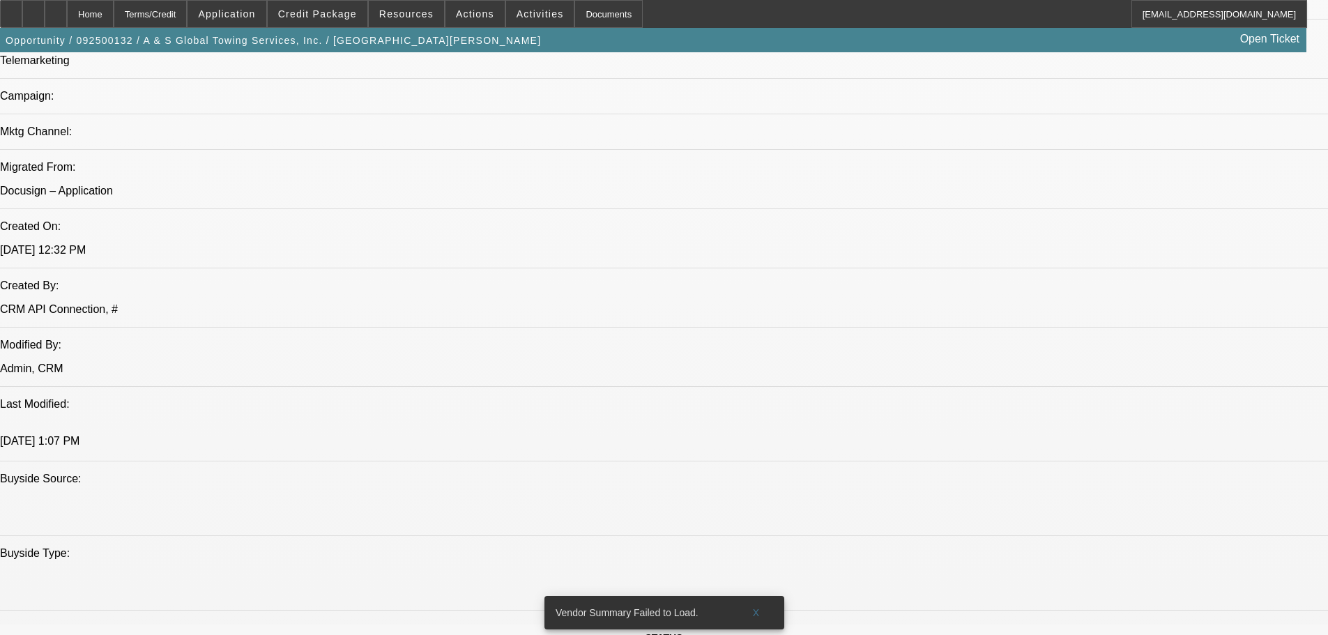
drag, startPoint x: 665, startPoint y: 337, endPoint x: 568, endPoint y: 134, distance: 224.9
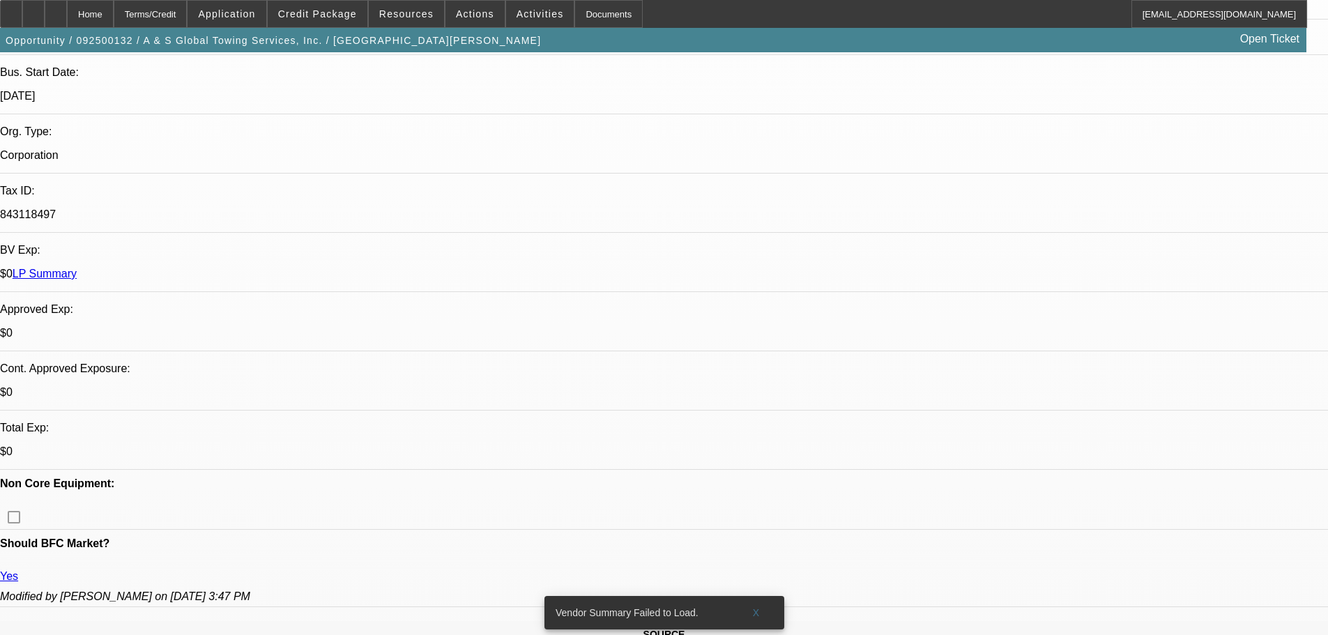
drag, startPoint x: 591, startPoint y: 431, endPoint x: 571, endPoint y: 365, distance: 69.3
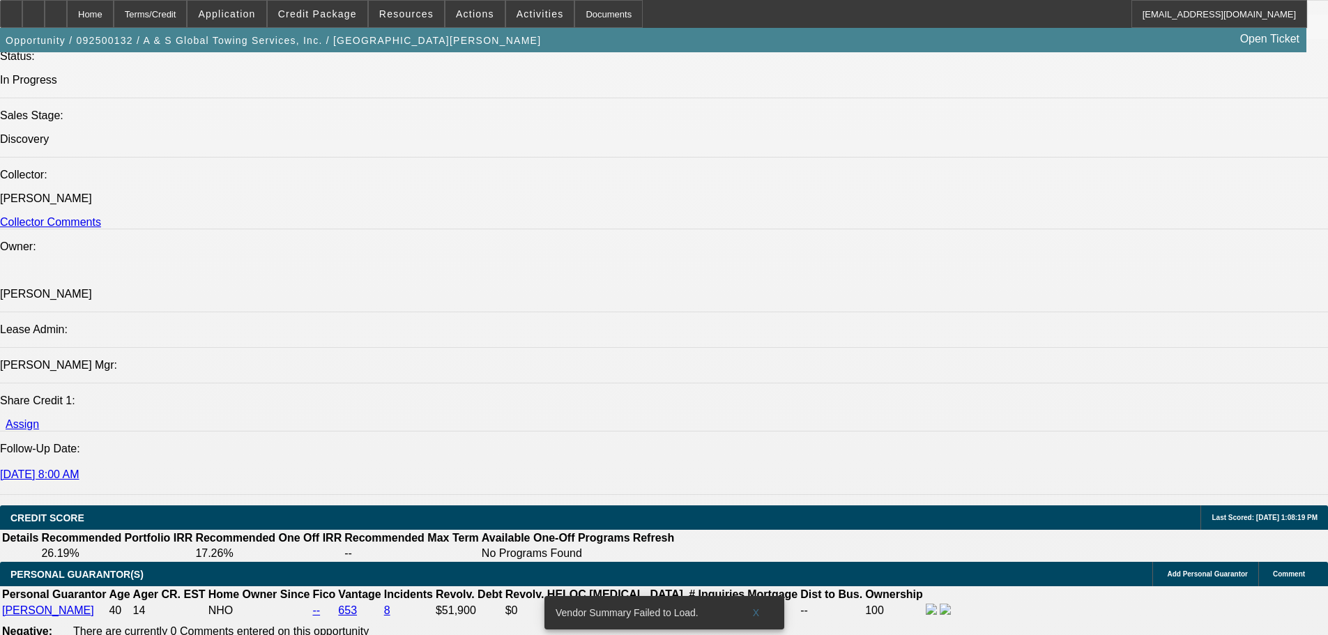
drag, startPoint x: 576, startPoint y: 367, endPoint x: 610, endPoint y: 458, distance: 97.5
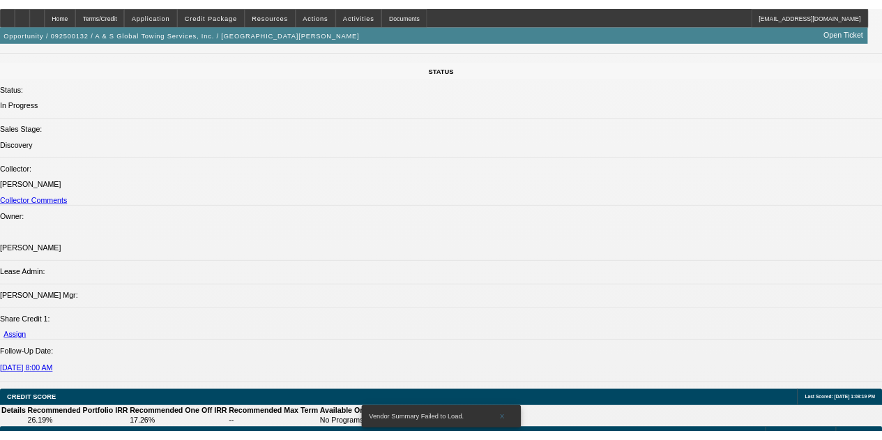
scroll to position [1322, 0]
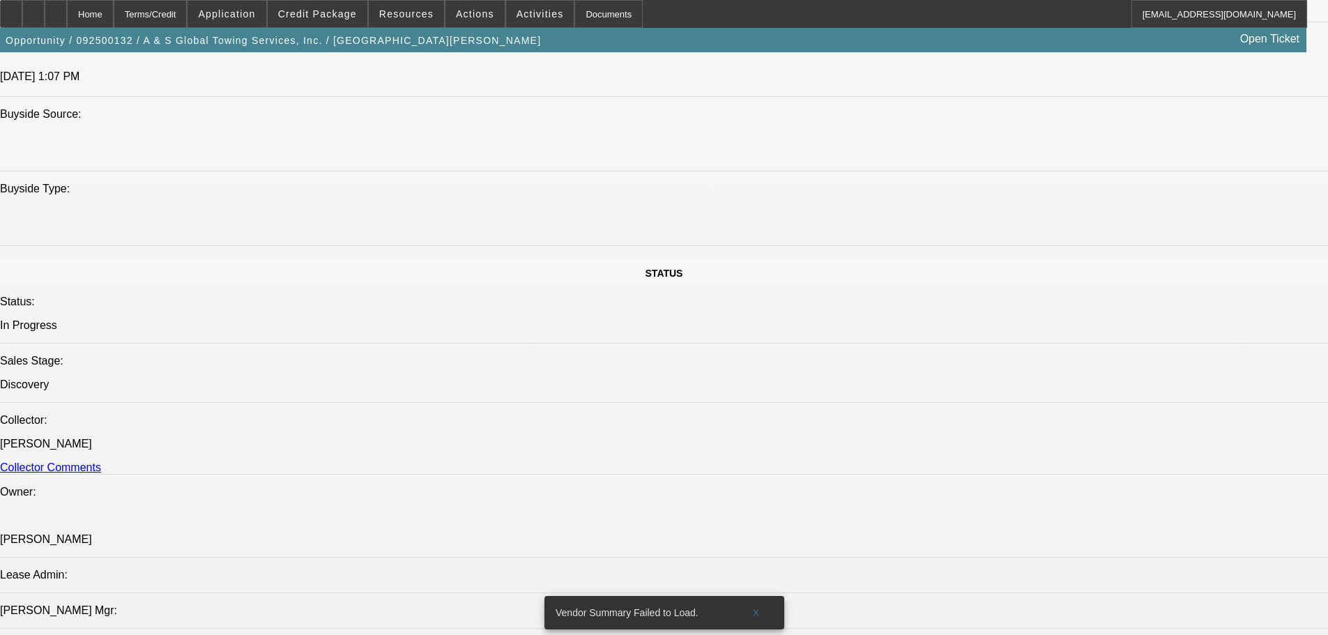
drag, startPoint x: 541, startPoint y: 232, endPoint x: 478, endPoint y: 236, distance: 63.6
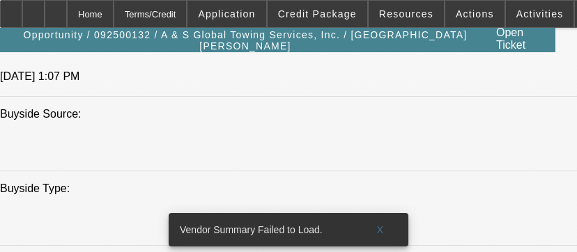
drag, startPoint x: 497, startPoint y: 238, endPoint x: 309, endPoint y: 114, distance: 225.9
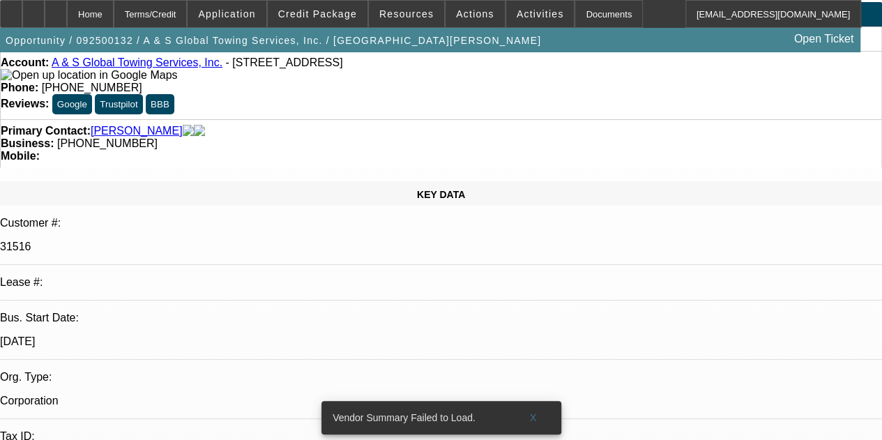
scroll to position [0, 0]
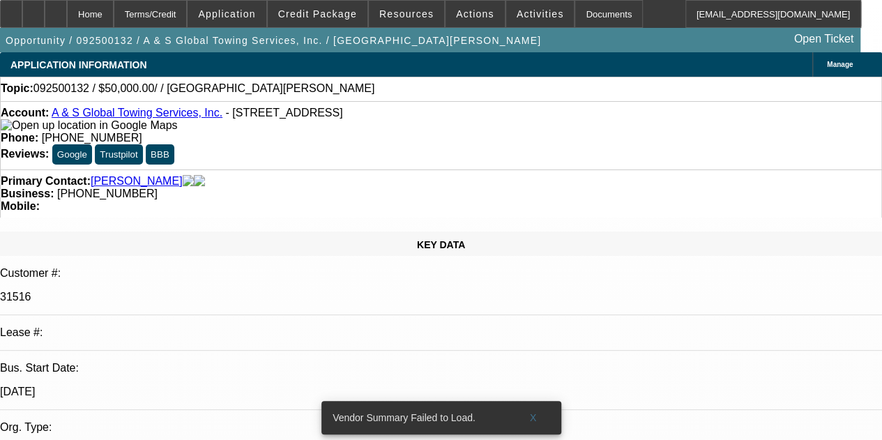
drag, startPoint x: 467, startPoint y: 199, endPoint x: 421, endPoint y: 66, distance: 140.9
drag, startPoint x: 418, startPoint y: 172, endPoint x: 351, endPoint y: 172, distance: 66.9
click at [351, 188] on div "Business: (817) 495-6968" at bounding box center [441, 194] width 881 height 13
click at [54, 188] on strong "Business:" at bounding box center [27, 194] width 53 height 12
drag, startPoint x: 349, startPoint y: 169, endPoint x: 420, endPoint y: 168, distance: 71.1
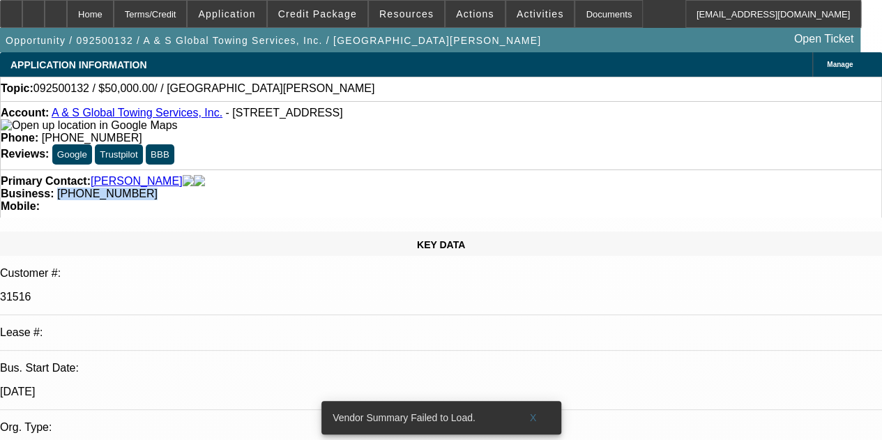
click at [420, 188] on div "Business: (817) 495-6968" at bounding box center [441, 194] width 881 height 13
copy span "(817) 495-6968"
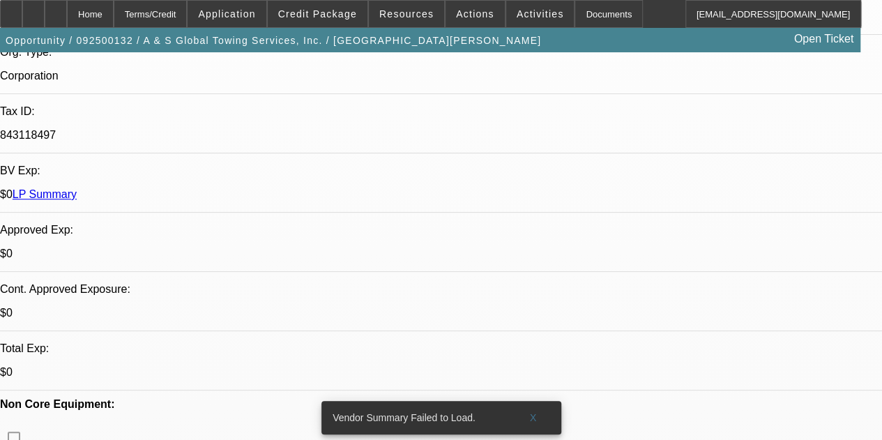
drag, startPoint x: 418, startPoint y: 225, endPoint x: 433, endPoint y: 394, distance: 169.4
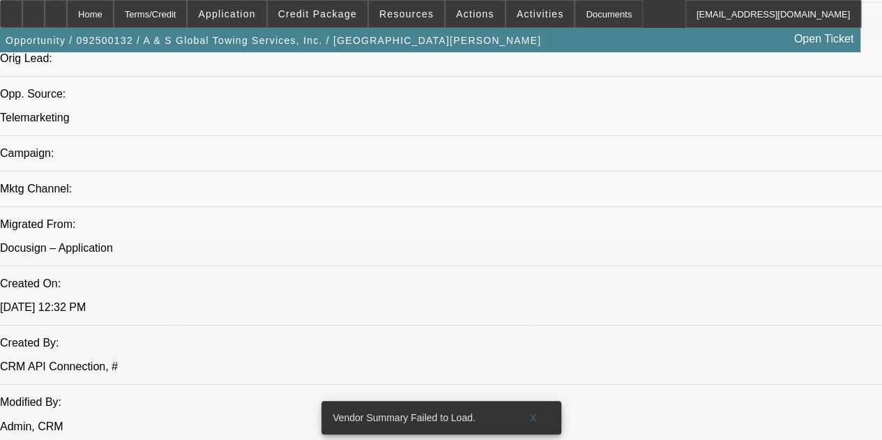
drag, startPoint x: 509, startPoint y: 217, endPoint x: 515, endPoint y: 344, distance: 127.0
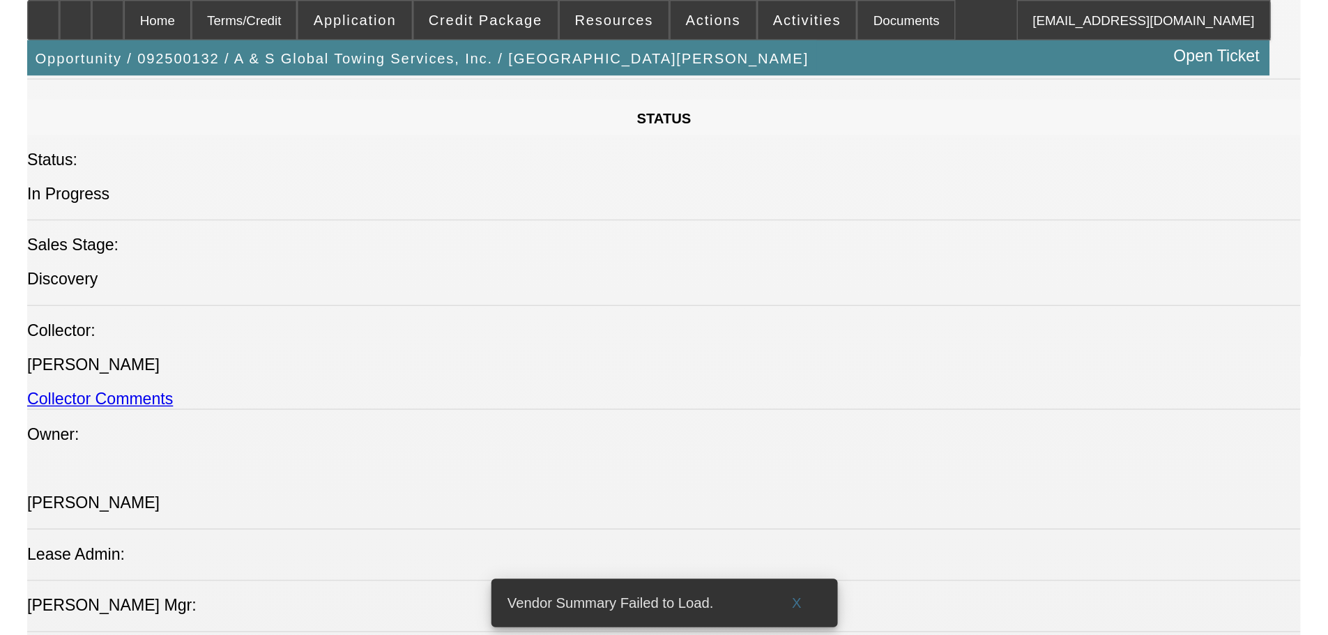
scroll to position [1600, 0]
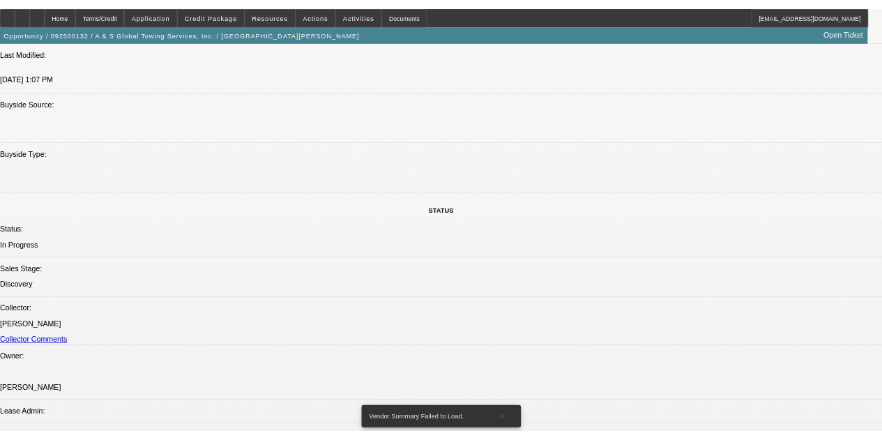
scroll to position [0, 0]
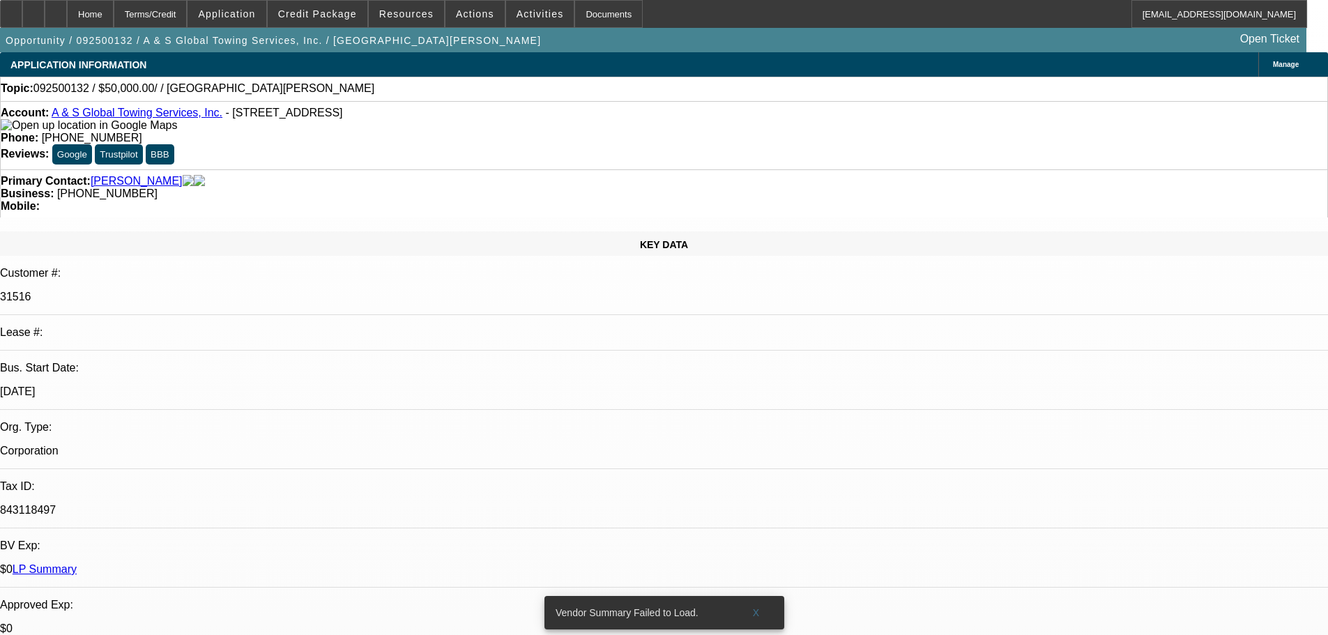
drag, startPoint x: 745, startPoint y: 415, endPoint x: 695, endPoint y: 195, distance: 225.3
drag, startPoint x: 563, startPoint y: 153, endPoint x: 499, endPoint y: 158, distance: 65.0
click at [499, 188] on div "Business: (817) 495-6968" at bounding box center [664, 194] width 1327 height 13
copy span "(817) 495-6968"
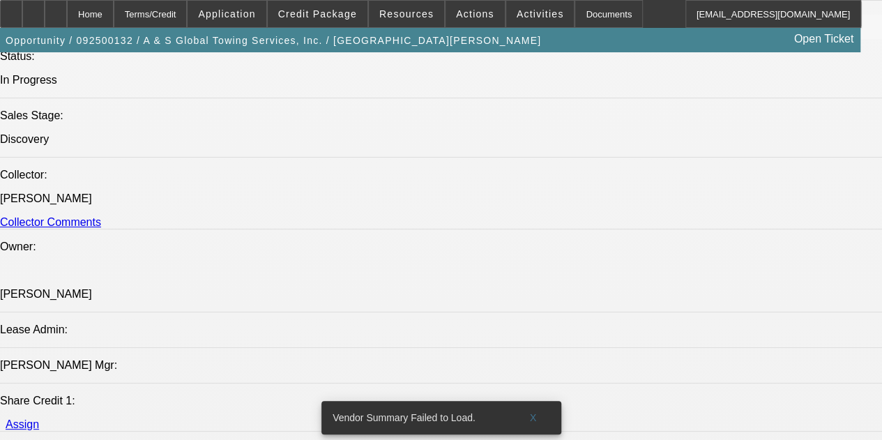
scroll to position [1813, 0]
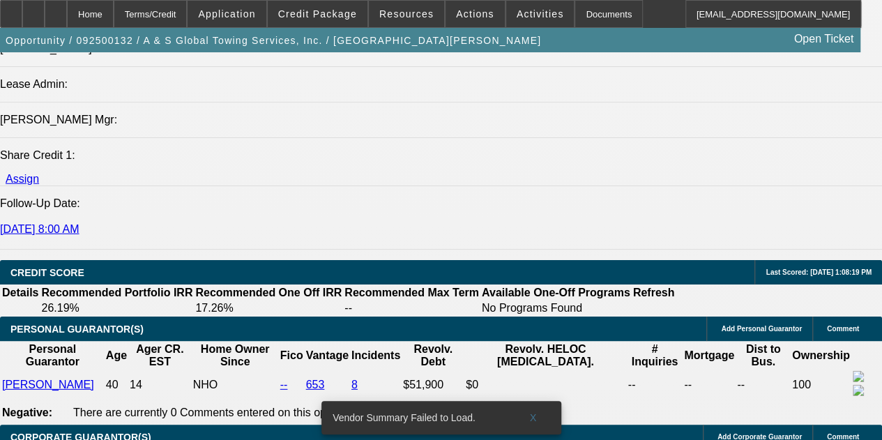
drag, startPoint x: 464, startPoint y: 143, endPoint x: 431, endPoint y: 107, distance: 49.3
drag, startPoint x: 467, startPoint y: 128, endPoint x: 489, endPoint y: 162, distance: 41.4
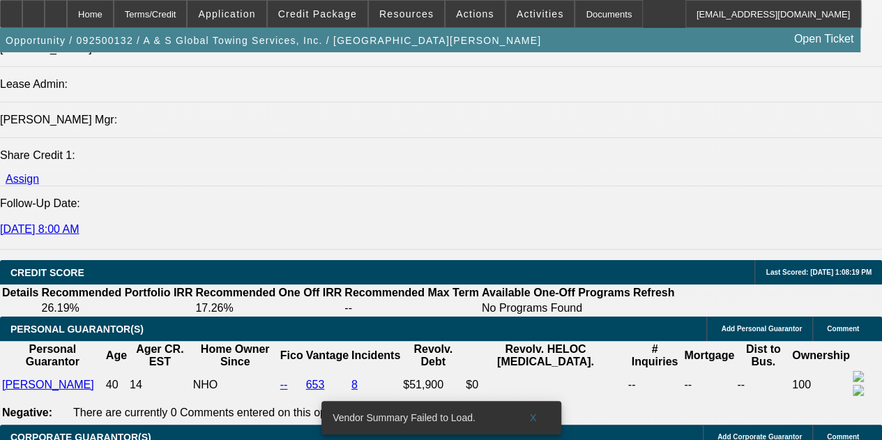
drag, startPoint x: 465, startPoint y: 308, endPoint x: 451, endPoint y: 251, distance: 58.9
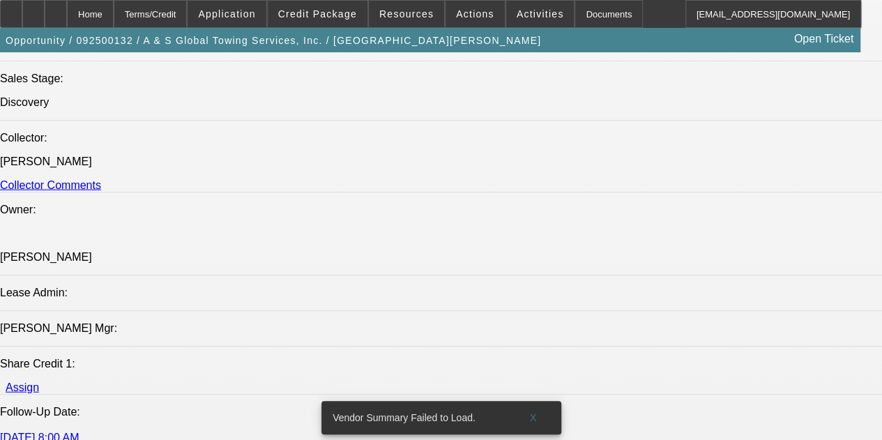
scroll to position [1604, 0]
drag, startPoint x: 480, startPoint y: 369, endPoint x: 434, endPoint y: 311, distance: 73.5
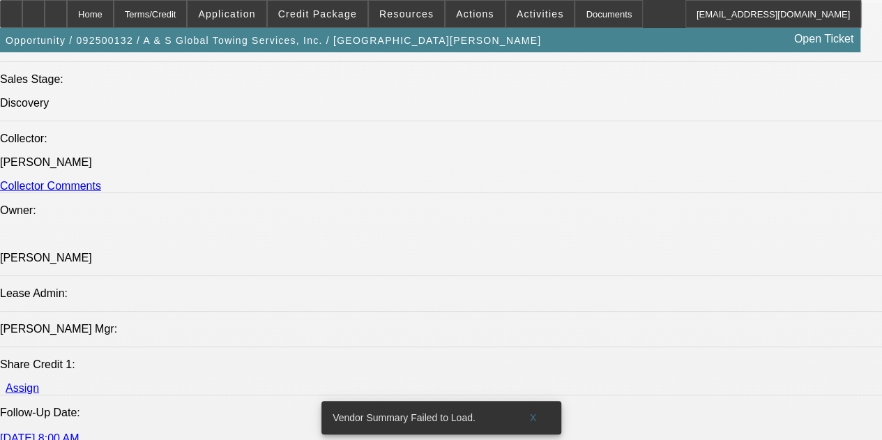
drag, startPoint x: 443, startPoint y: 326, endPoint x: 448, endPoint y: 333, distance: 8.5
drag, startPoint x: 665, startPoint y: 119, endPoint x: 650, endPoint y: 119, distance: 15.3
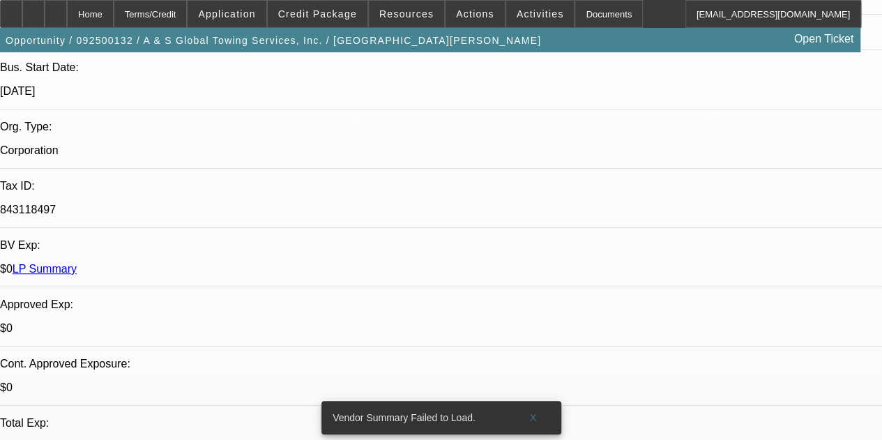
scroll to position [279, 0]
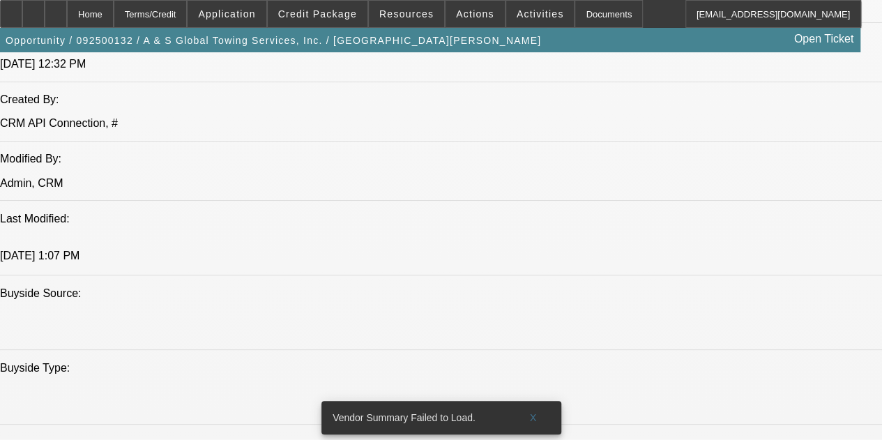
drag, startPoint x: 335, startPoint y: 195, endPoint x: 383, endPoint y: 298, distance: 113.9
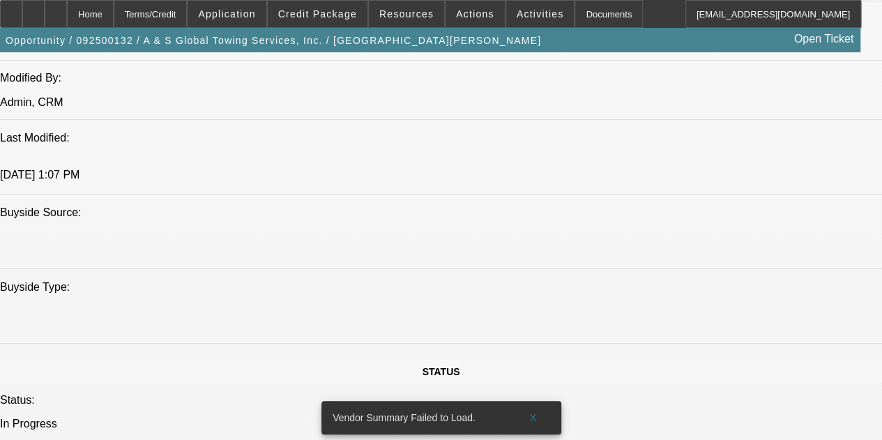
drag, startPoint x: 375, startPoint y: 237, endPoint x: 382, endPoint y: 343, distance: 106.2
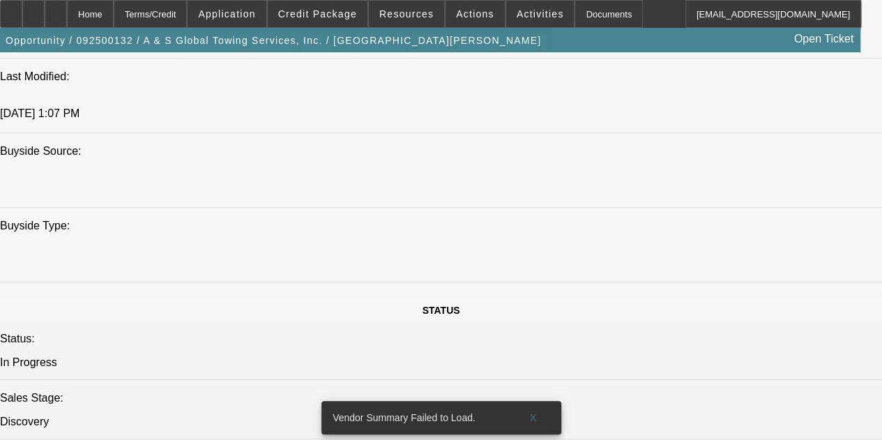
drag, startPoint x: 356, startPoint y: 243, endPoint x: 336, endPoint y: 333, distance: 91.4
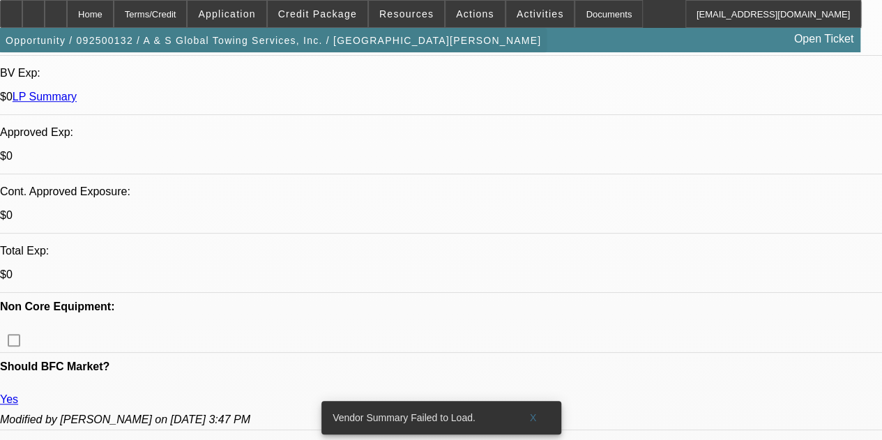
scroll to position [0, 0]
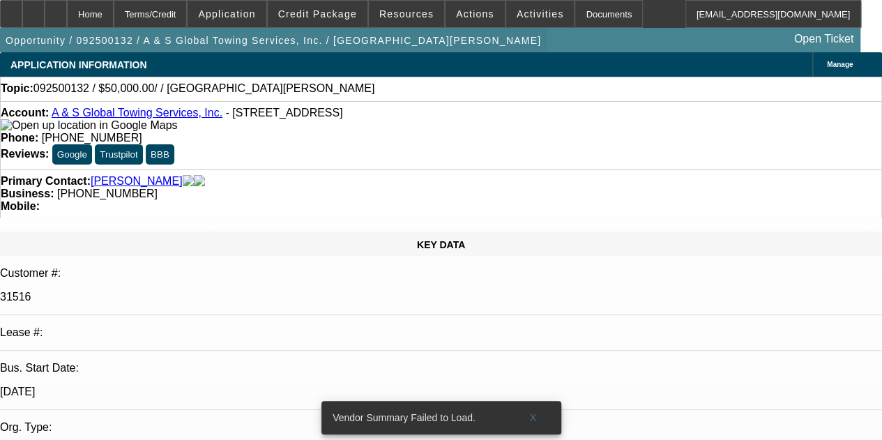
drag, startPoint x: 315, startPoint y: 96, endPoint x: 293, endPoint y: 38, distance: 61.4
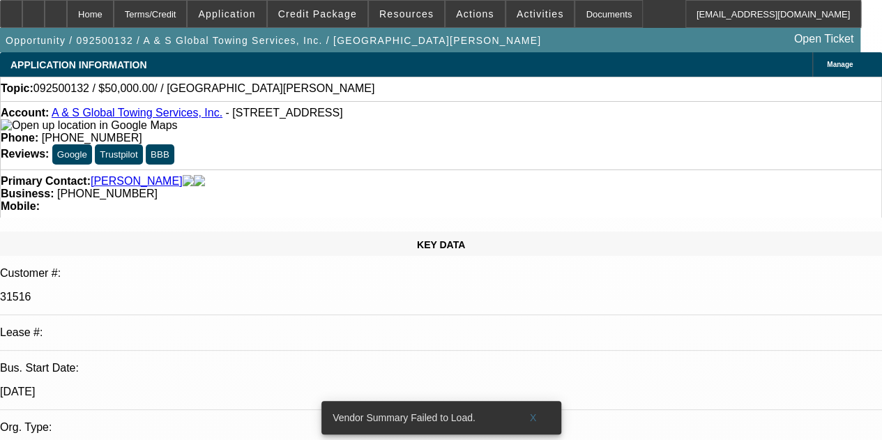
click at [527, 408] on span at bounding box center [533, 417] width 45 height 33
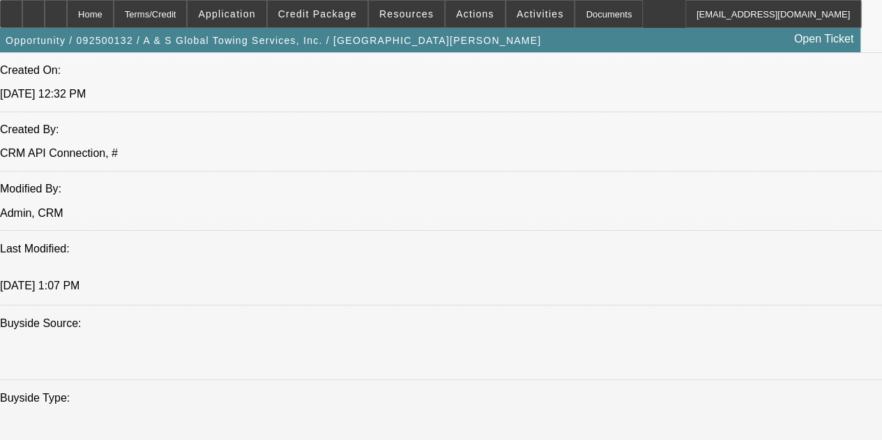
drag, startPoint x: 375, startPoint y: 238, endPoint x: 376, endPoint y: 365, distance: 127.6
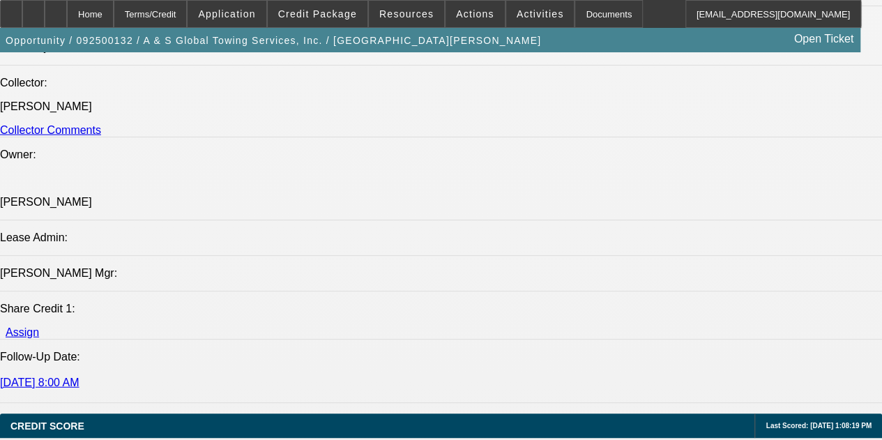
scroll to position [1719, 0]
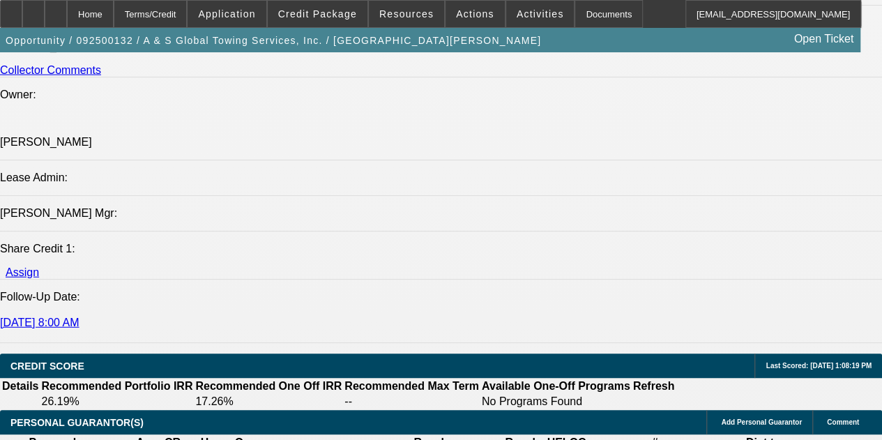
drag, startPoint x: 485, startPoint y: 249, endPoint x: 442, endPoint y: 215, distance: 54.7
drag, startPoint x: 440, startPoint y: 208, endPoint x: 484, endPoint y: 257, distance: 66.2
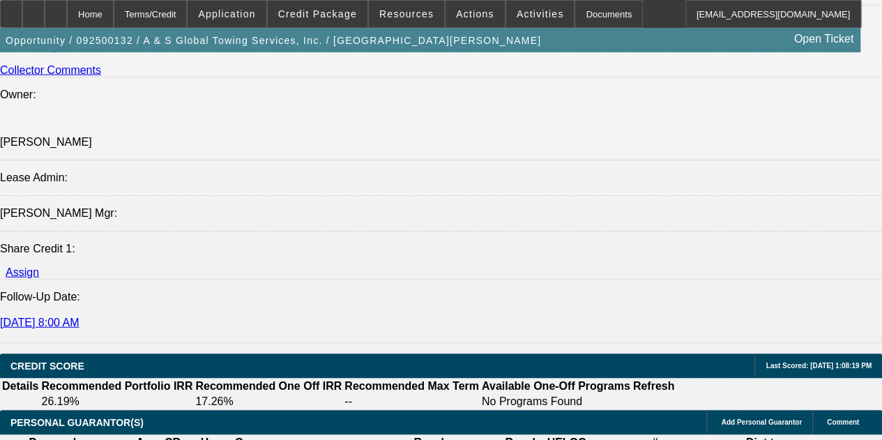
drag, startPoint x: 480, startPoint y: 252, endPoint x: 441, endPoint y: 199, distance: 65.3
drag, startPoint x: 439, startPoint y: 202, endPoint x: 486, endPoint y: 256, distance: 71.7
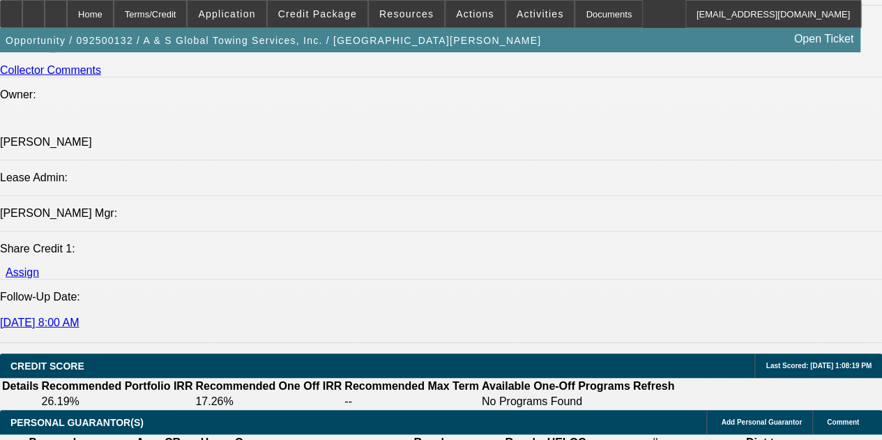
drag, startPoint x: 471, startPoint y: 249, endPoint x: 432, endPoint y: 204, distance: 59.3
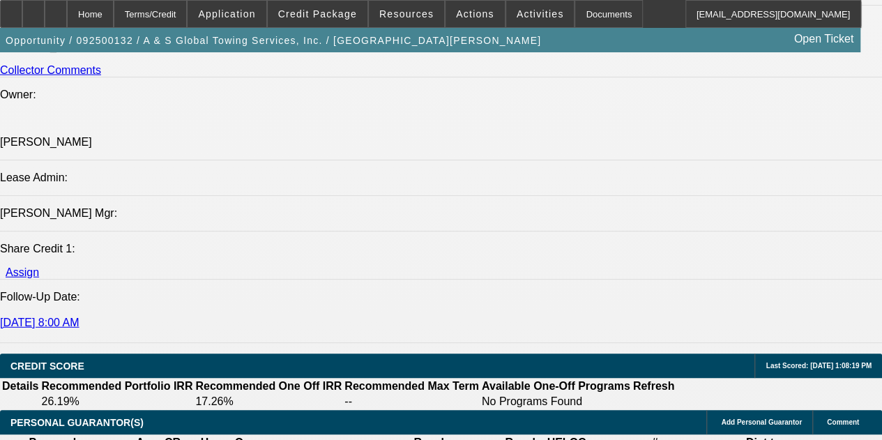
drag, startPoint x: 474, startPoint y: 236, endPoint x: 433, endPoint y: 202, distance: 53.9
drag, startPoint x: 436, startPoint y: 206, endPoint x: 481, endPoint y: 257, distance: 68.2
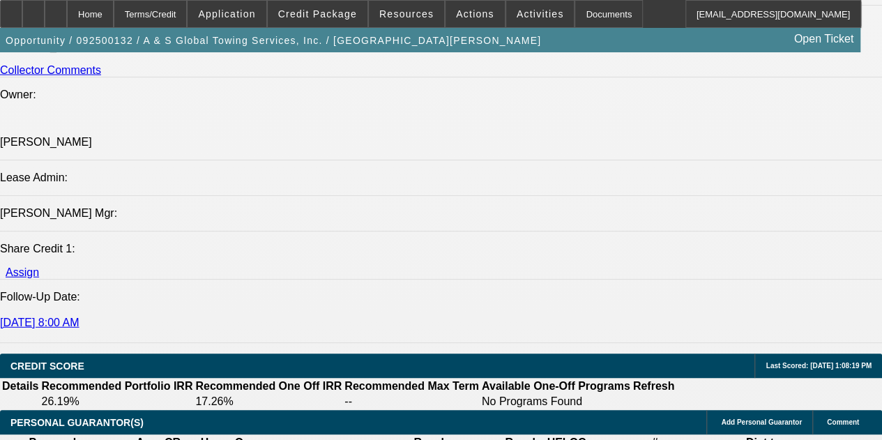
drag, startPoint x: 487, startPoint y: 202, endPoint x: 438, endPoint y: 202, distance: 48.8
drag, startPoint x: 425, startPoint y: 150, endPoint x: 434, endPoint y: 155, distance: 9.7
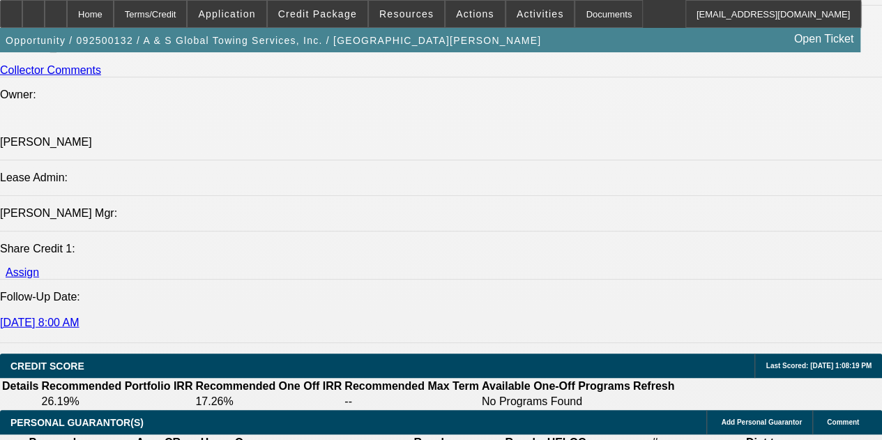
drag, startPoint x: 432, startPoint y: 139, endPoint x: 456, endPoint y: 259, distance: 121.6
drag, startPoint x: 467, startPoint y: 229, endPoint x: 468, endPoint y: 222, distance: 7.0
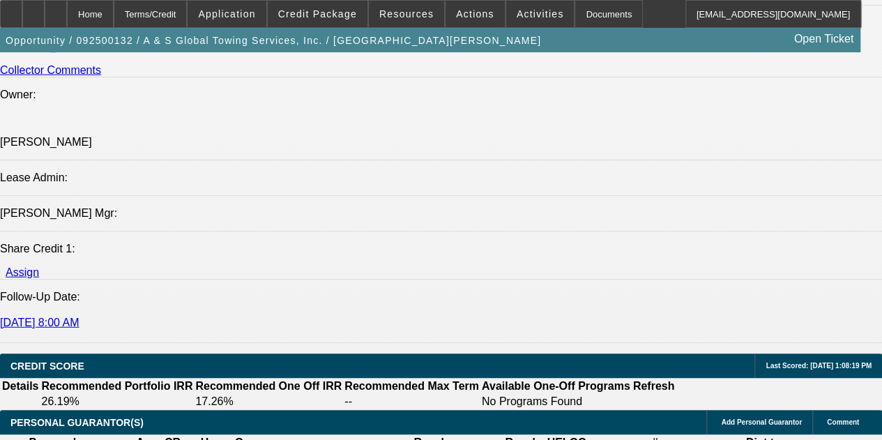
drag, startPoint x: 485, startPoint y: 220, endPoint x: 506, endPoint y: 264, distance: 47.7
drag, startPoint x: 480, startPoint y: 245, endPoint x: 453, endPoint y: 184, distance: 66.5
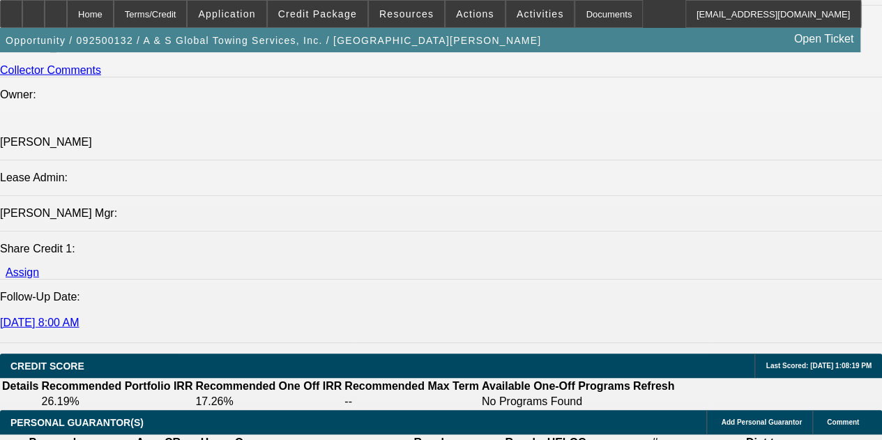
drag, startPoint x: 480, startPoint y: 220, endPoint x: 481, endPoint y: 257, distance: 37.0
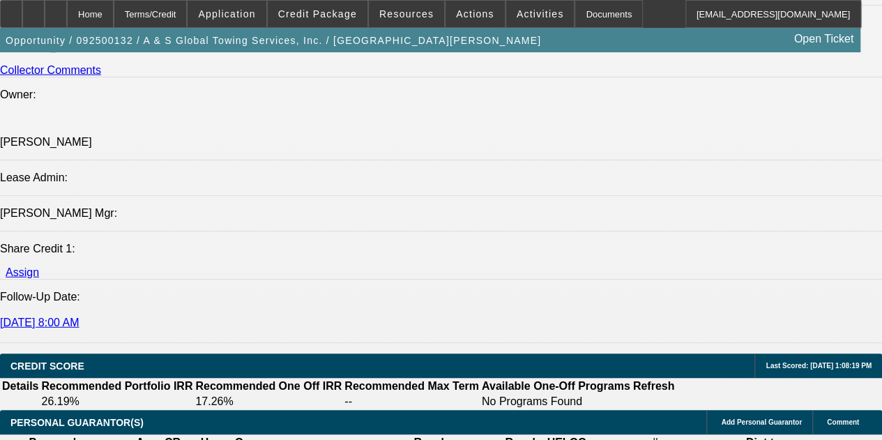
drag, startPoint x: 484, startPoint y: 249, endPoint x: 440, endPoint y: 204, distance: 63.1
drag, startPoint x: 448, startPoint y: 210, endPoint x: 480, endPoint y: 212, distance: 32.8
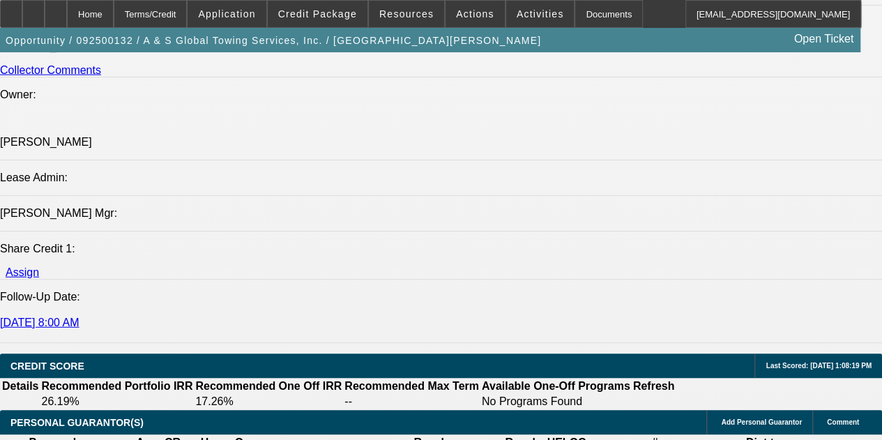
drag, startPoint x: 482, startPoint y: 204, endPoint x: 435, endPoint y: 205, distance: 46.7
drag, startPoint x: 433, startPoint y: 203, endPoint x: 483, endPoint y: 218, distance: 52.5
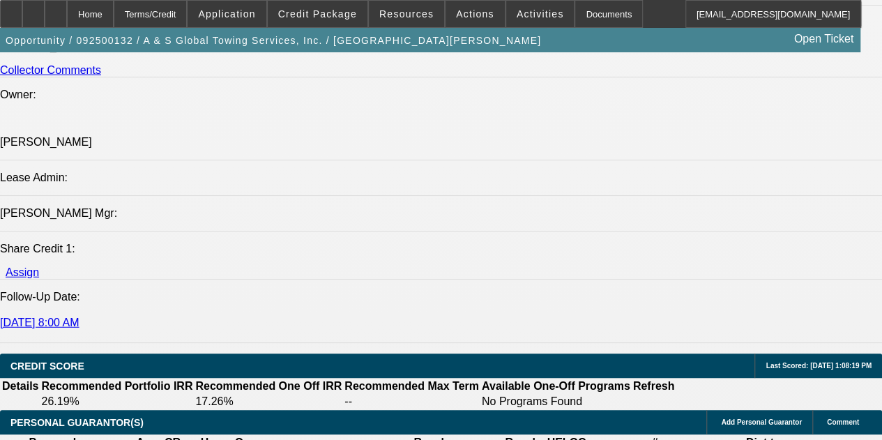
drag, startPoint x: 478, startPoint y: 204, endPoint x: 439, endPoint y: 206, distance: 39.8
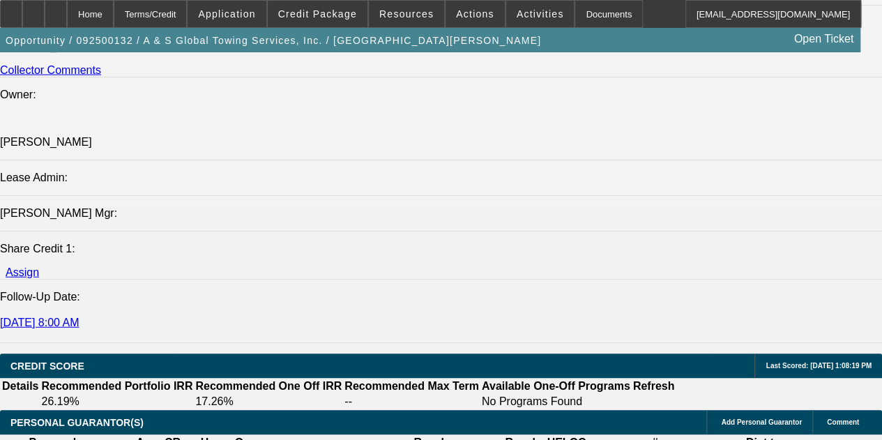
drag, startPoint x: 480, startPoint y: 206, endPoint x: 431, endPoint y: 202, distance: 49.0
drag, startPoint x: 437, startPoint y: 205, endPoint x: 484, endPoint y: 210, distance: 47.0
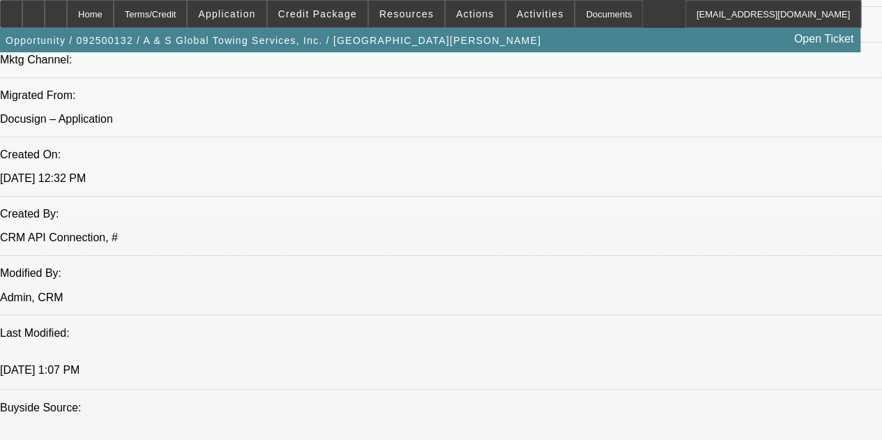
drag, startPoint x: 395, startPoint y: 282, endPoint x: 382, endPoint y: 172, distance: 110.9
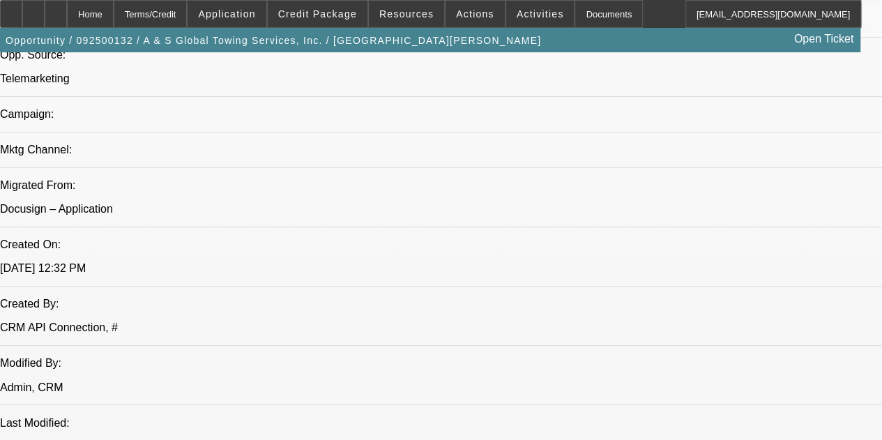
drag, startPoint x: 360, startPoint y: 180, endPoint x: 350, endPoint y: 89, distance: 91.9
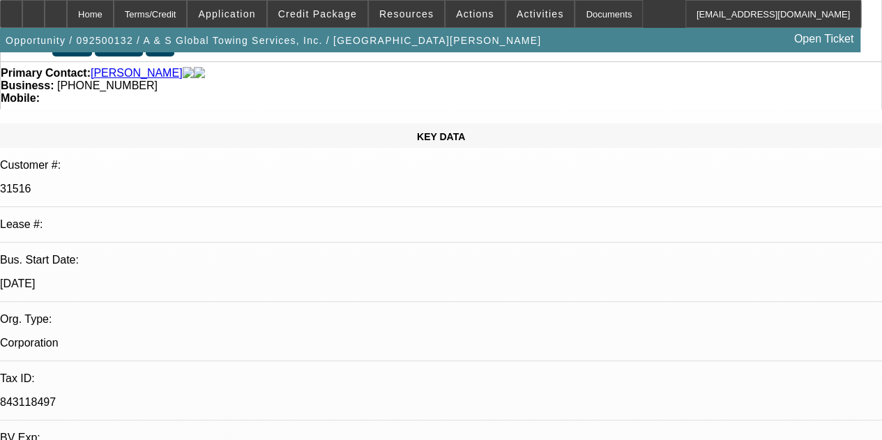
scroll to position [26, 0]
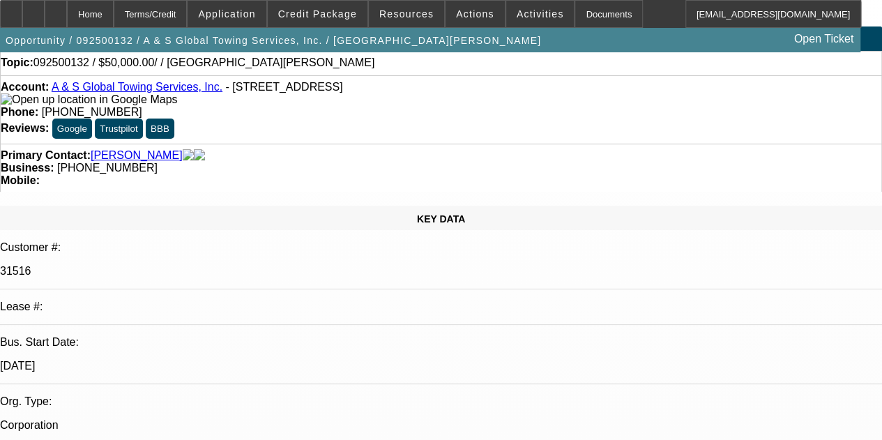
drag, startPoint x: 392, startPoint y: 167, endPoint x: 365, endPoint y: 64, distance: 105.9
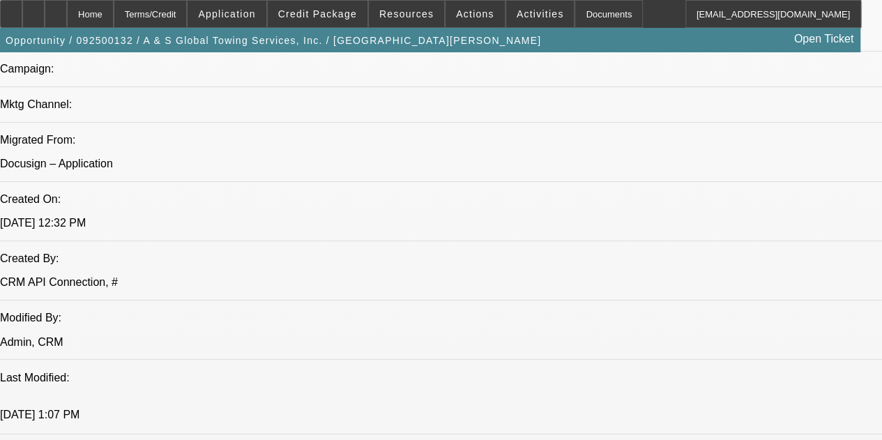
drag, startPoint x: 409, startPoint y: 208, endPoint x: 389, endPoint y: 396, distance: 189.3
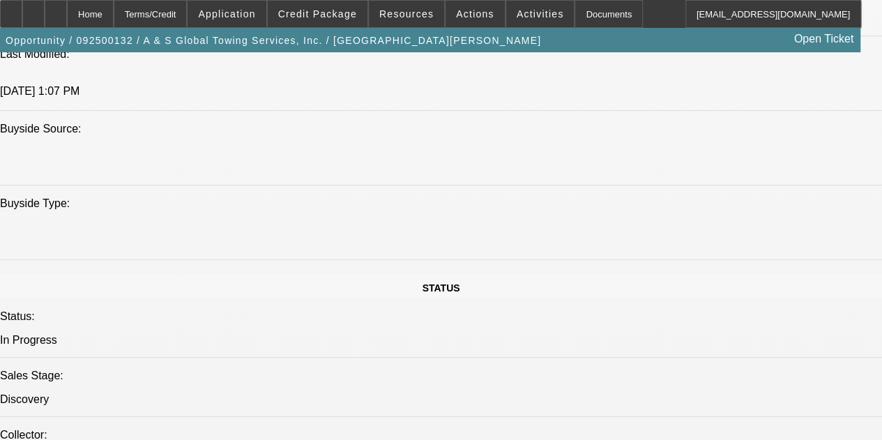
drag, startPoint x: 356, startPoint y: 455, endPoint x: 325, endPoint y: 473, distance: 35.3
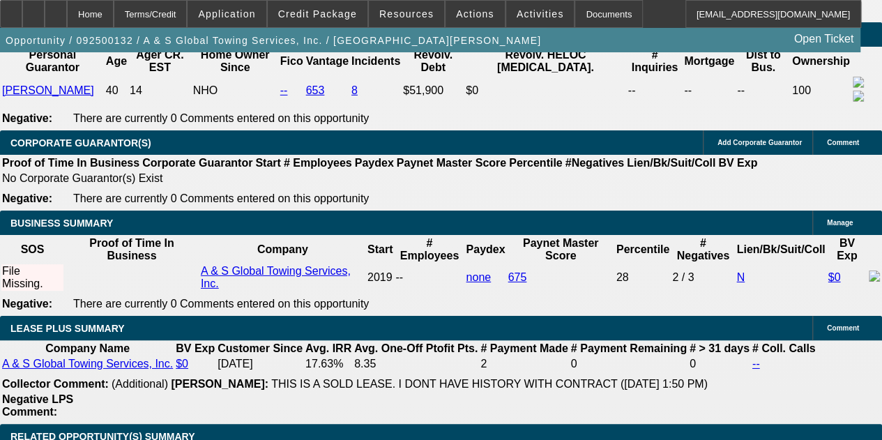
scroll to position [1148, 0]
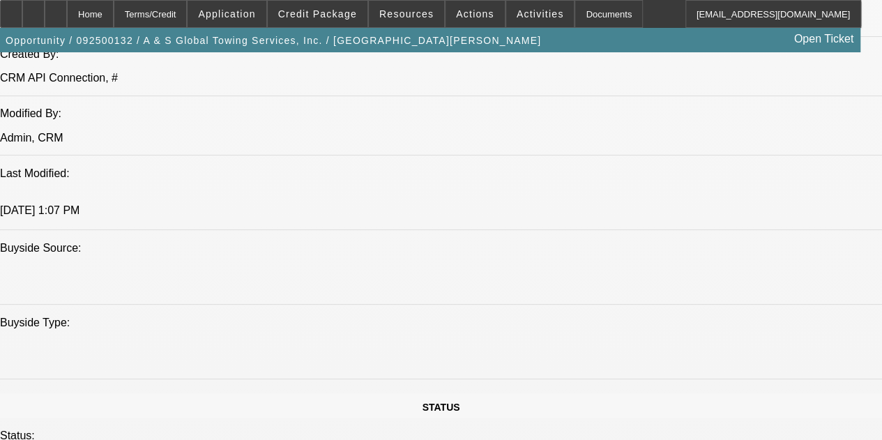
drag, startPoint x: 404, startPoint y: 287, endPoint x: 393, endPoint y: 53, distance: 234.5
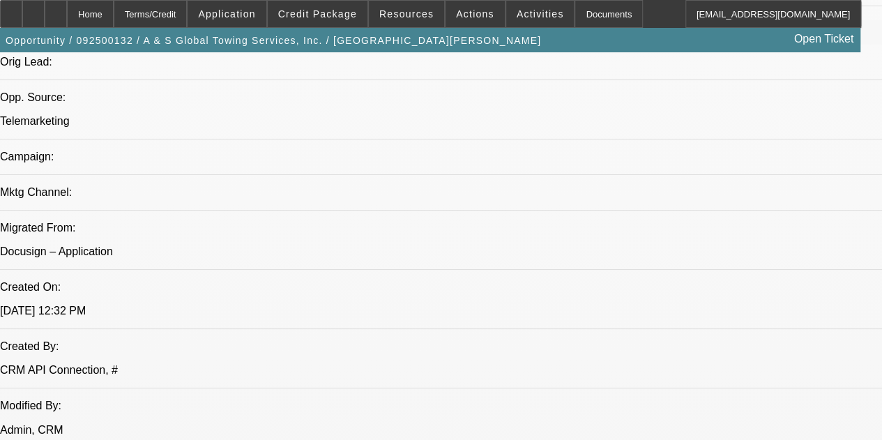
drag, startPoint x: 390, startPoint y: 279, endPoint x: 396, endPoint y: 102, distance: 176.5
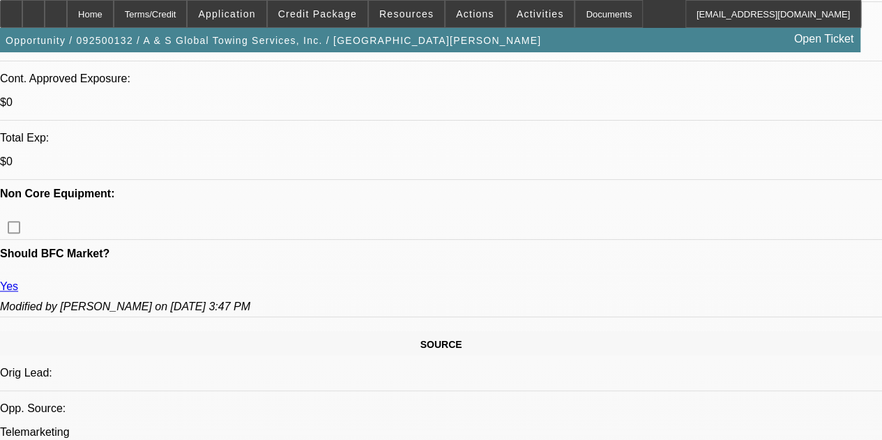
drag, startPoint x: 404, startPoint y: 202, endPoint x: 407, endPoint y: 162, distance: 40.6
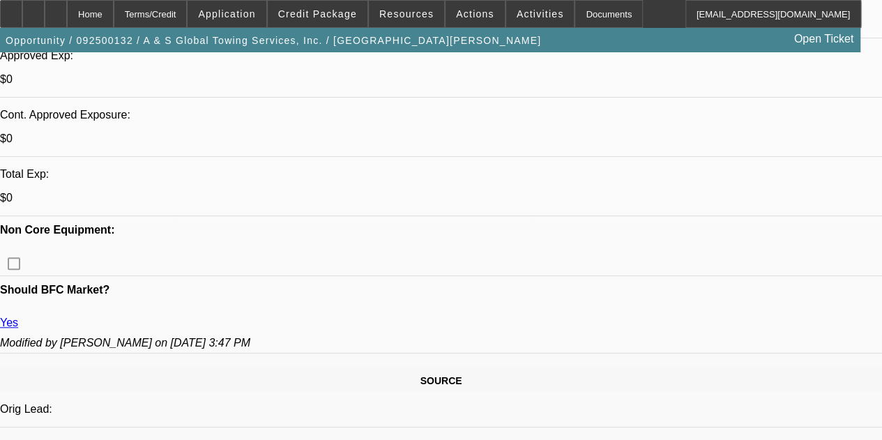
scroll to position [339, 0]
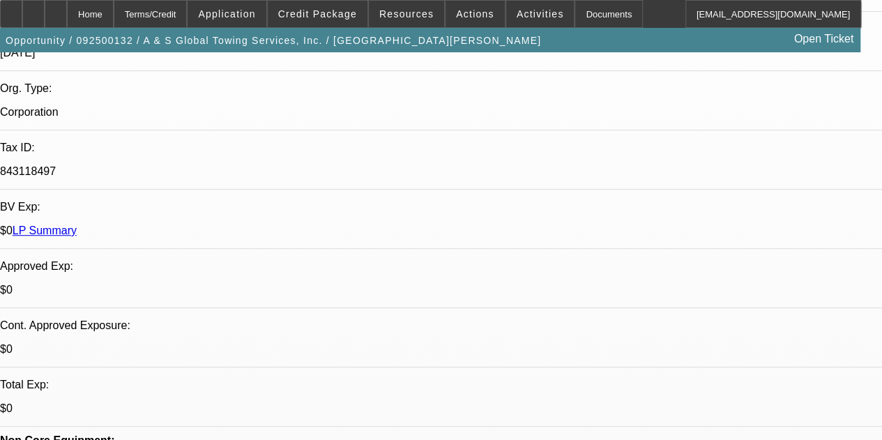
drag, startPoint x: 417, startPoint y: 95, endPoint x: 402, endPoint y: 47, distance: 50.5
drag, startPoint x: 696, startPoint y: 160, endPoint x: 697, endPoint y: 127, distance: 32.8
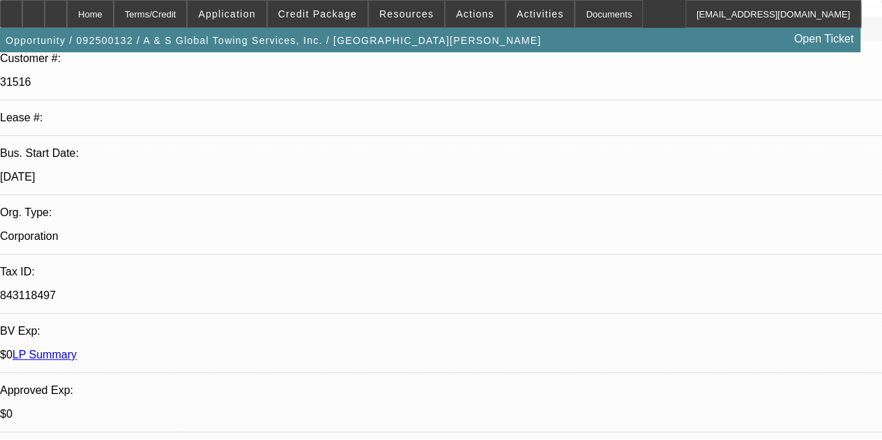
drag, startPoint x: 383, startPoint y: 306, endPoint x: 393, endPoint y: 143, distance: 163.5
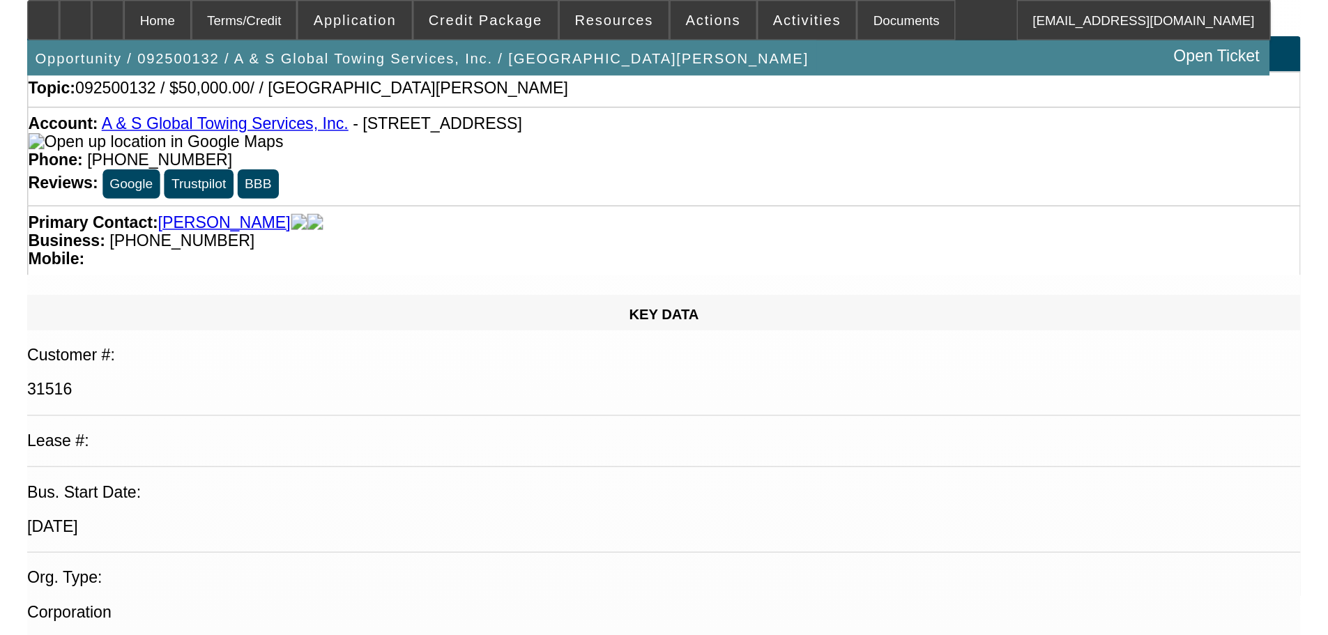
scroll to position [0, 0]
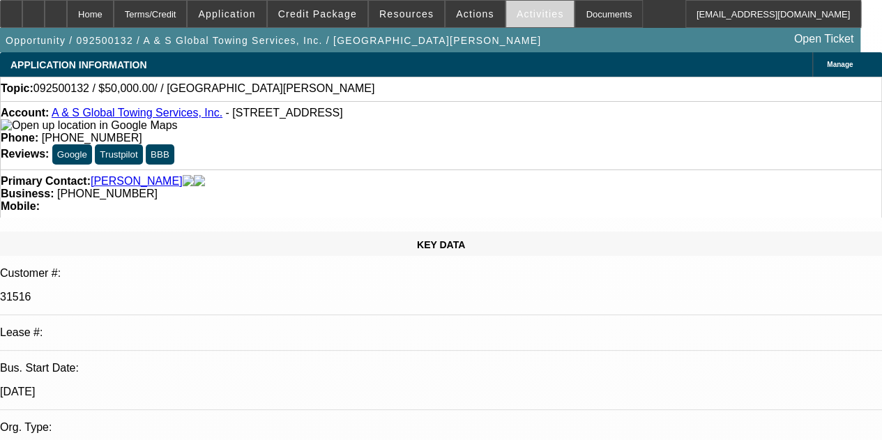
click at [514, 22] on span at bounding box center [540, 13] width 68 height 33
click at [382, 134] on div at bounding box center [441, 220] width 882 height 440
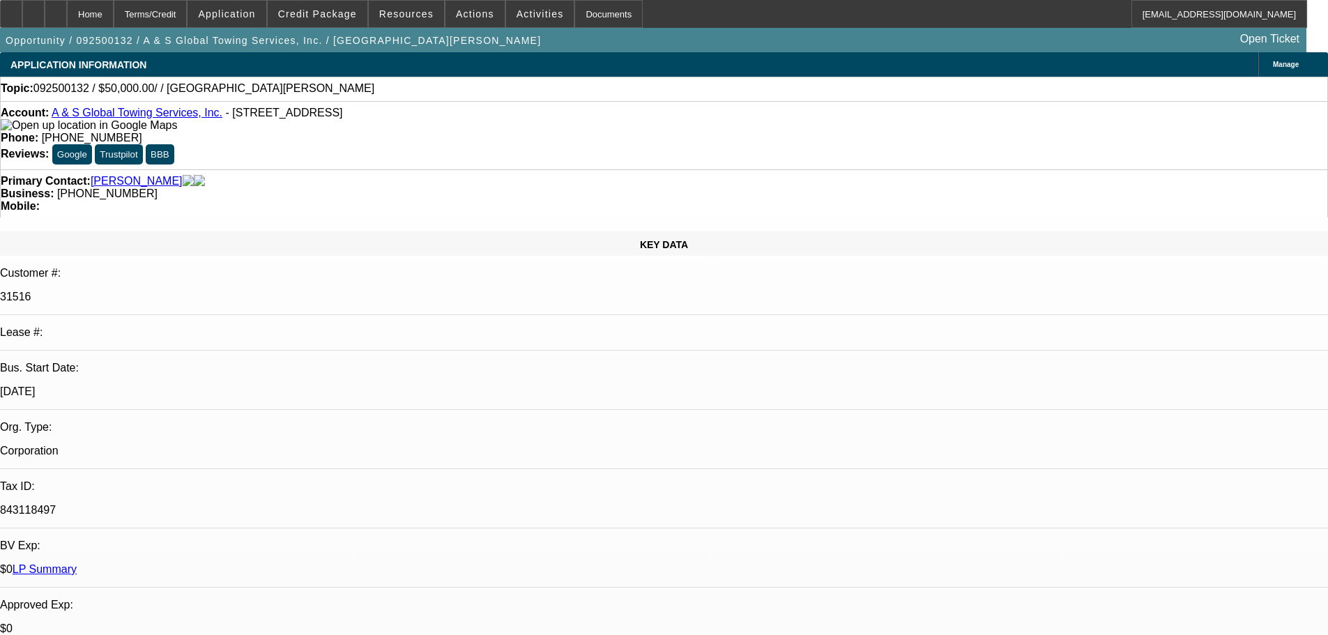
drag, startPoint x: 1067, startPoint y: 234, endPoint x: 1056, endPoint y: 321, distance: 87.2
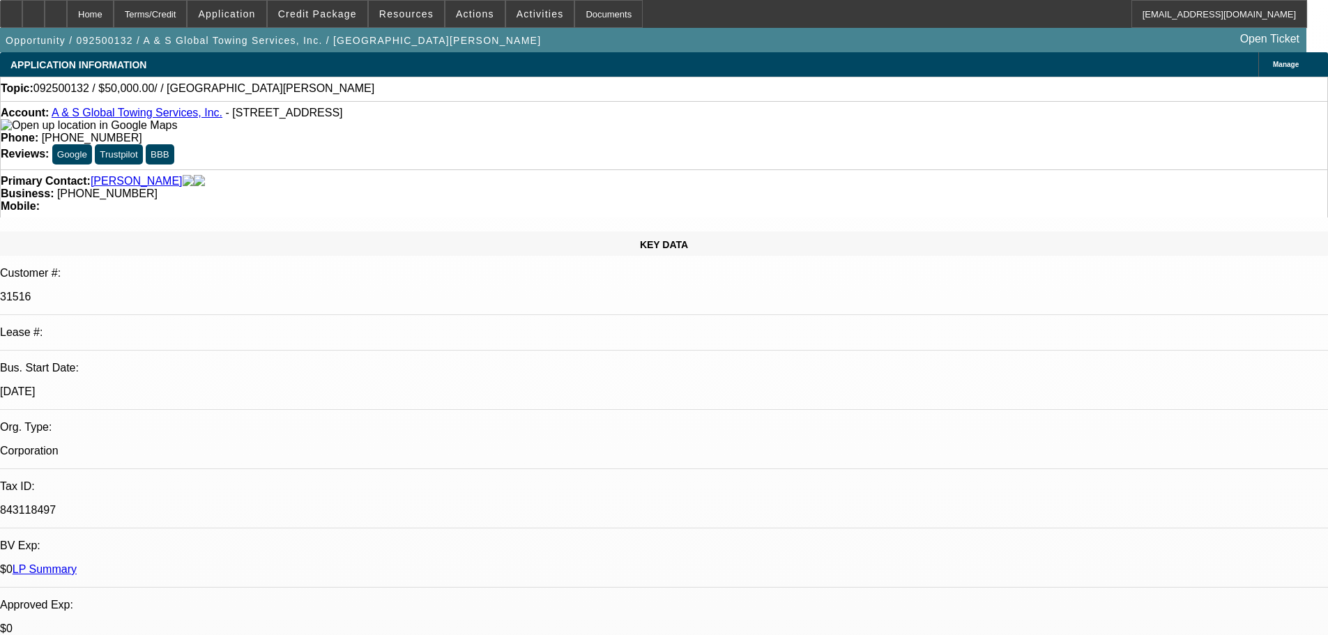
radio input "true"
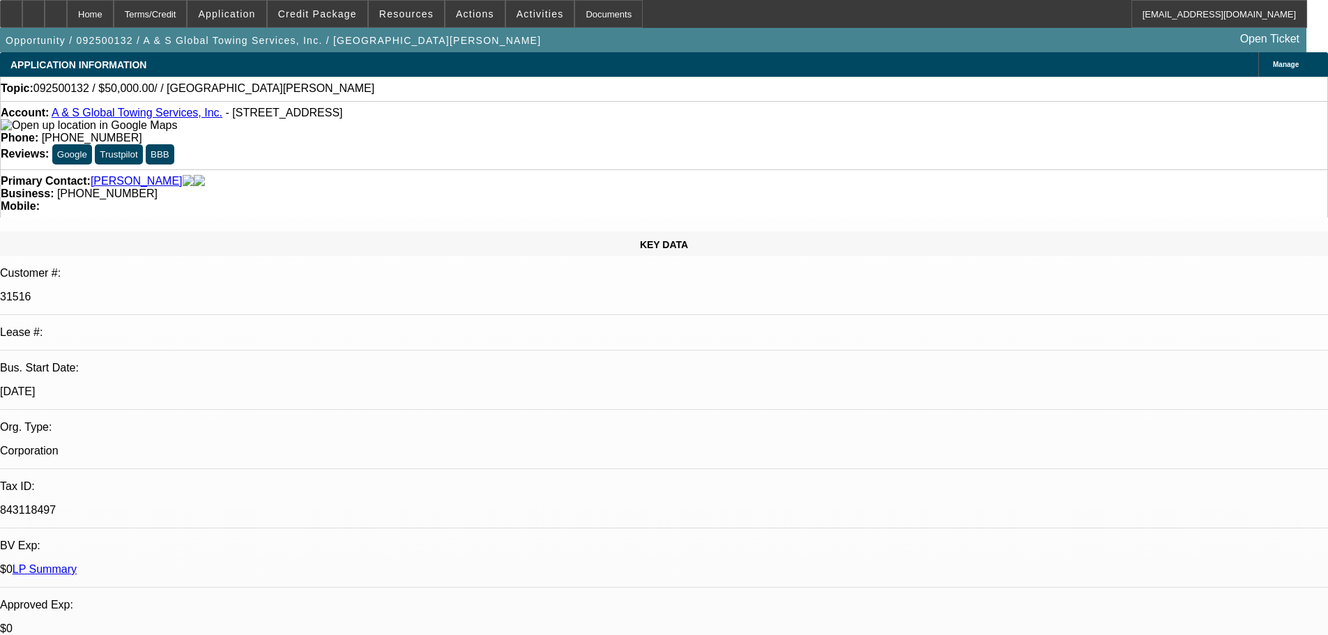
type textarea "9/8 let him know about leaseback-told him it would be tough bc of neg balances.…"
radio input "true"
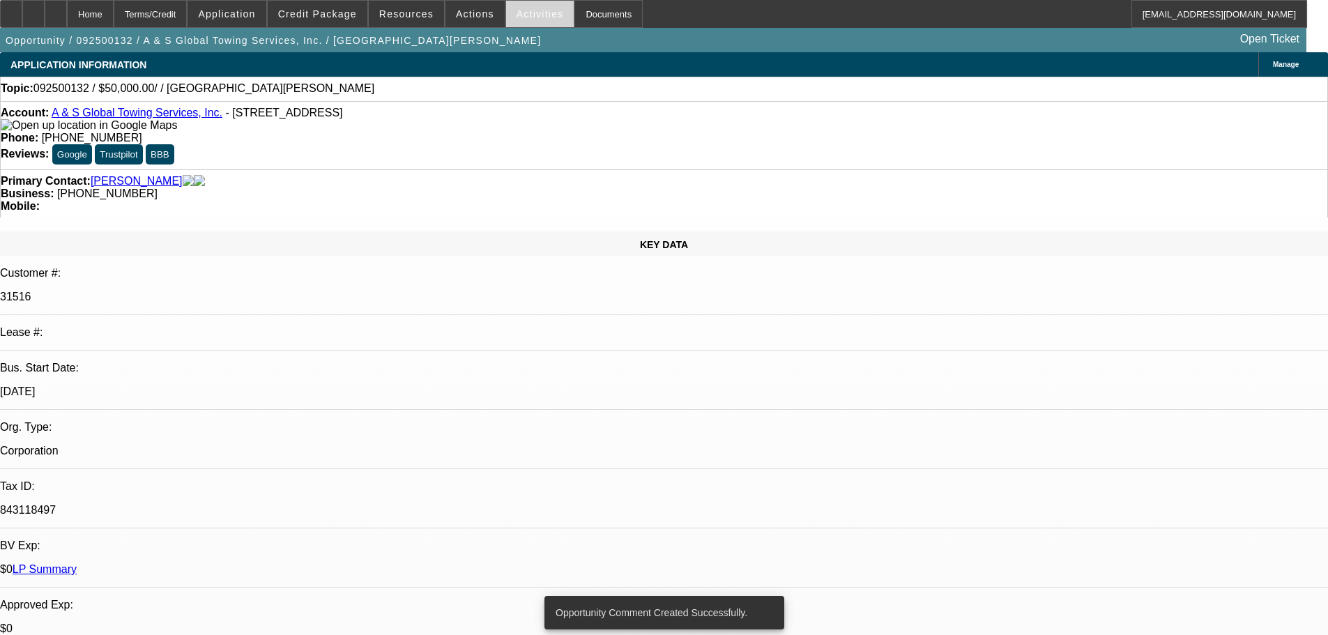
click at [540, 21] on span at bounding box center [540, 13] width 68 height 33
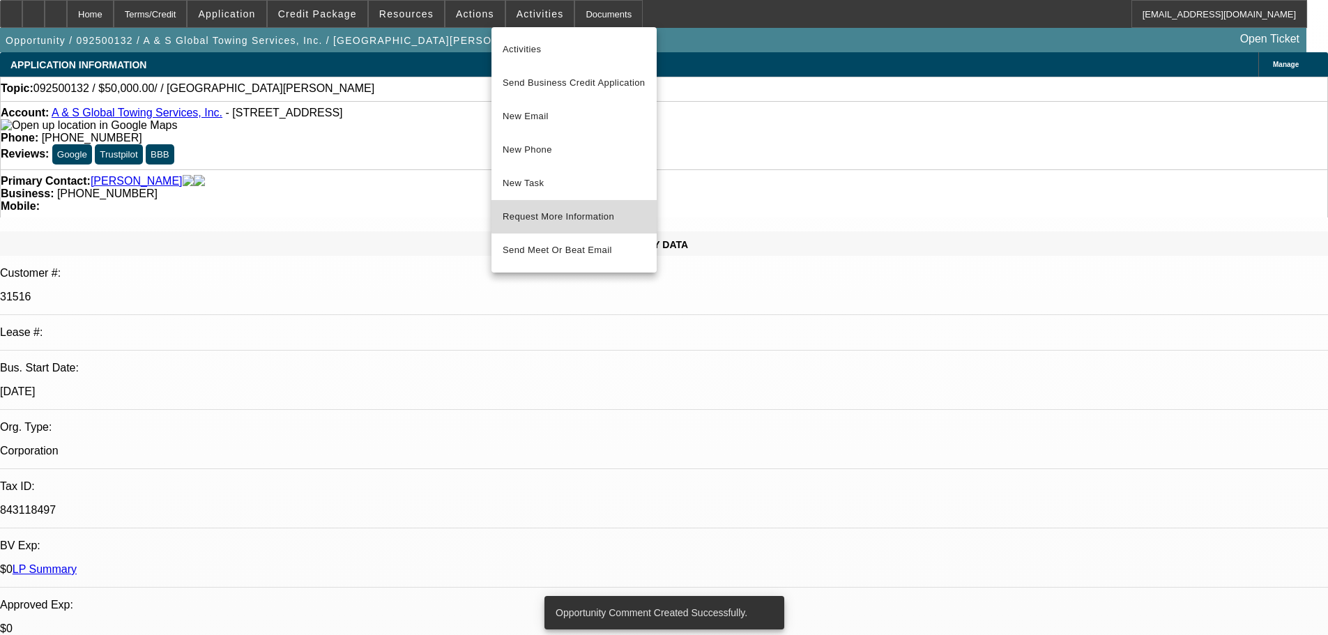
click at [612, 208] on button "Request More Information" at bounding box center [574, 216] width 165 height 33
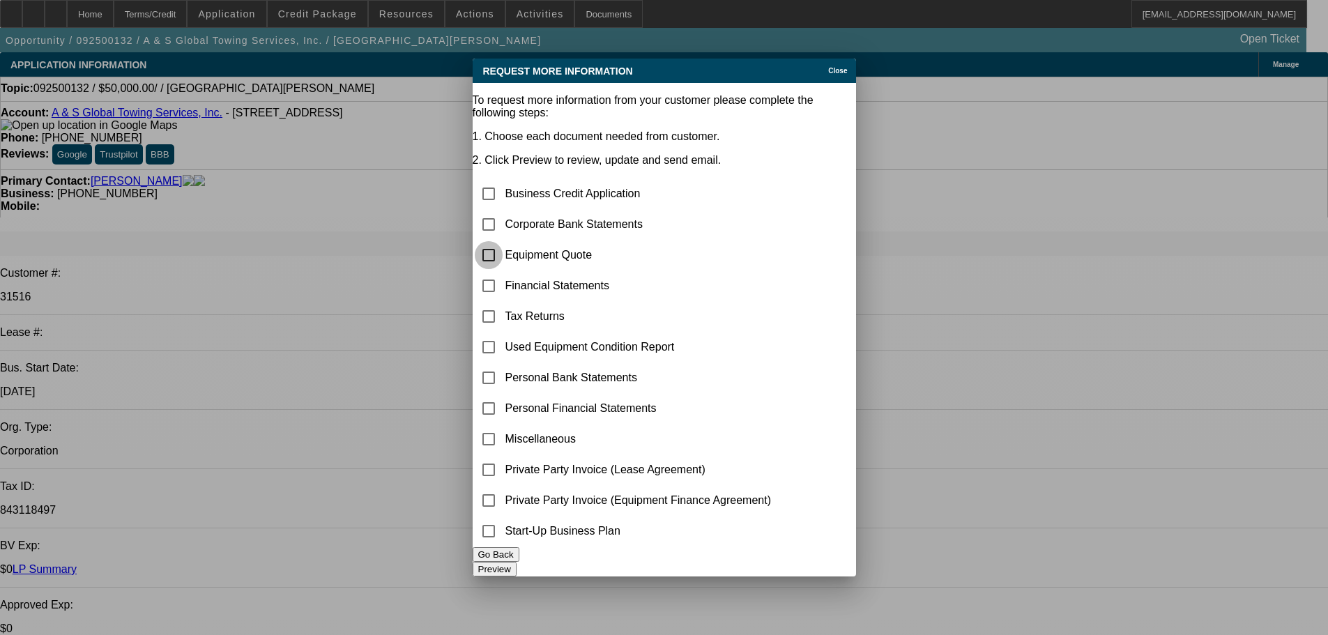
click at [503, 241] on input "checkbox" at bounding box center [489, 255] width 28 height 28
checkbox input "true"
click at [503, 425] on input "checkbox" at bounding box center [489, 439] width 28 height 28
checkbox input "true"
click at [517, 563] on button "Preview" at bounding box center [495, 569] width 44 height 15
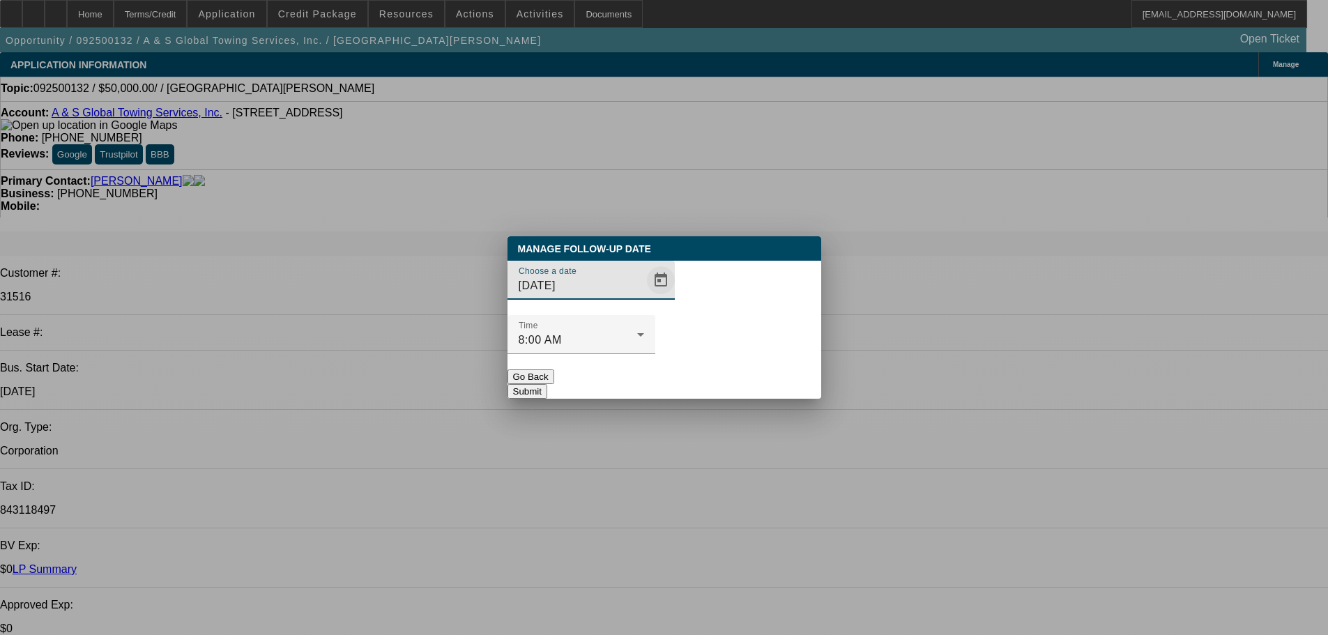
click at [644, 297] on span "Open calendar" at bounding box center [660, 280] width 33 height 33
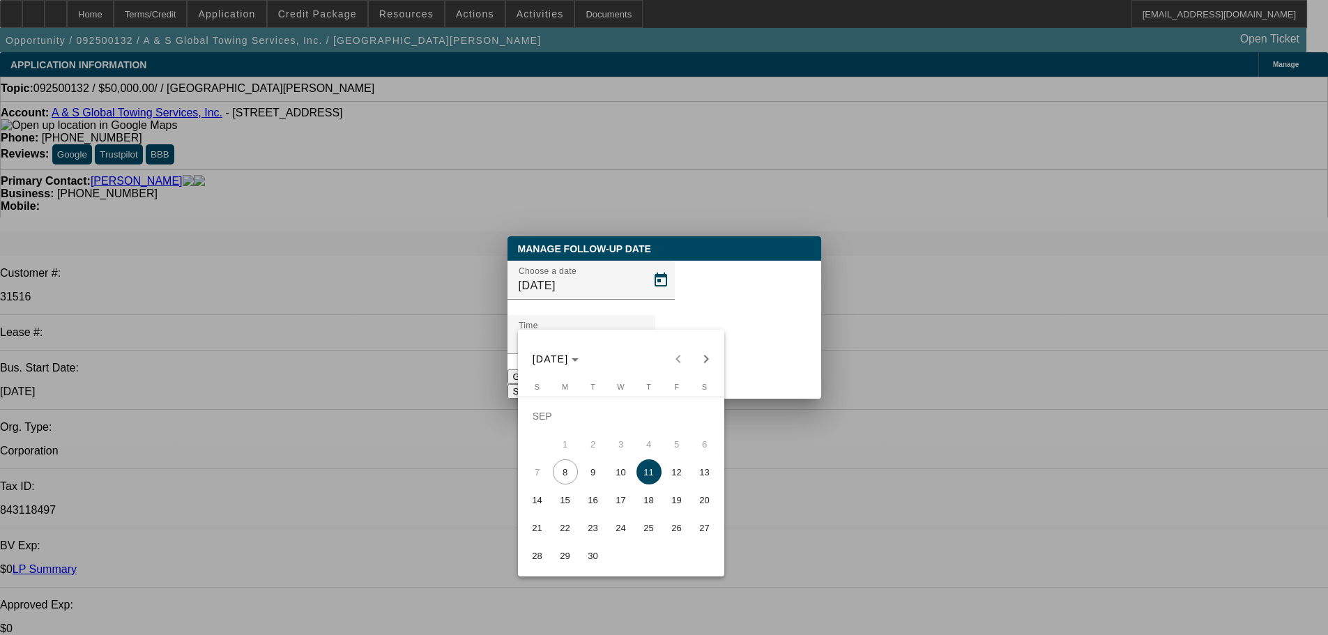
click at [684, 476] on span "12" at bounding box center [676, 471] width 25 height 25
type input "9/12/2025"
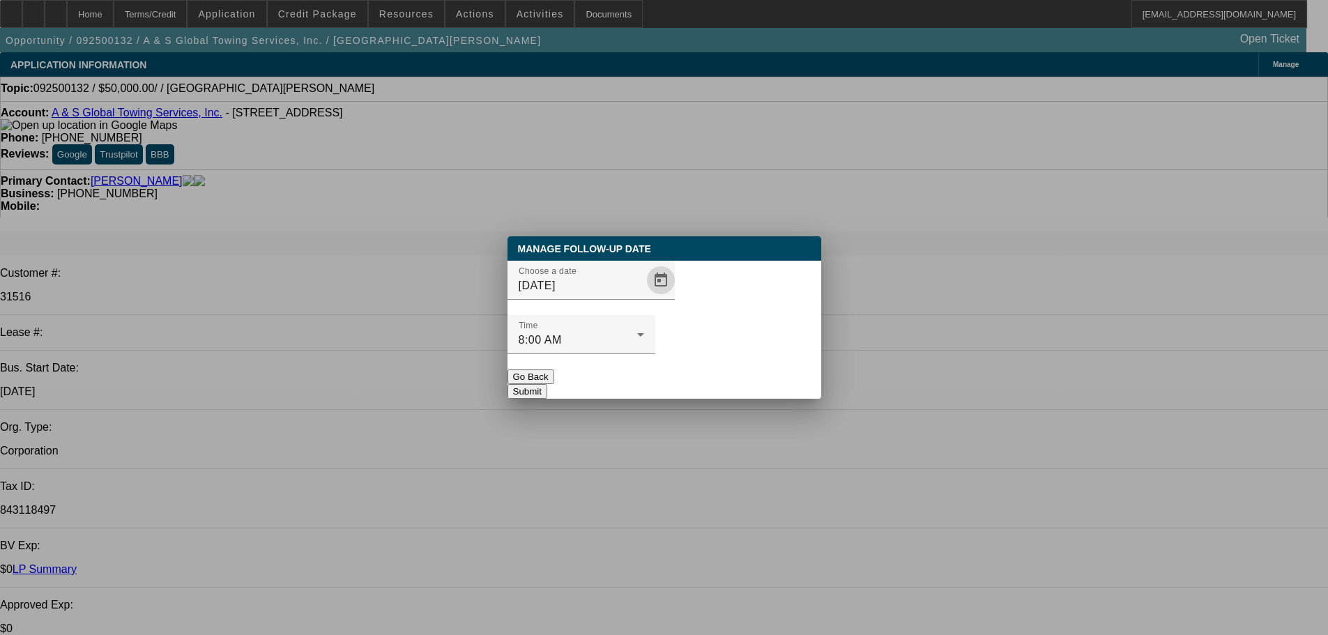
click at [547, 384] on button "Submit" at bounding box center [528, 391] width 40 height 15
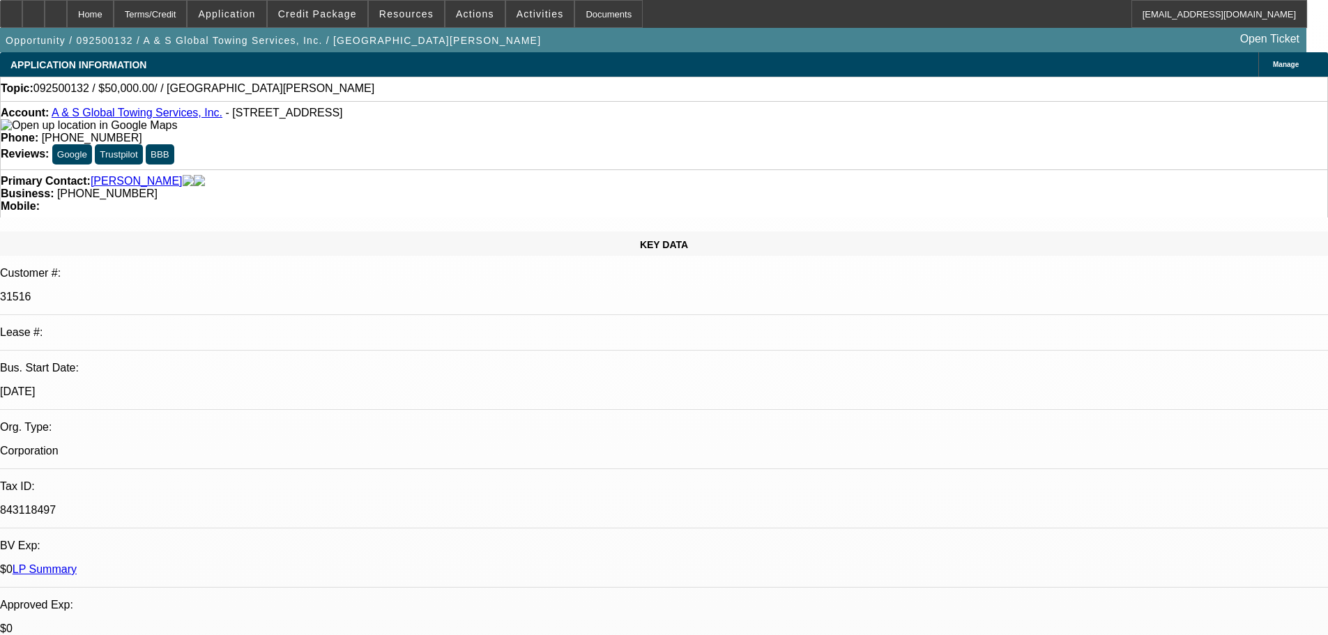
drag, startPoint x: 720, startPoint y: 414, endPoint x: 332, endPoint y: 158, distance: 465.5
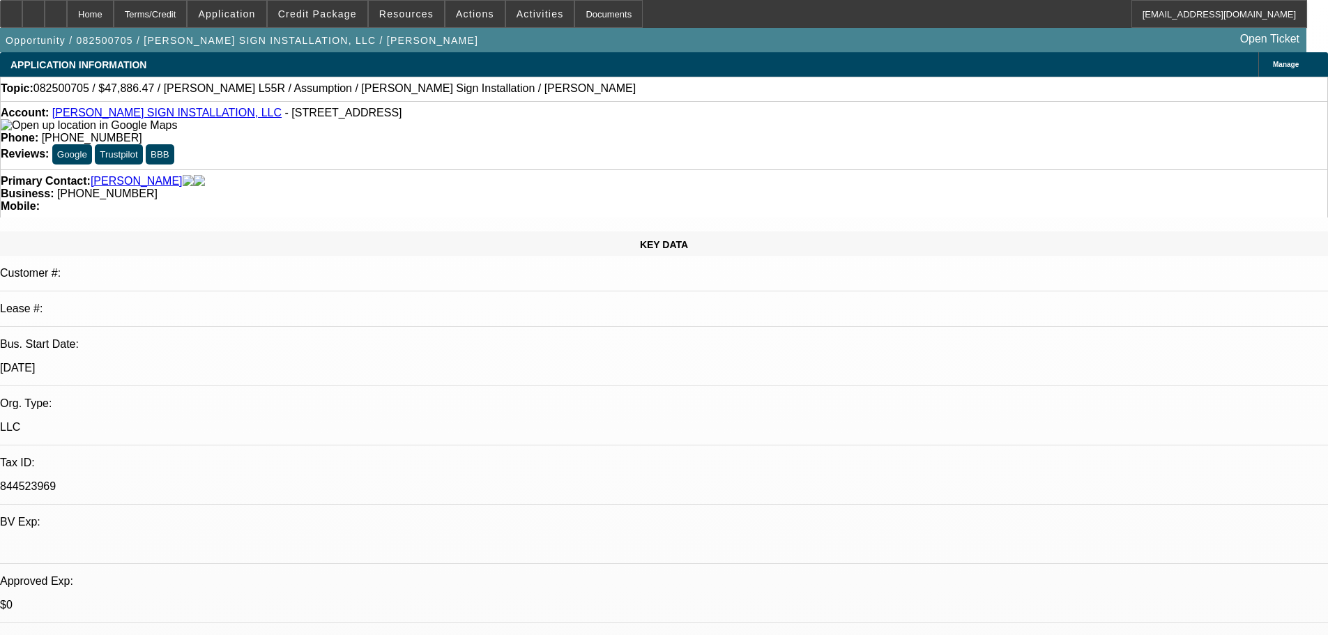
select select "0"
select select "2"
select select "0"
select select "6"
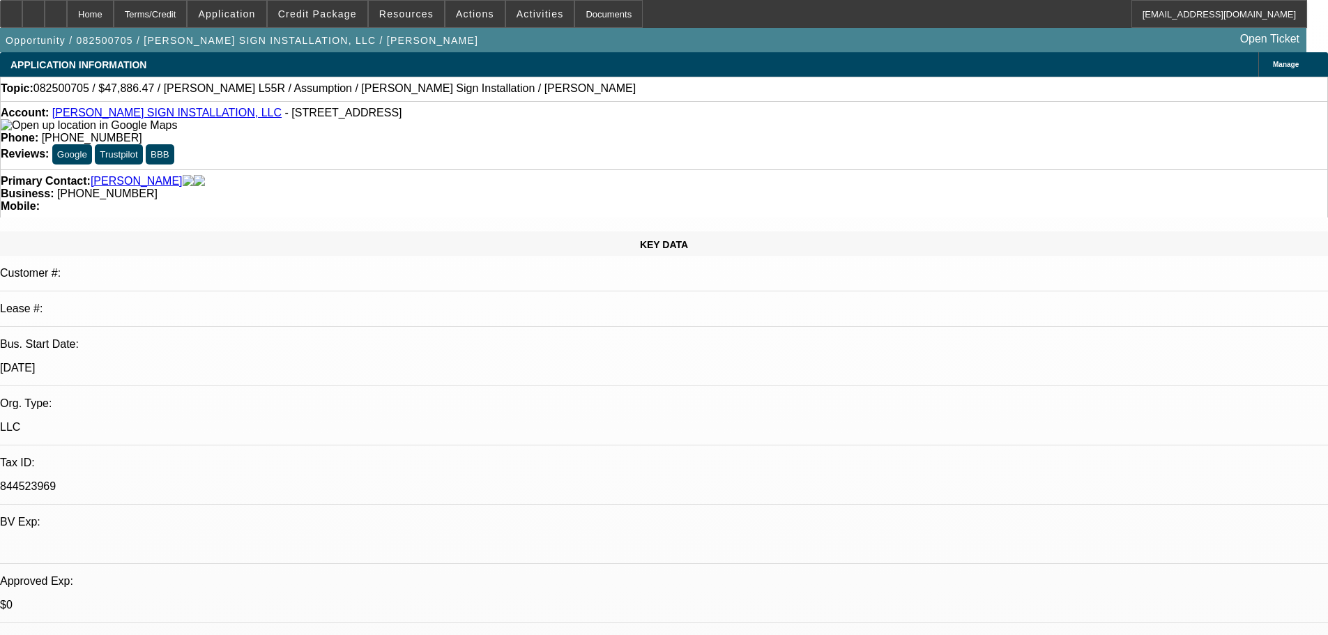
select select "0"
select select "2"
select select "0"
select select "6"
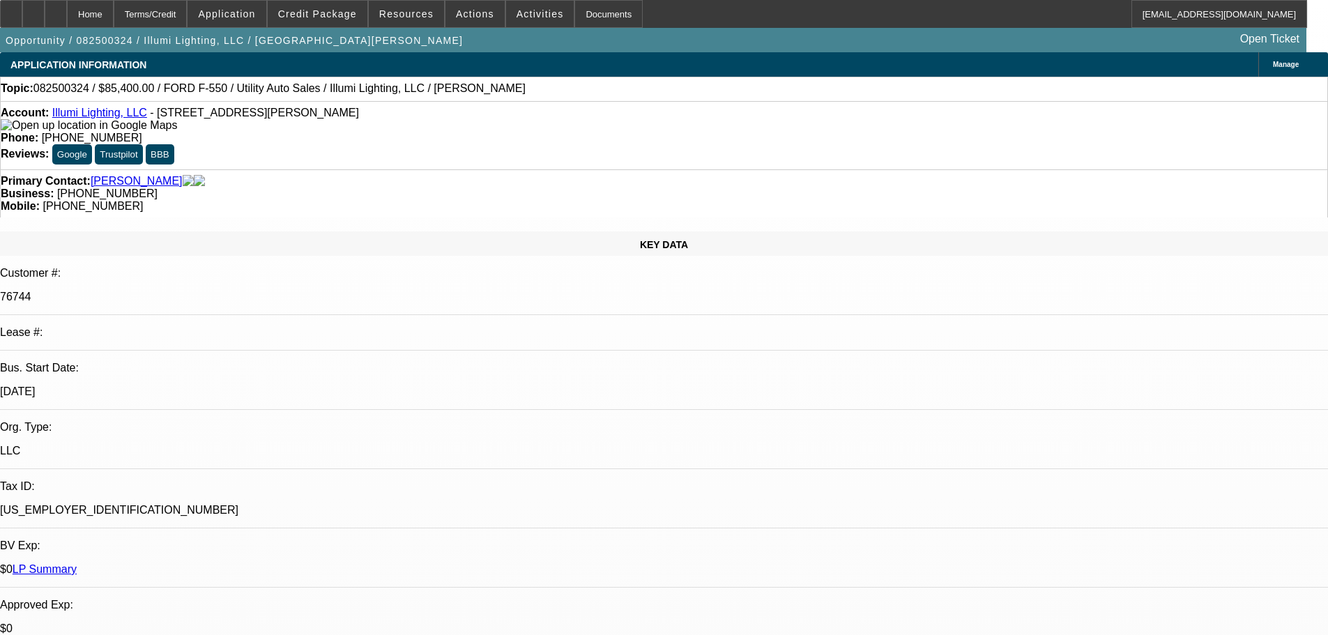
select select "0"
select select "3"
select select "0"
select select "6"
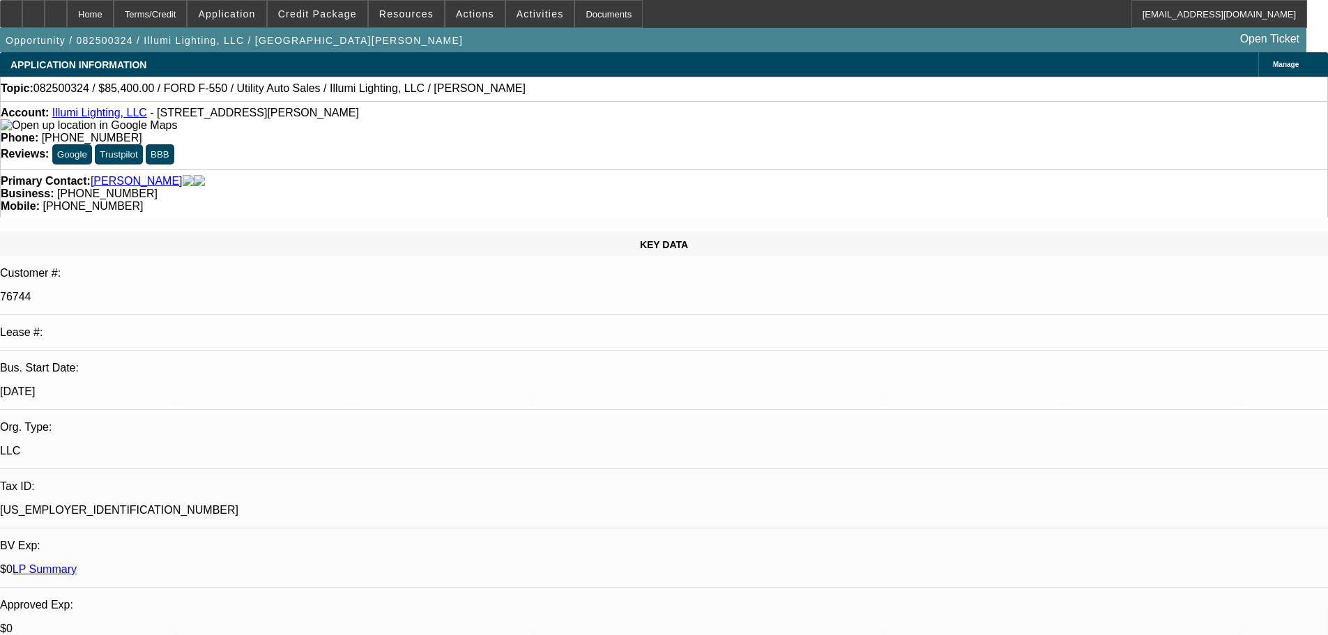
select select "0"
select select "3"
select select "0"
select select "6"
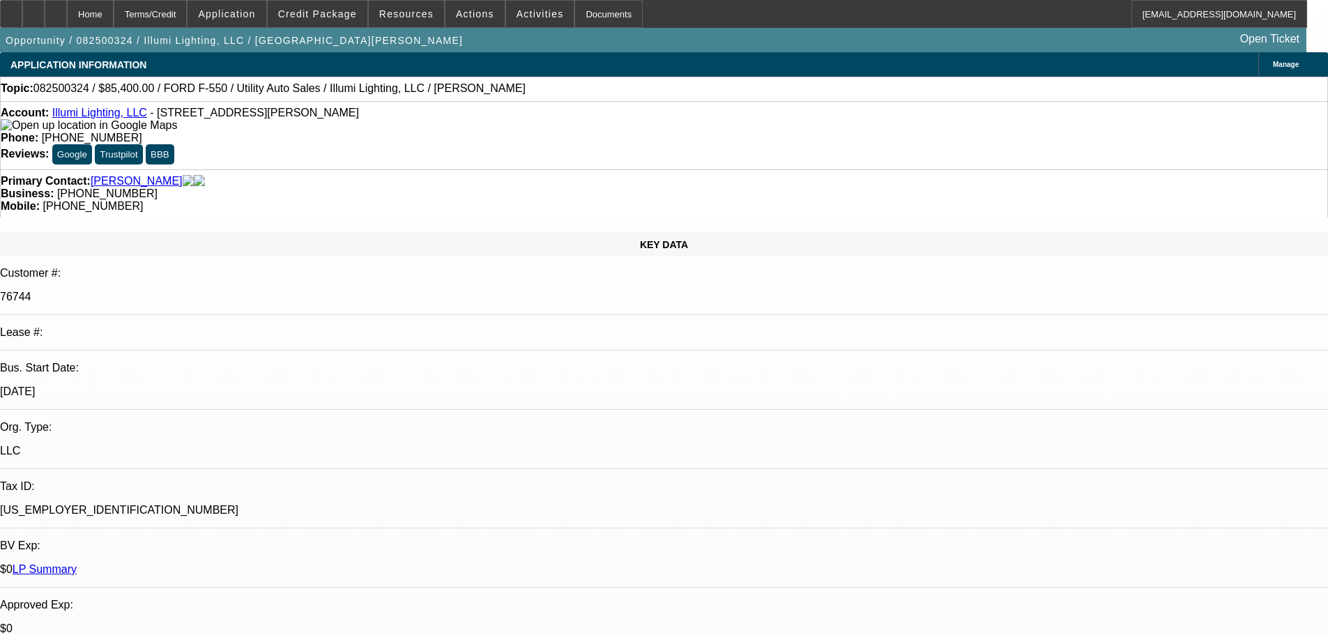
select select "0"
select select "3"
select select "0"
select select "6"
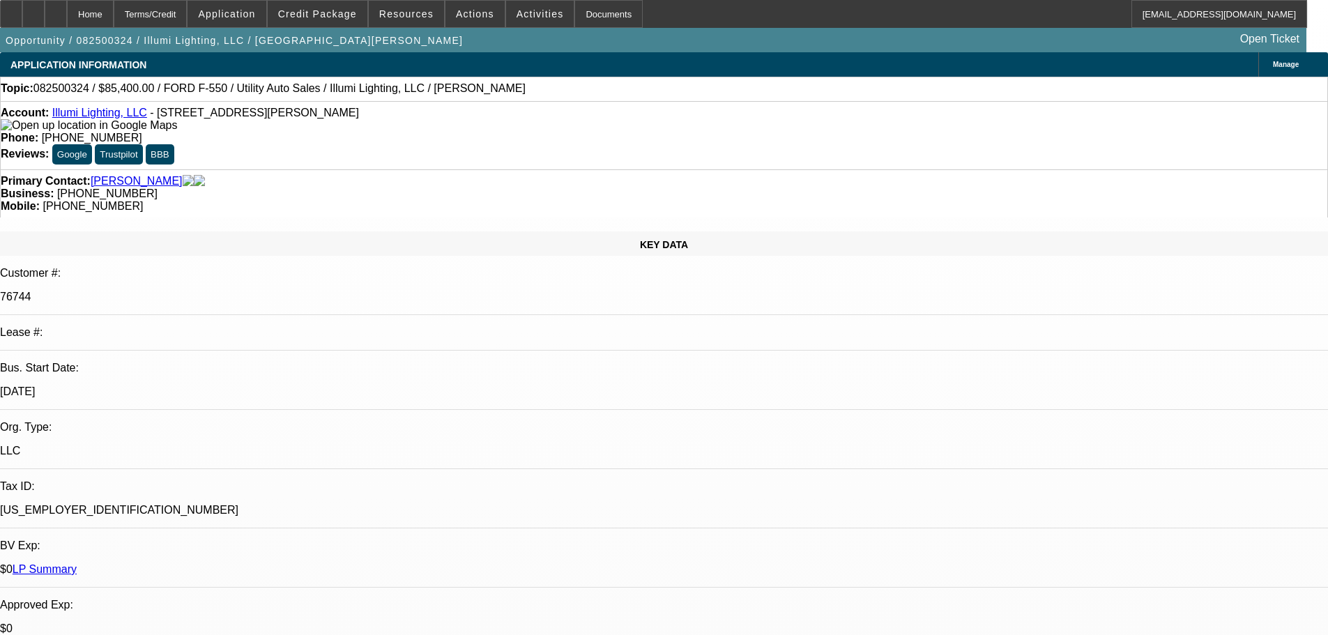
select select "0"
select select "3"
select select "0"
select select "6"
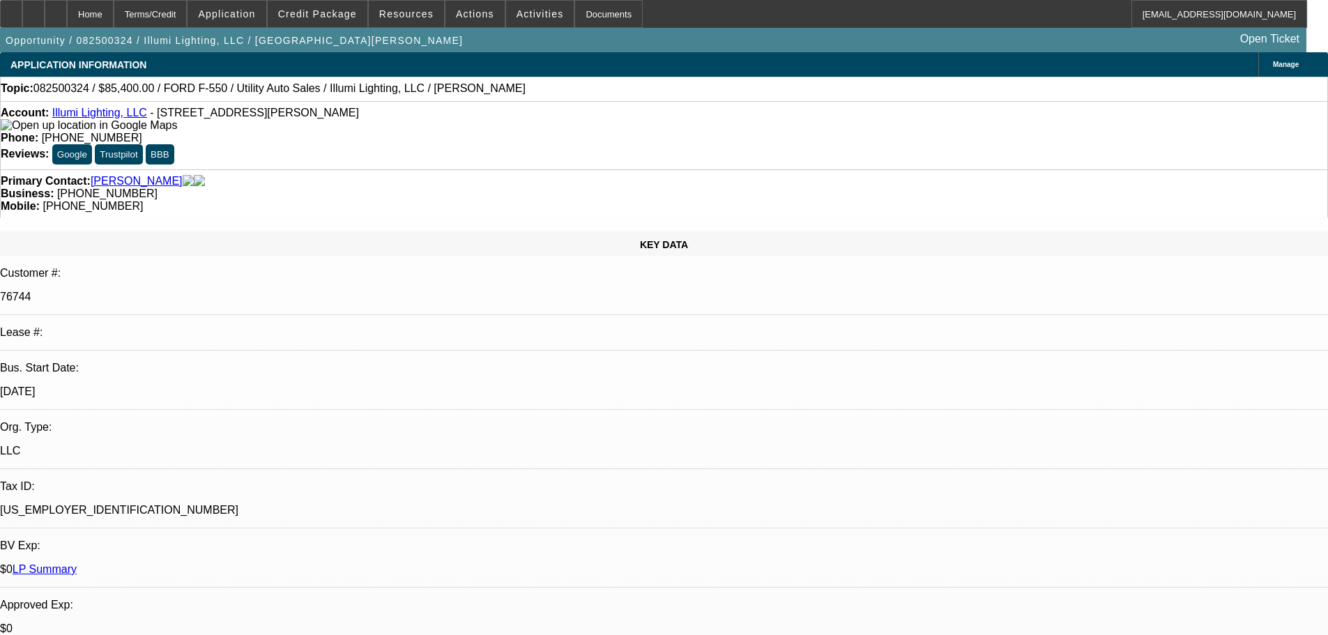
scroll to position [2626, 0]
select select "0"
select select "3"
select select "0"
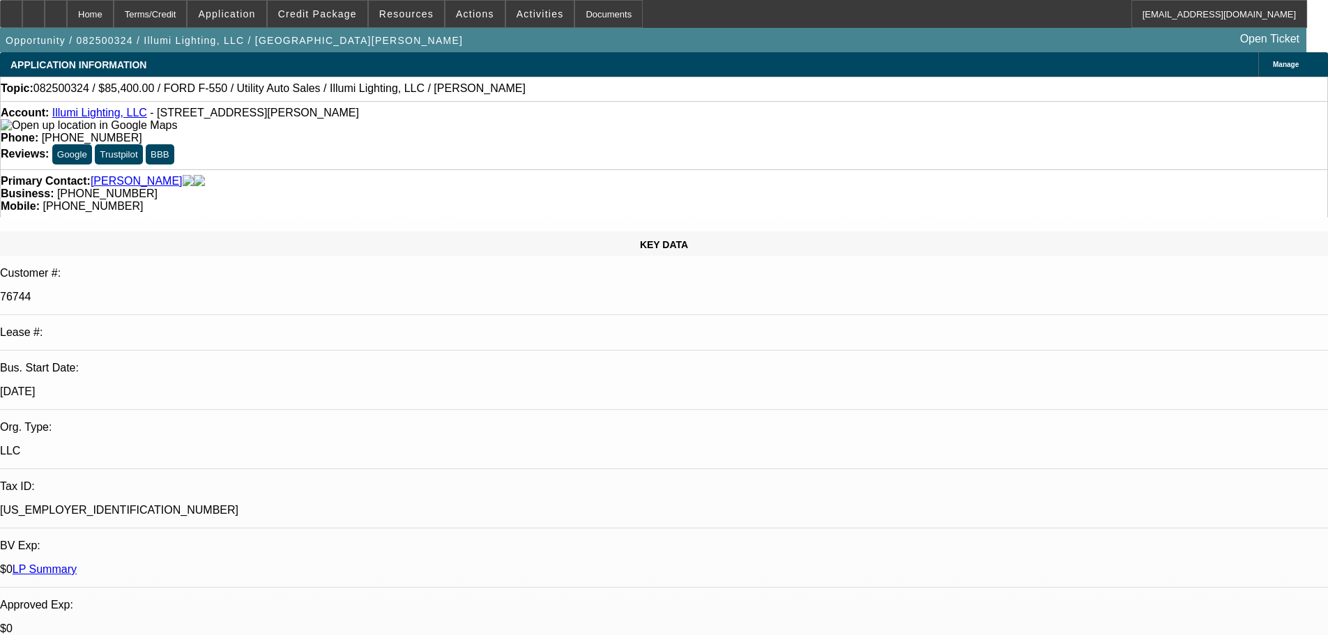
select select "6"
select select "0"
select select "3"
select select "0"
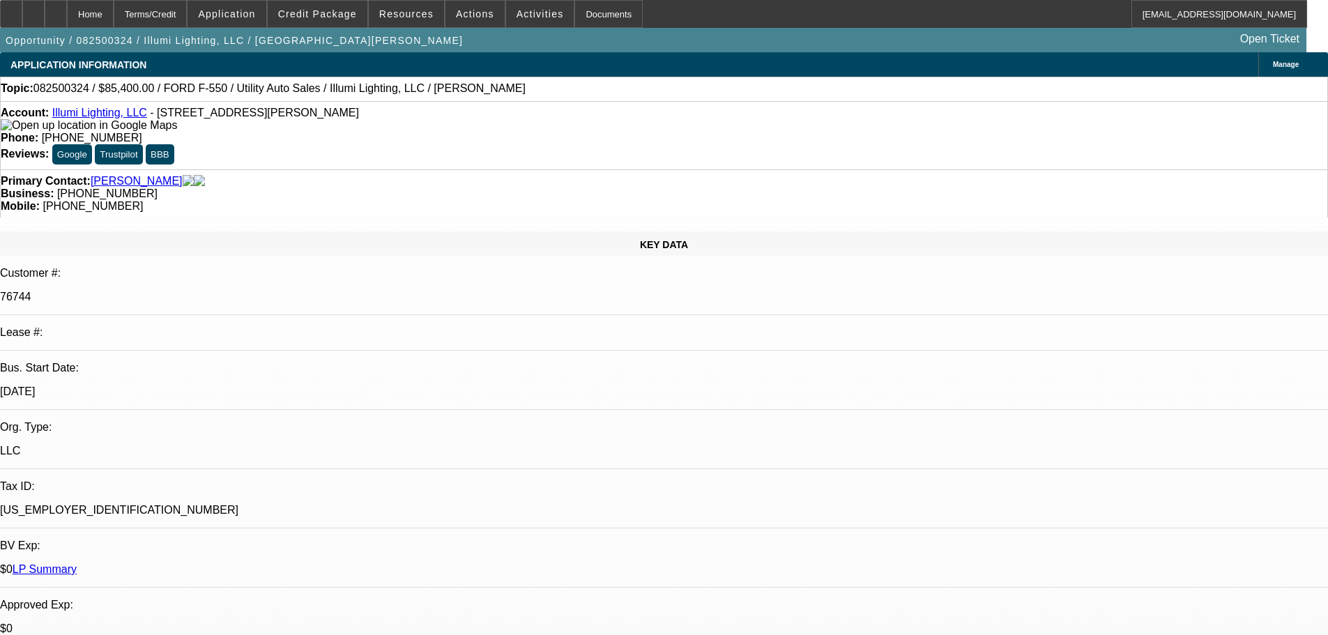
select select "6"
select select "0"
select select "3"
select select "0"
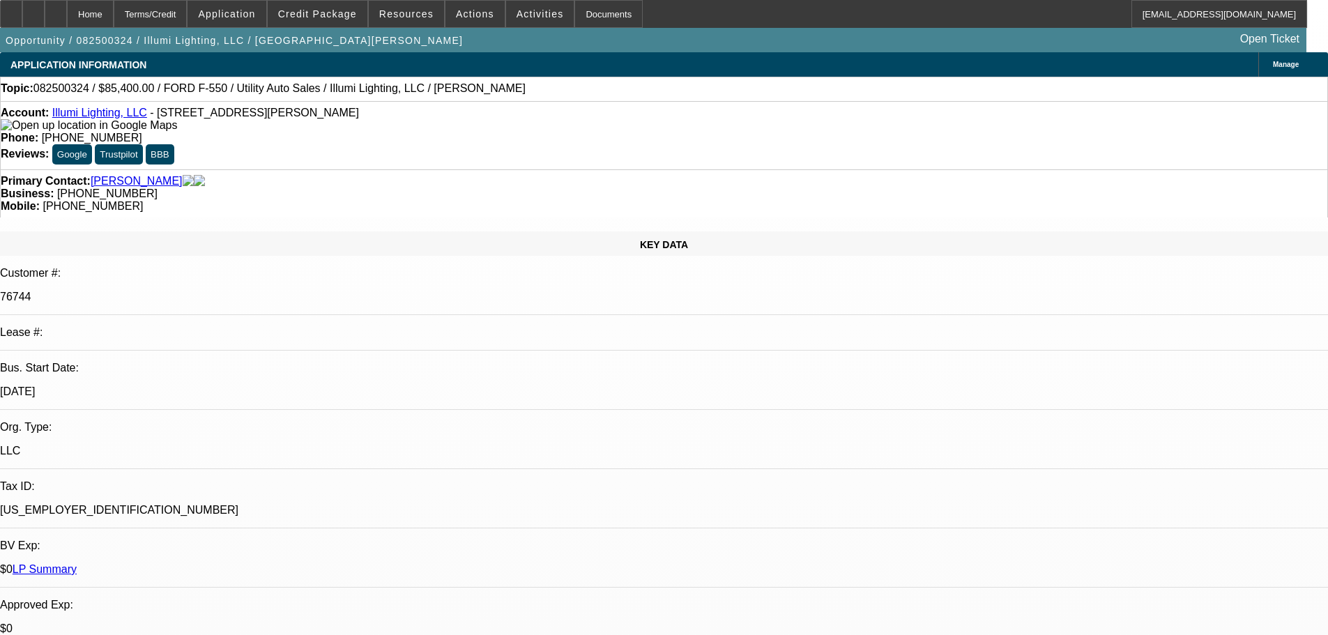
select select "6"
select select "0"
select select "3"
select select "0"
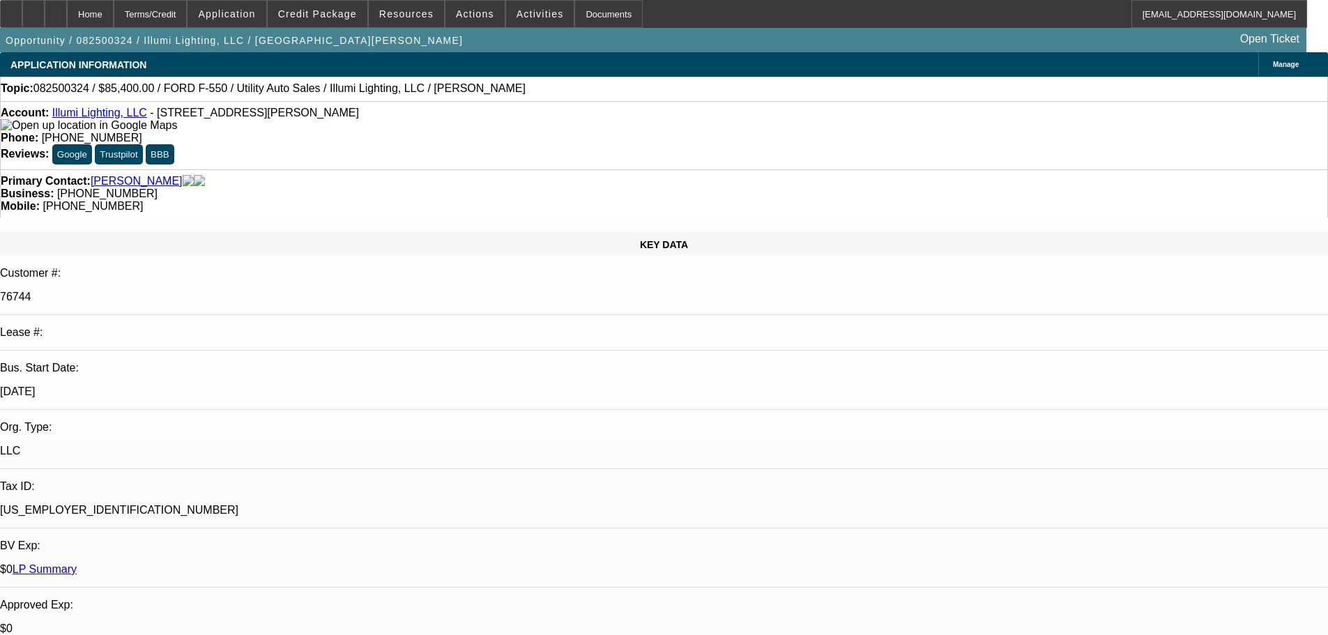
select select "6"
